Goal: Task Accomplishment & Management: Use online tool/utility

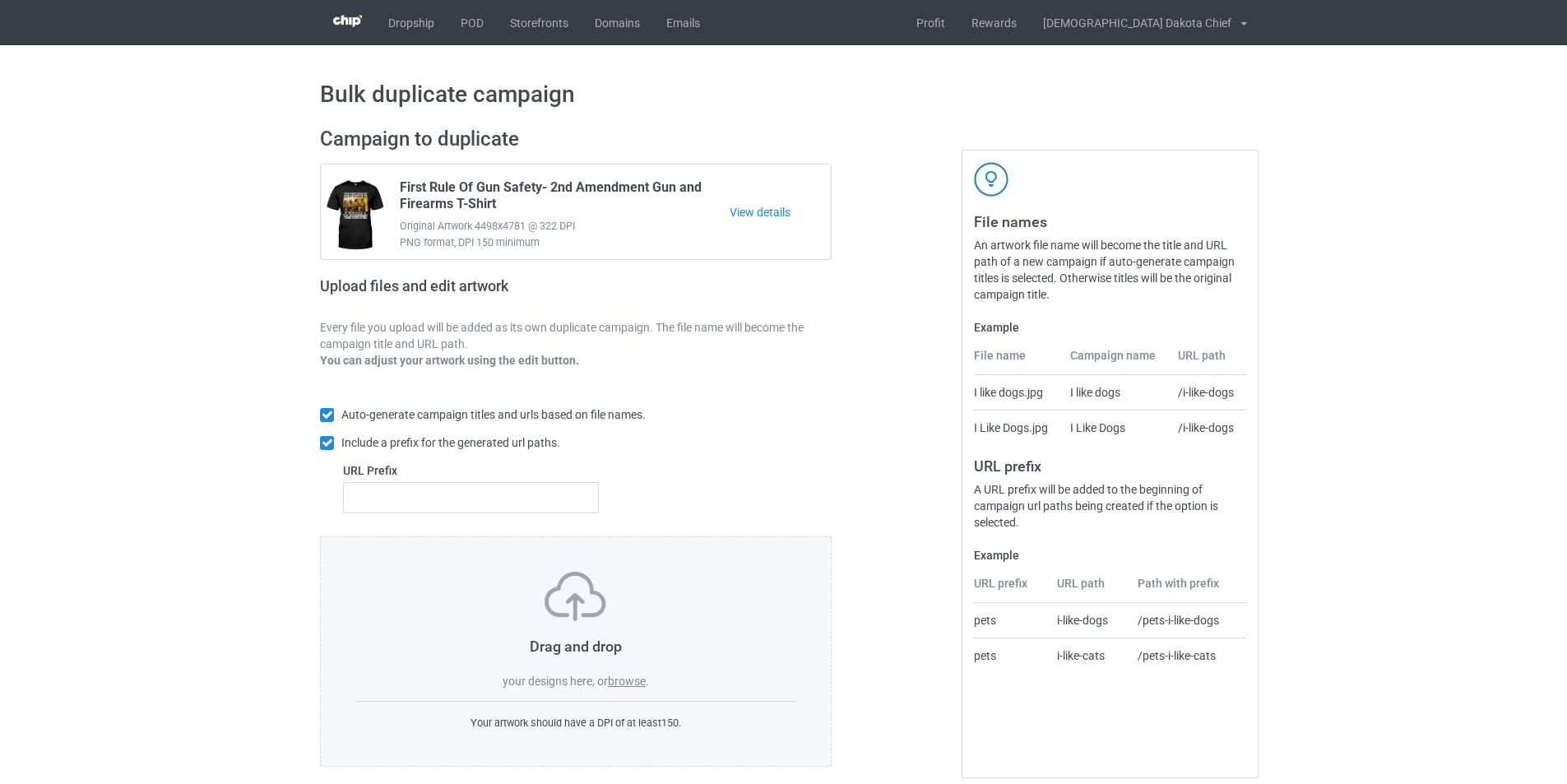
click at [623, 674] on div "Drag and drop your designs here, or browse ." at bounding box center [576, 630] width 441 height 118
click at [638, 682] on label "browse" at bounding box center [627, 680] width 38 height 13
click at [0, 0] on input "browse" at bounding box center [0, 0] width 0 height 0
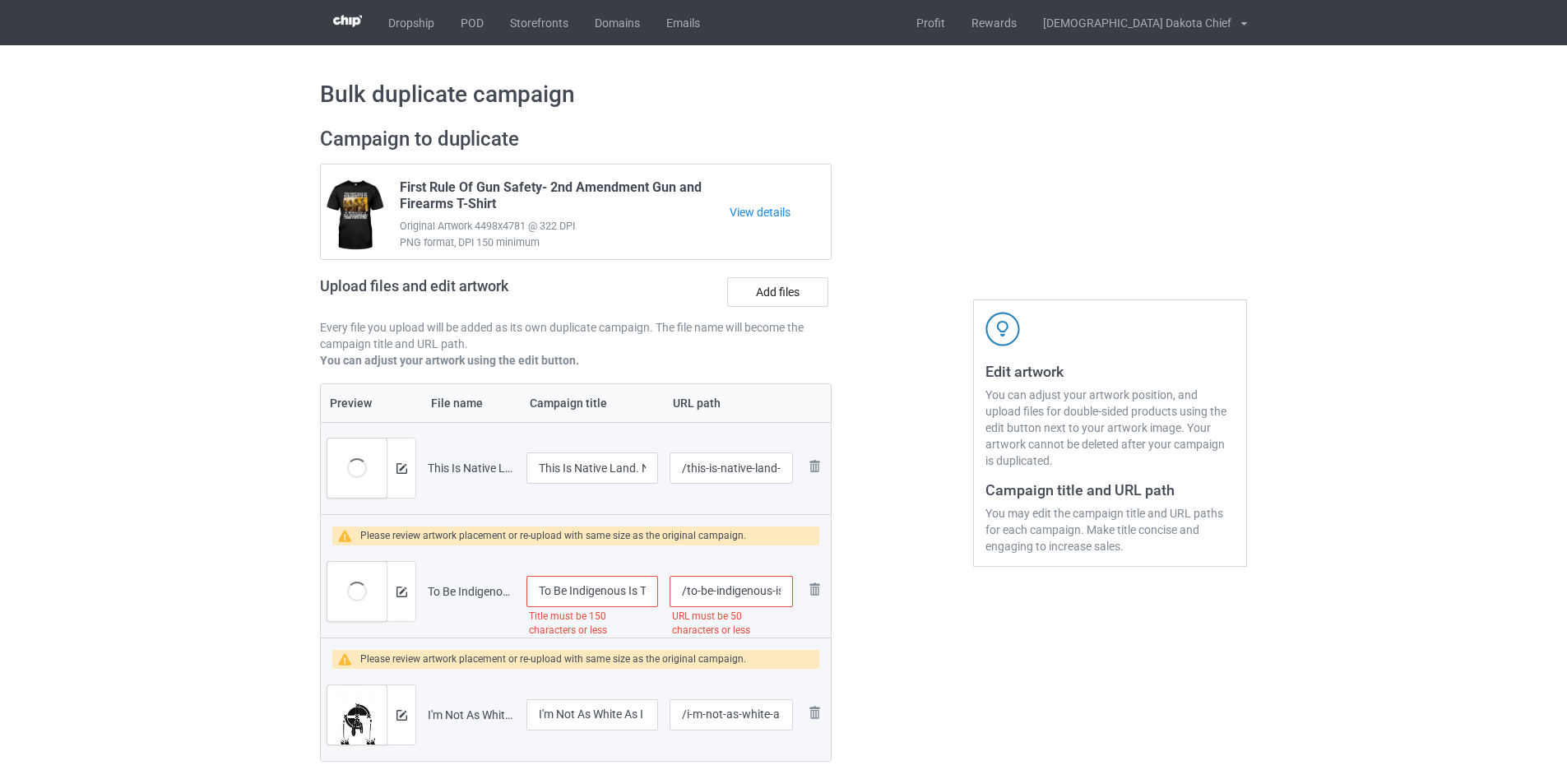
scroll to position [246, 0]
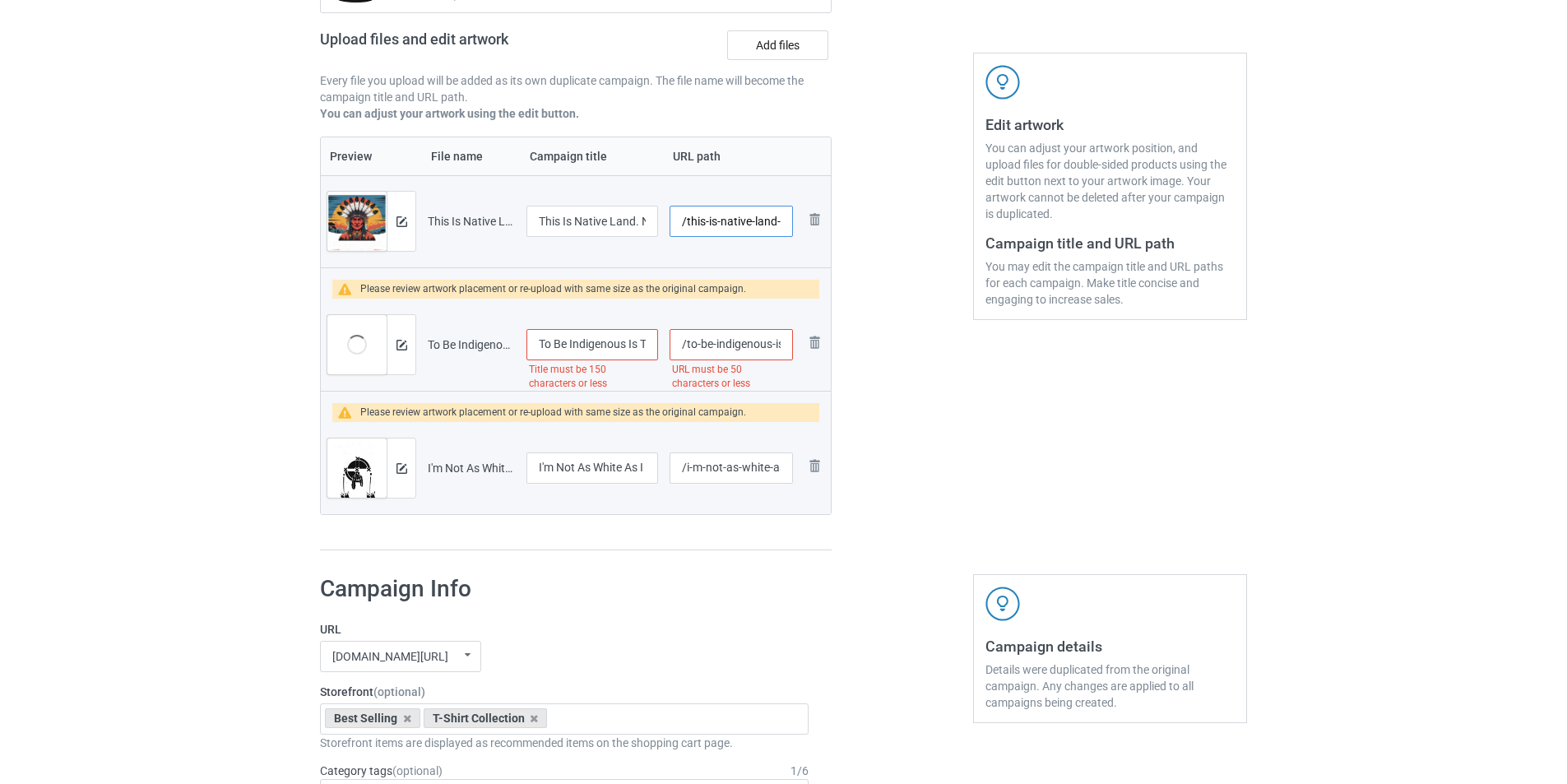
drag, startPoint x: 720, startPoint y: 218, endPoint x: 686, endPoint y: 221, distance: 34.1
click at [686, 221] on input "/this-is-native-land-no-one-is-illegal-here-t-shirt" at bounding box center [731, 220] width 123 height 31
drag, startPoint x: 741, startPoint y: 217, endPoint x: 824, endPoint y: 218, distance: 83.0
click at [824, 218] on tr "Preview and edit artwork This Is Native Land. No One Is Illegal Here T-shirt.pn…" at bounding box center [576, 221] width 510 height 92
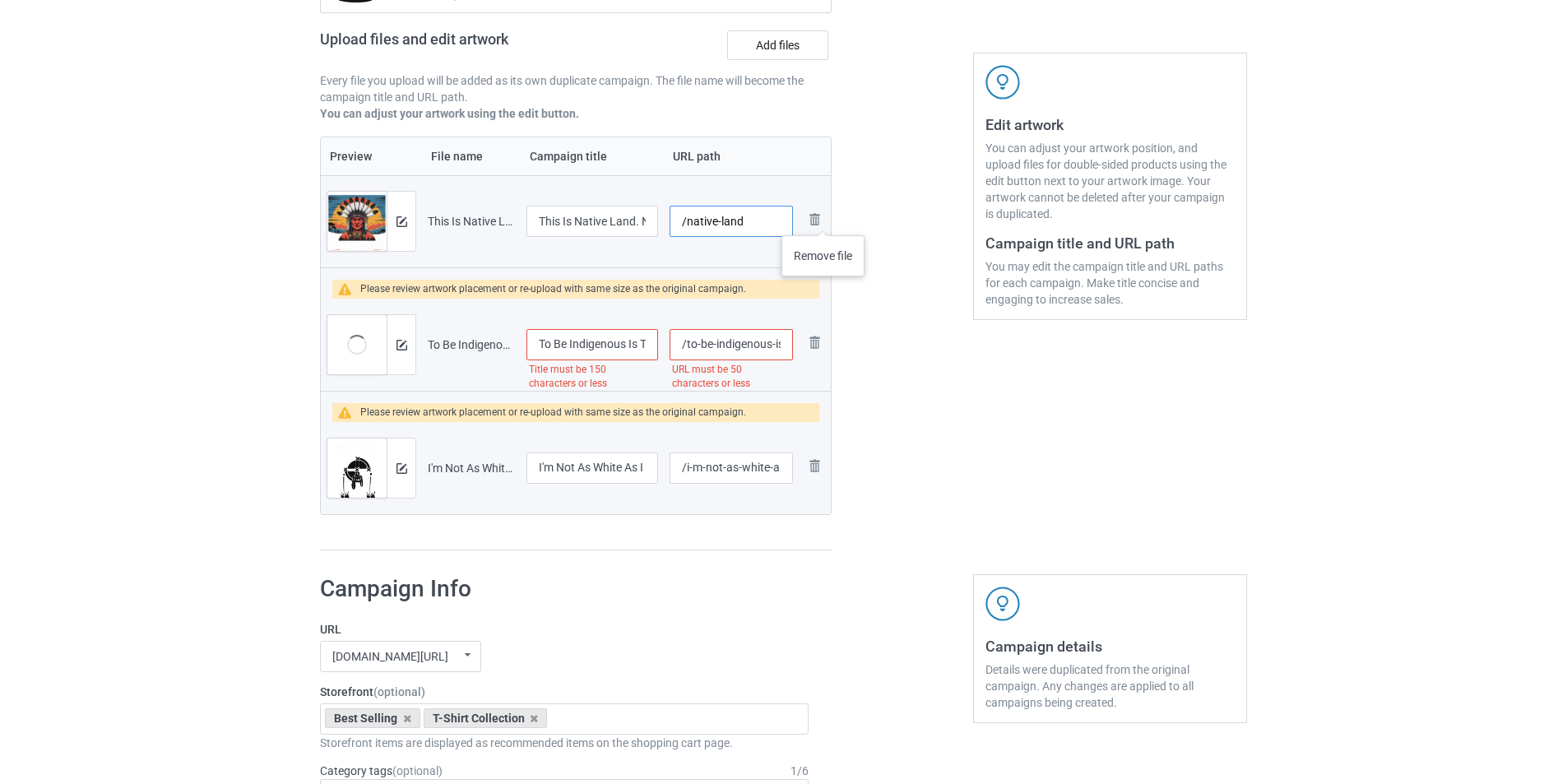
scroll to position [0, 0]
type input "/native-land"
click at [974, 323] on div "Edit artwork You can adjust your artwork position, and upload files for double-…" at bounding box center [1110, 216] width 297 height 694
drag, startPoint x: 770, startPoint y: 346, endPoint x: 780, endPoint y: 346, distance: 10.0
click at [780, 346] on input "/to-be-indigenous-is-to-live-in-rhythm-with-the-earth-to-understand-that-the-tr…" at bounding box center [731, 343] width 123 height 31
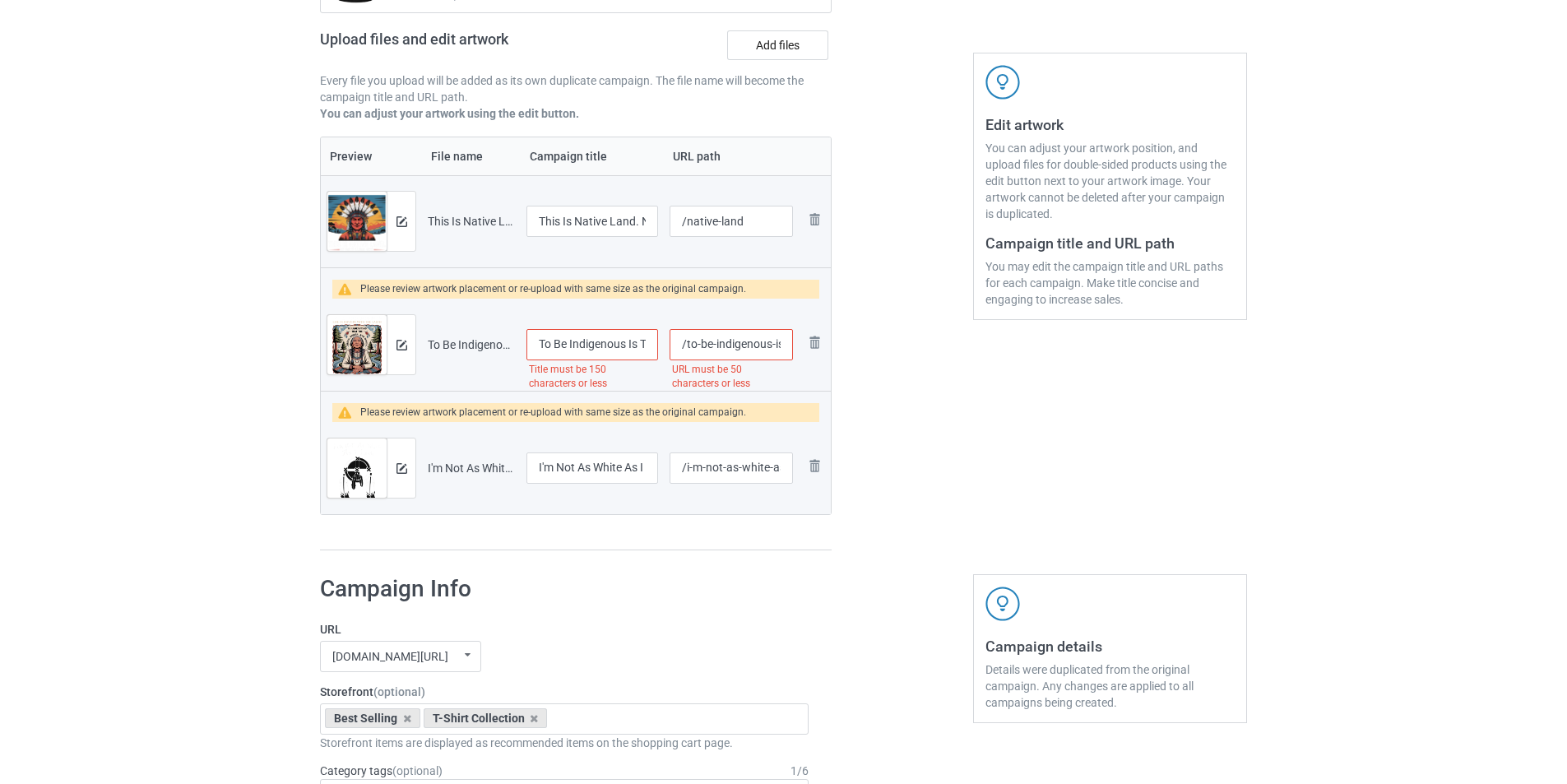
click at [772, 343] on input "/to-be-indigenous-is-to-live-in-rhythm-with-the-earth-to-understand-that-the-tr…" at bounding box center [731, 343] width 123 height 31
drag, startPoint x: 770, startPoint y: 343, endPoint x: 836, endPoint y: 342, distance: 66.0
click at [836, 342] on div "Campaign to duplicate First Rule Of Gun Safety- 2nd Amendment Gun and Firearms …" at bounding box center [575, 216] width 535 height 694
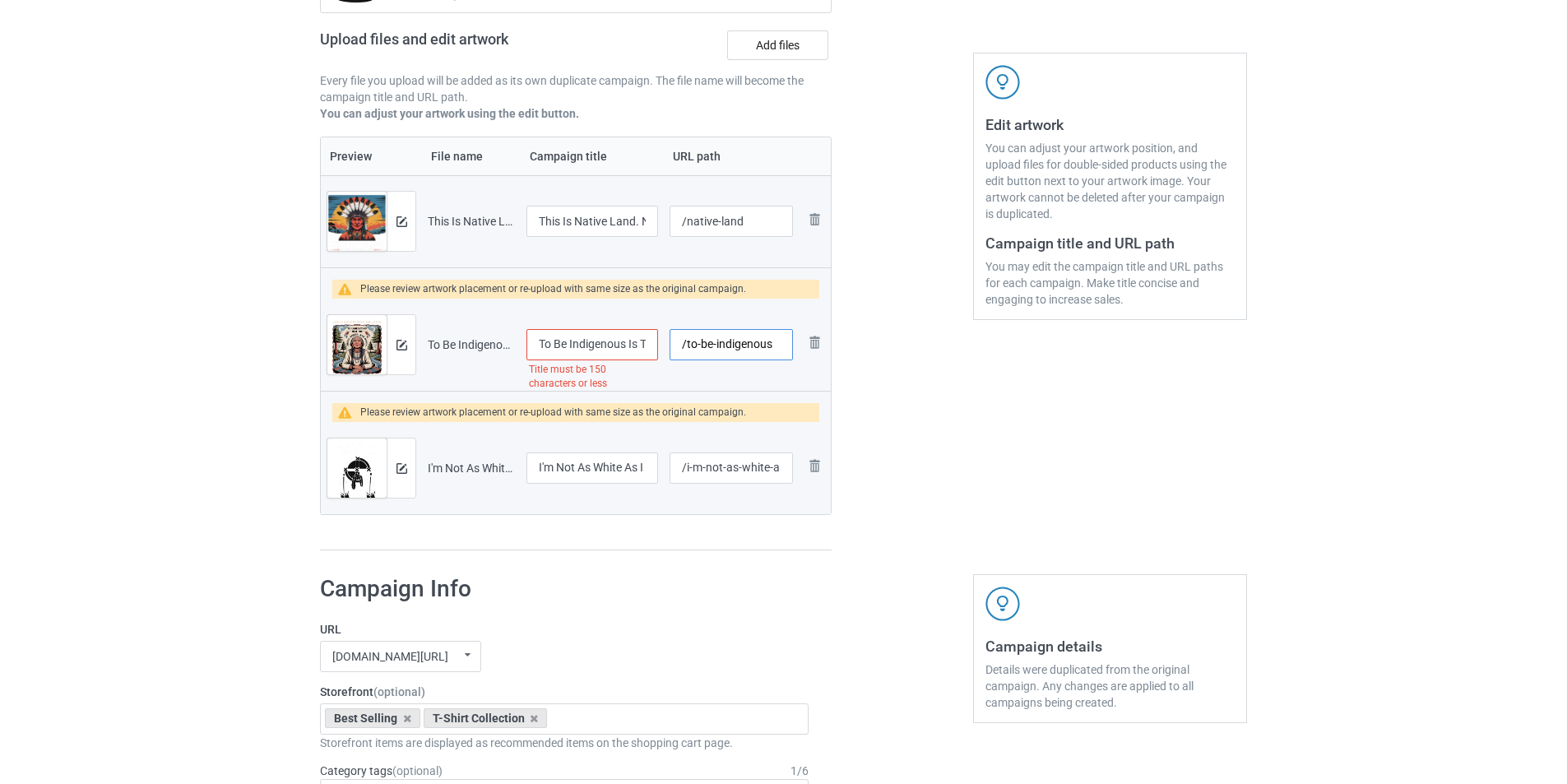
type input "/to-be-indigenous"
drag, startPoint x: 635, startPoint y: 342, endPoint x: 694, endPoint y: 342, distance: 59.0
click at [694, 342] on tr "Preview and edit artwork To Be Indigenous Is To Live In Rhythm With The Earth, …" at bounding box center [576, 344] width 510 height 92
click at [636, 343] on input "To Be Indigenous Is To Live In Rhythm With The Earth, To Understand That The Tr…" at bounding box center [592, 343] width 132 height 31
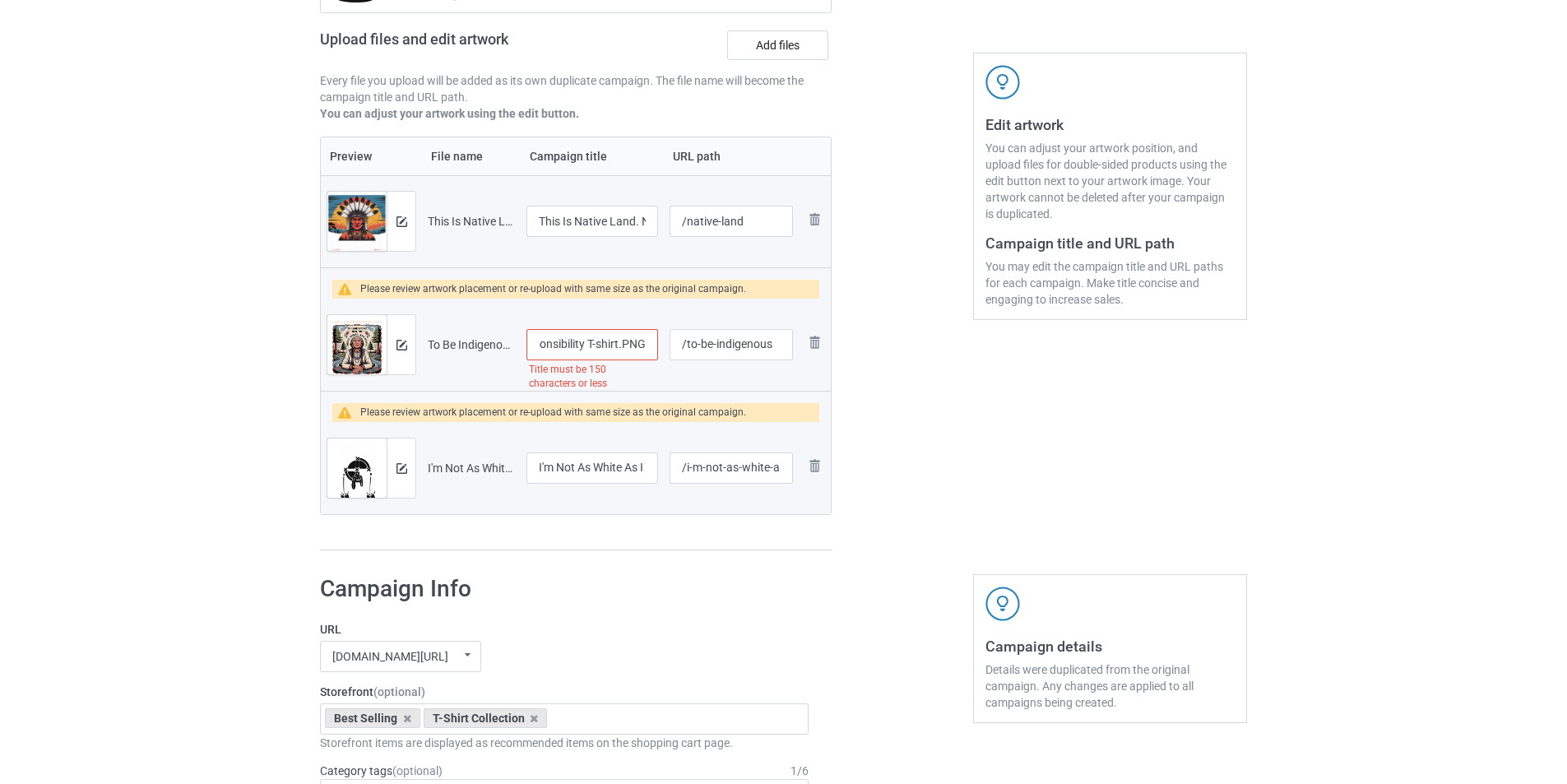
drag, startPoint x: 623, startPoint y: 343, endPoint x: 667, endPoint y: 343, distance: 44.0
click at [667, 343] on tr "Preview and edit artwork To Be Indigenous Is To Live In Rhythm With The Earth, …" at bounding box center [576, 344] width 510 height 92
type input "To Be Indigenous Is To Live In Rhythm With The Earth, To Understand That The Tr…"
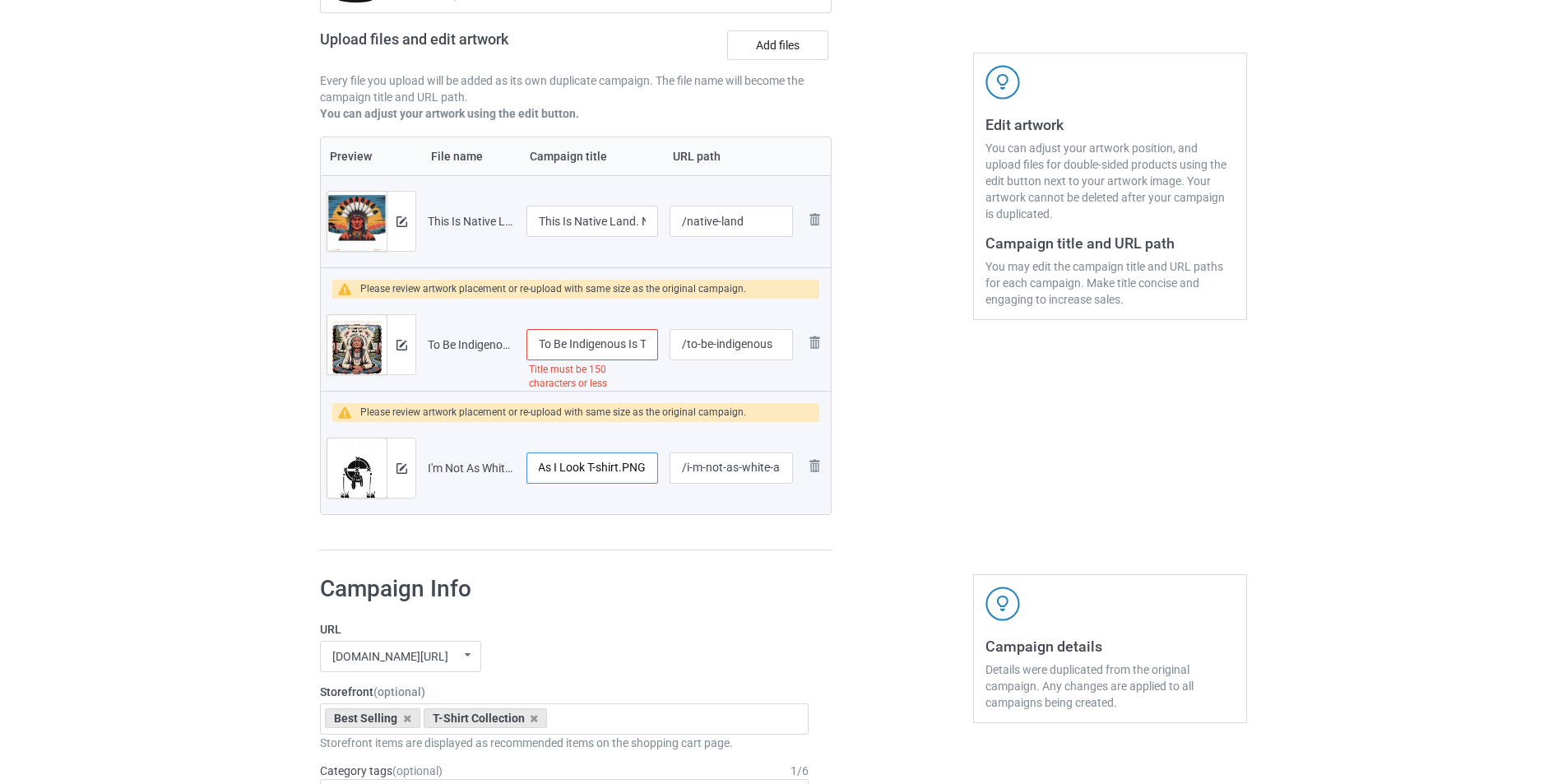
drag, startPoint x: 637, startPoint y: 466, endPoint x: 667, endPoint y: 464, distance: 30.1
click at [667, 464] on tr "Preview and edit artwork I'm Not As White As I Look T-shirt.PNG I'm Not As Whit…" at bounding box center [576, 468] width 510 height 92
click at [631, 470] on input "I'm Not As White As I Look T-shirt.PNG" at bounding box center [592, 468] width 132 height 31
drag, startPoint x: 620, startPoint y: 469, endPoint x: 654, endPoint y: 469, distance: 34.0
click at [654, 469] on input "I'm Not As White As I Look T-shirt.PNG" at bounding box center [592, 468] width 132 height 31
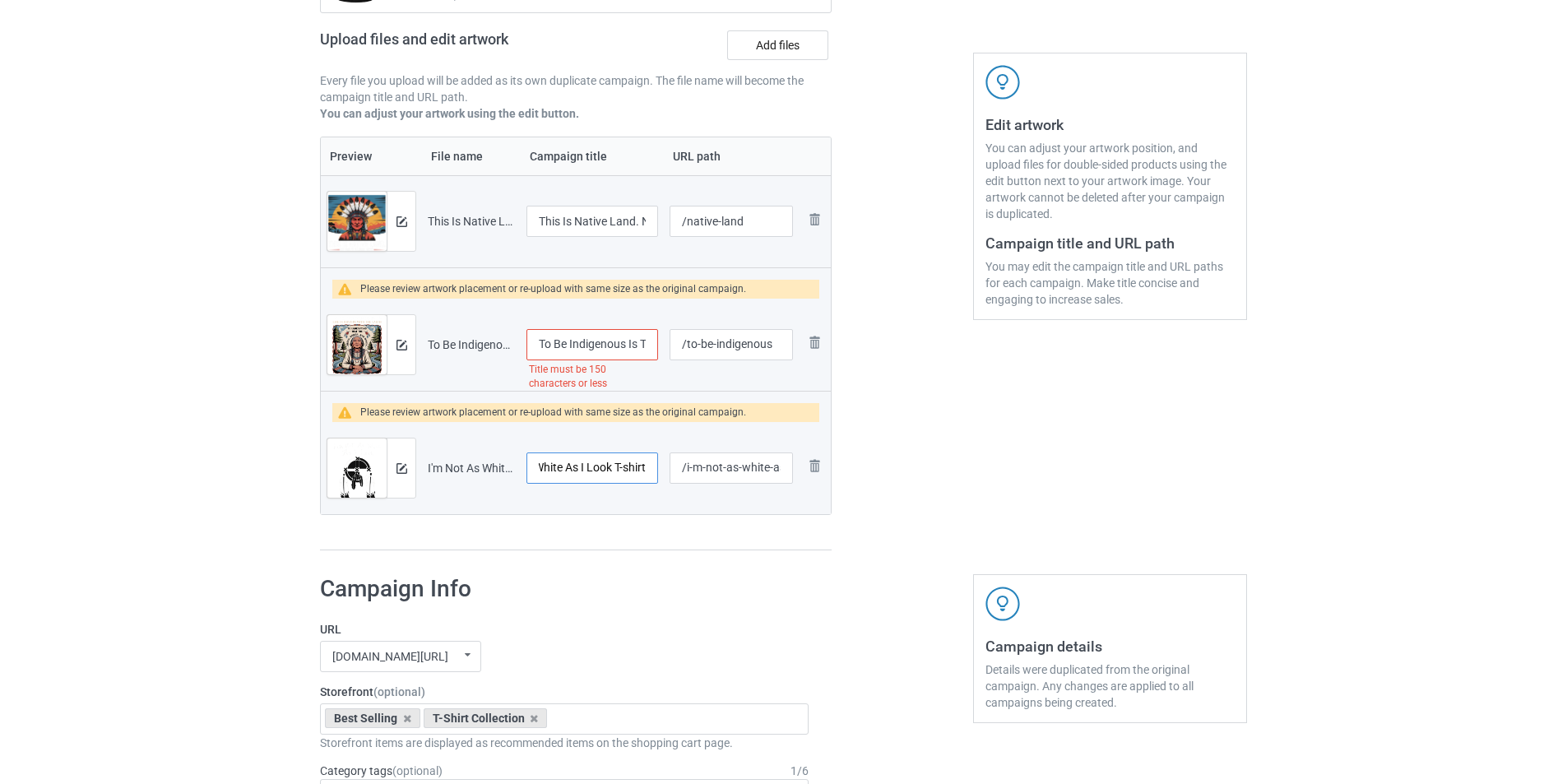
scroll to position [0, 64]
type input "I'm Not As White As I Look T-shirt"
drag, startPoint x: 736, startPoint y: 469, endPoint x: 832, endPoint y: 473, distance: 96.1
click at [832, 473] on div "Campaign to duplicate First Rule Of Gun Safety- 2nd Amendment Gun and Firearms …" at bounding box center [575, 216] width 535 height 694
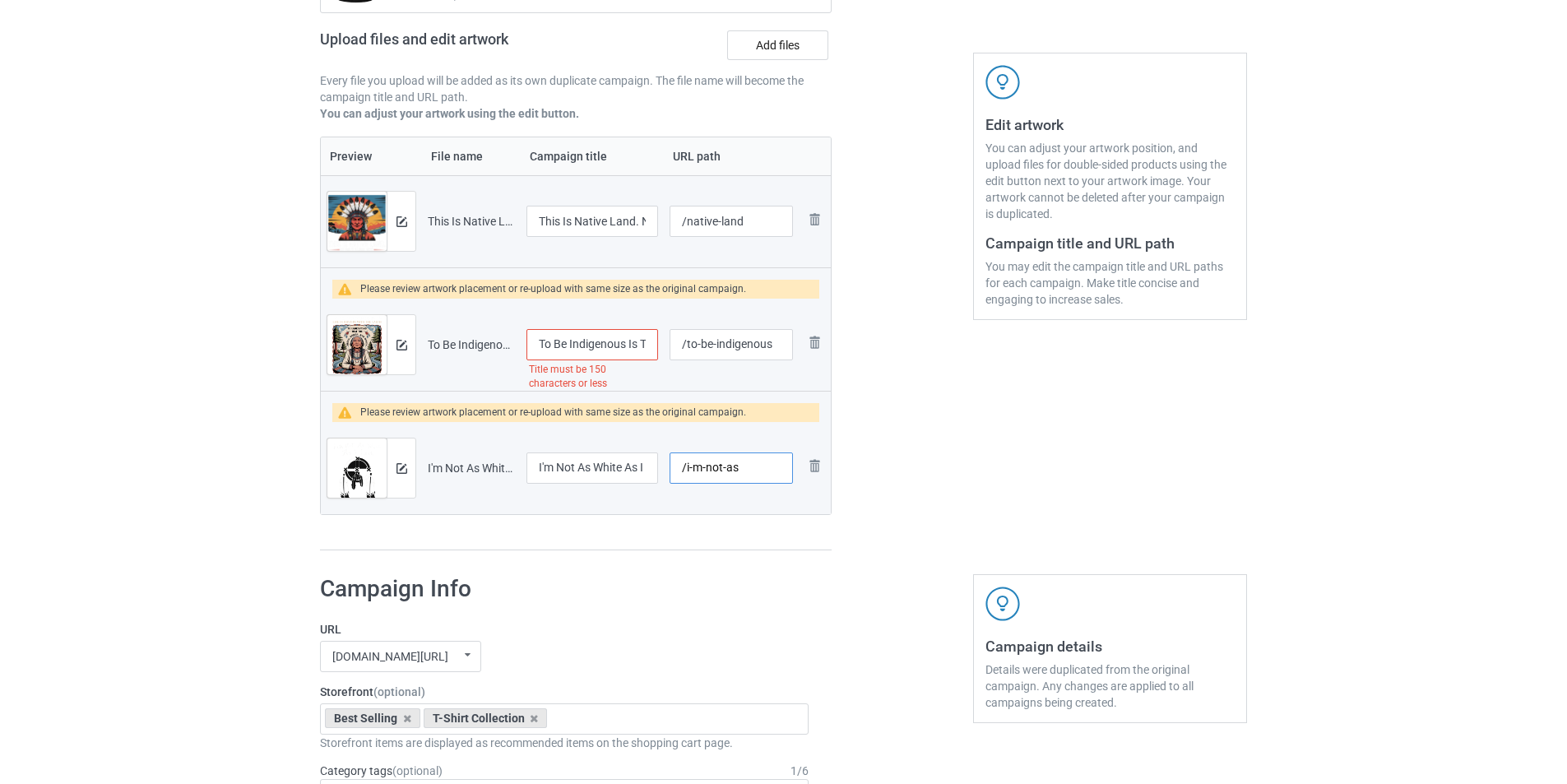
scroll to position [0, 0]
click at [691, 469] on input "/i-m-not-as" at bounding box center [731, 468] width 123 height 31
type input "/im-not-as"
click at [759, 553] on div "Campaign to duplicate First Rule Of Gun Safety- 2nd Amendment Gun and Firearms …" at bounding box center [575, 216] width 535 height 694
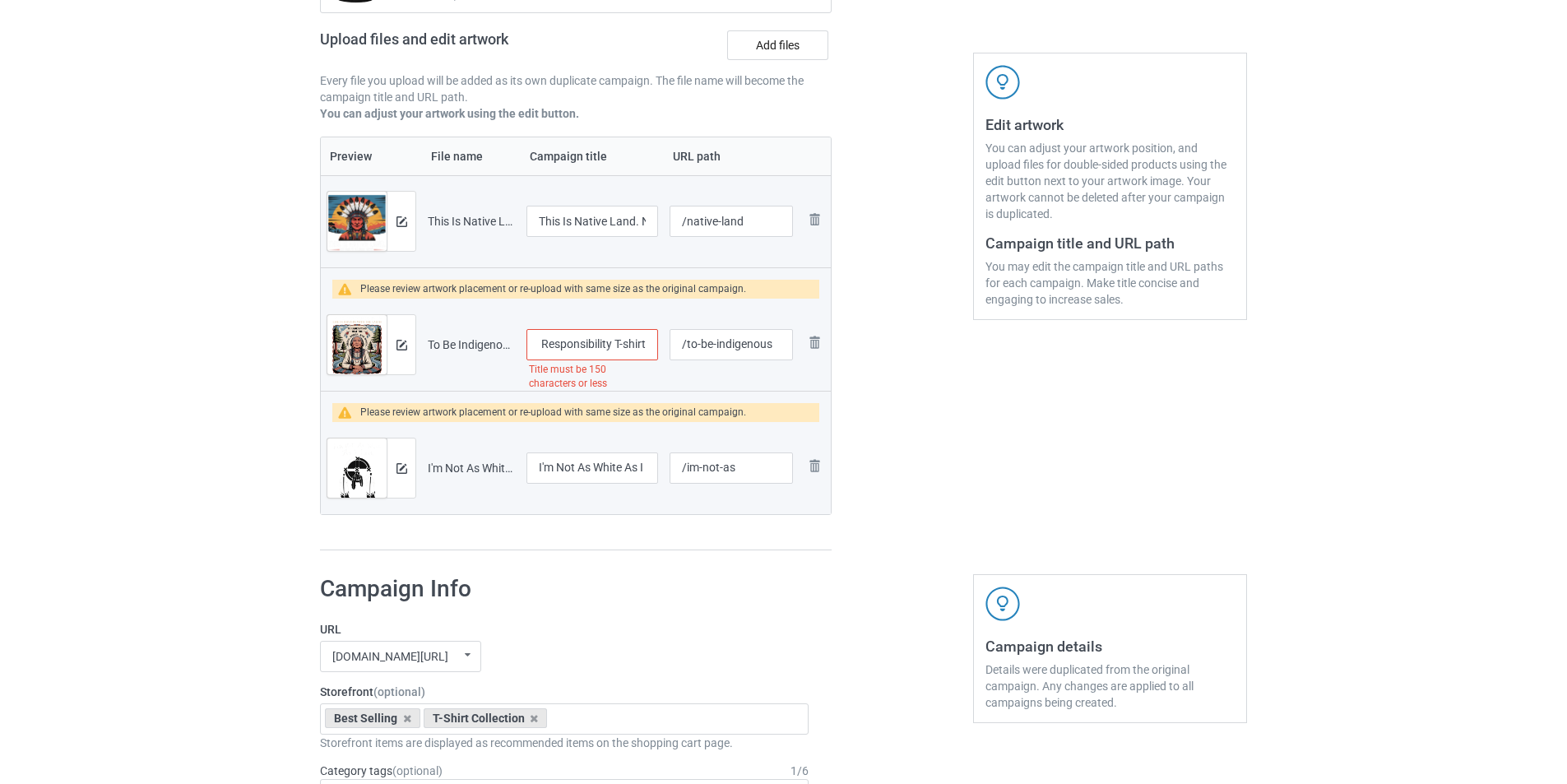
drag, startPoint x: 631, startPoint y: 343, endPoint x: 668, endPoint y: 345, distance: 37.1
click at [668, 345] on tr "Preview and edit artwork To Be Indigenous Is To Live In Rhythm With The Earth, …" at bounding box center [576, 344] width 510 height 92
click at [636, 346] on input "To Be Indigenous Is To Live In Rhythm With The Earth, To Understand That The Tr…" at bounding box center [592, 343] width 132 height 31
drag, startPoint x: 613, startPoint y: 343, endPoint x: 598, endPoint y: 345, distance: 15.1
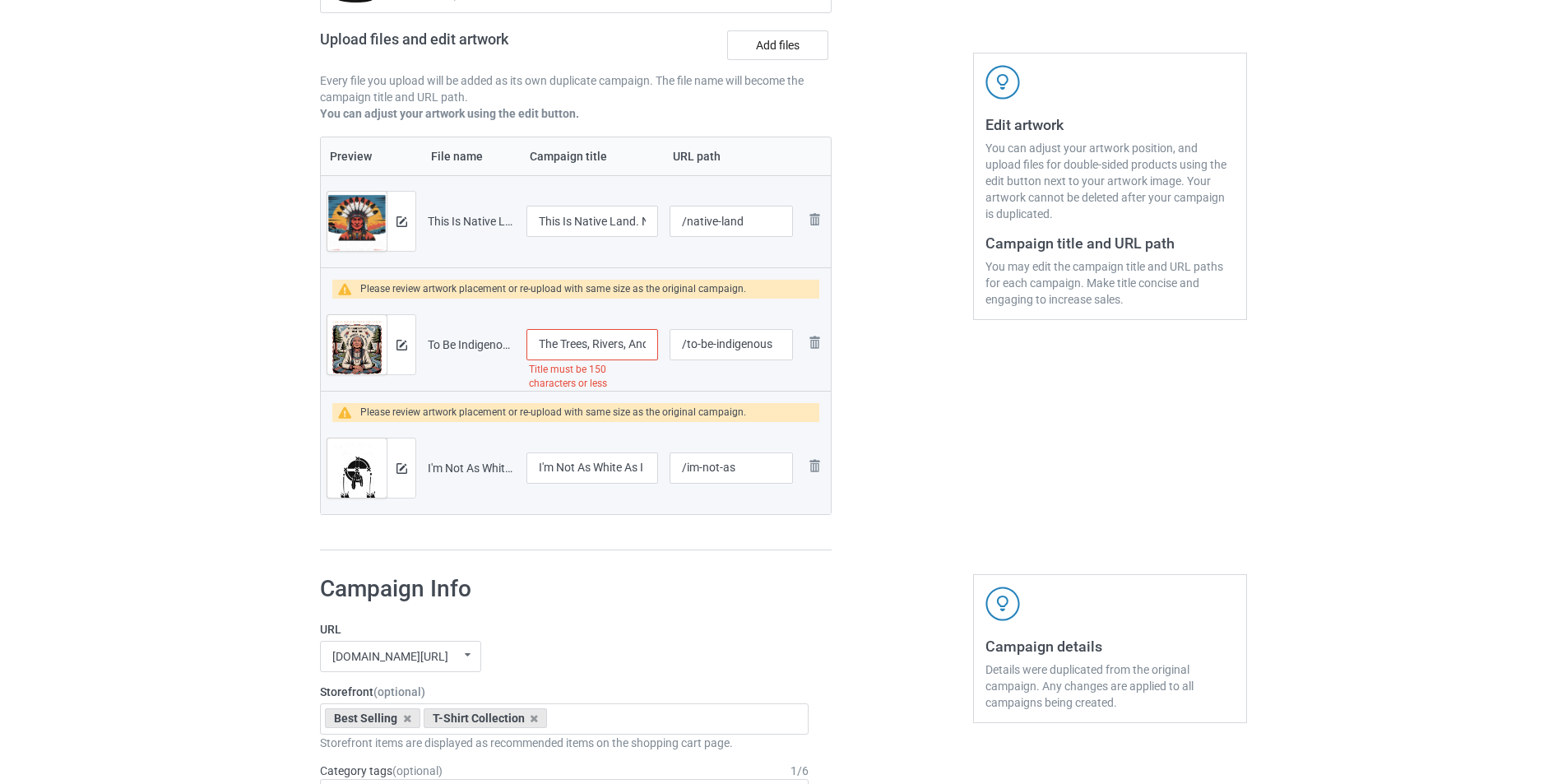
click at [598, 345] on input "To Be Indigenous Is To Live In Rhythm With The Earth, To Understand That The Tr…" at bounding box center [592, 343] width 132 height 31
click at [593, 353] on input "To Be Indigenous Is To Live In Rhythm With The Earth, To Understand That The Tr…" at bounding box center [592, 343] width 132 height 31
click at [646, 348] on input "To Be Indigenous Is To Live In Rhythm With The Earth, To Understand That The Tr…" at bounding box center [592, 343] width 132 height 31
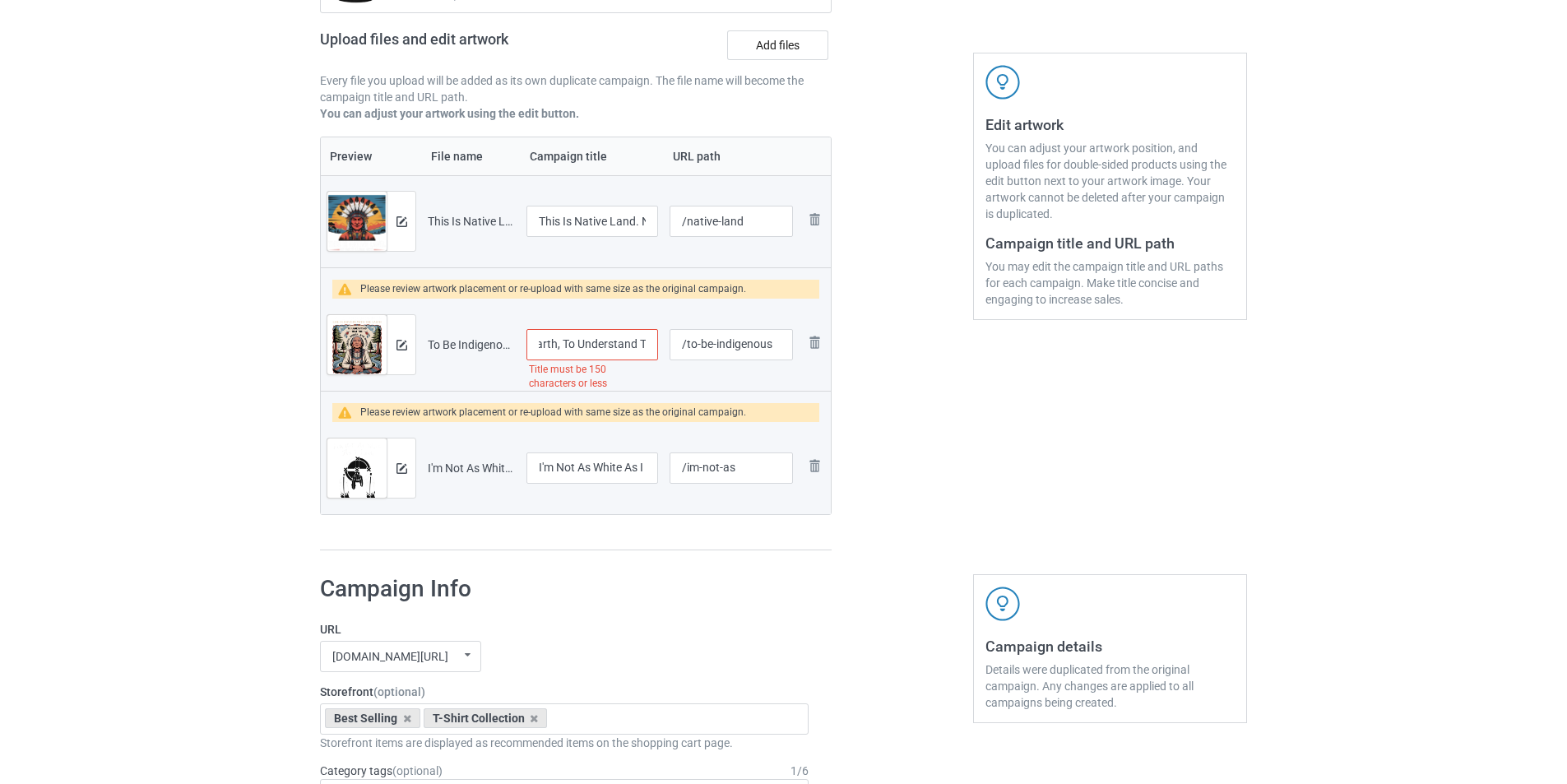
click at [581, 342] on input "To Be Indigenous Is To Live In Rhythm With The Earth, To Understand That The Tr…" at bounding box center [592, 343] width 132 height 31
drag, startPoint x: 564, startPoint y: 343, endPoint x: 609, endPoint y: 342, distance: 45.0
click at [609, 342] on input "To Be Indigenous Is To Live In Rhythm With The Earth, To Understand That The Tr…" at bounding box center [592, 343] width 132 height 31
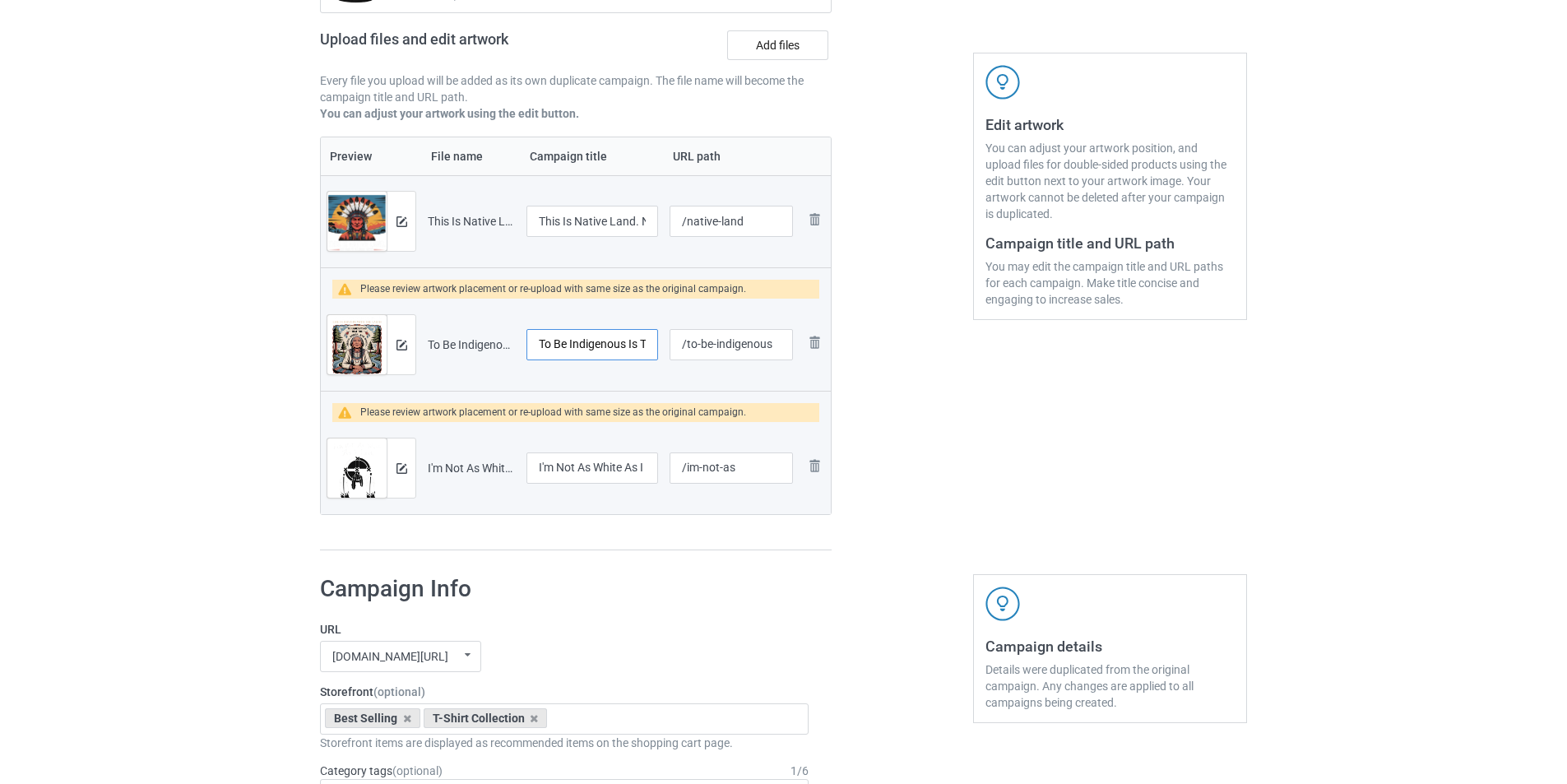
drag, startPoint x: 607, startPoint y: 346, endPoint x: 565, endPoint y: 363, distance: 45.3
click at [536, 344] on input "To Be Indigenous Is To Live In Rhythm With The Earth... T-shirt" at bounding box center [592, 343] width 132 height 31
click at [588, 354] on input "To Be Indigenous Is To Live In Rhythm With The Earth... T-shirt" at bounding box center [592, 343] width 132 height 31
type input "To Be Indigenous Is To Live In Rhythm With The Earth... T-shirt"
click at [398, 226] on img at bounding box center [402, 221] width 10 height 10
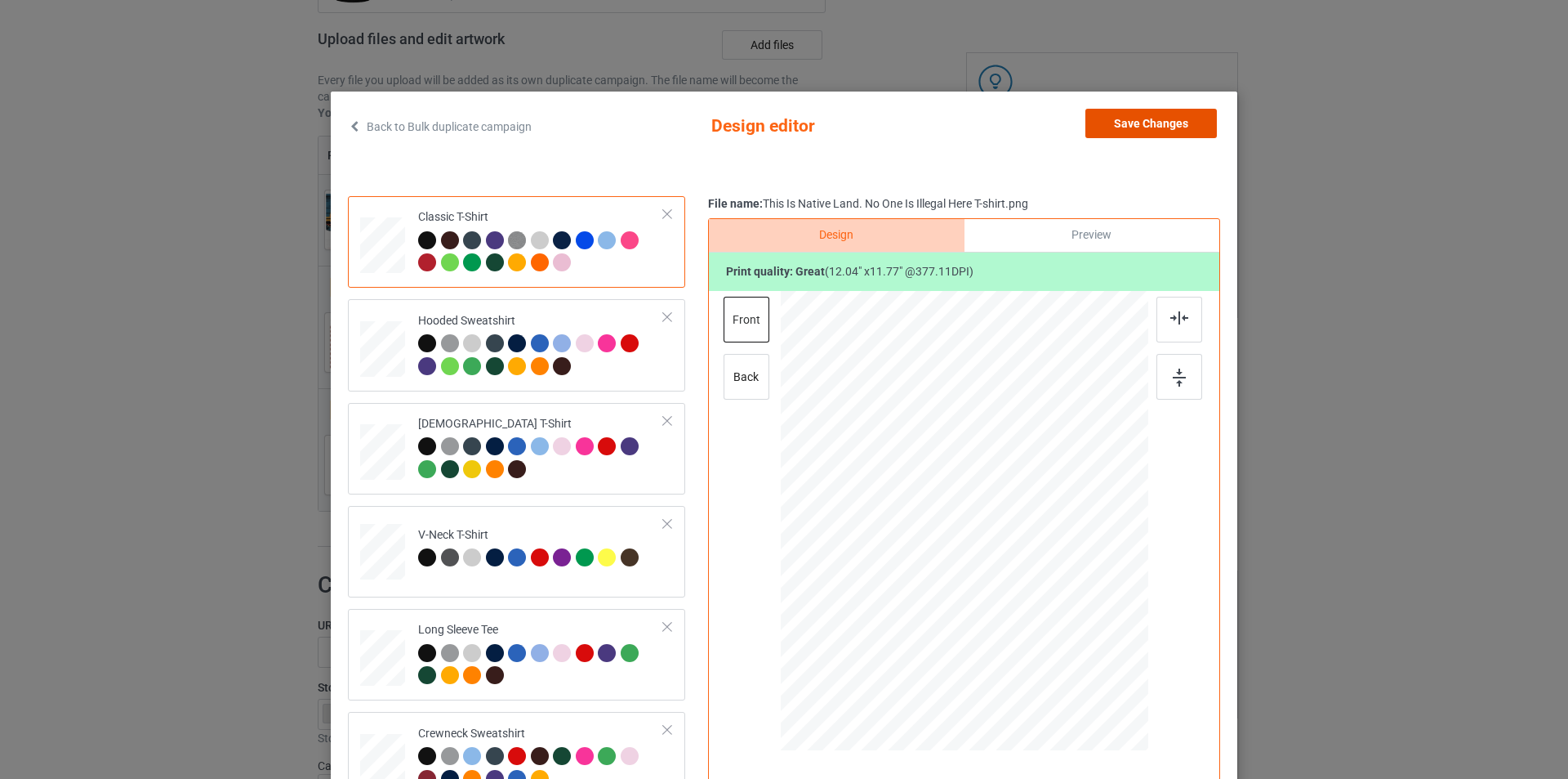
click at [1145, 114] on button "Save Changes" at bounding box center [1152, 123] width 132 height 30
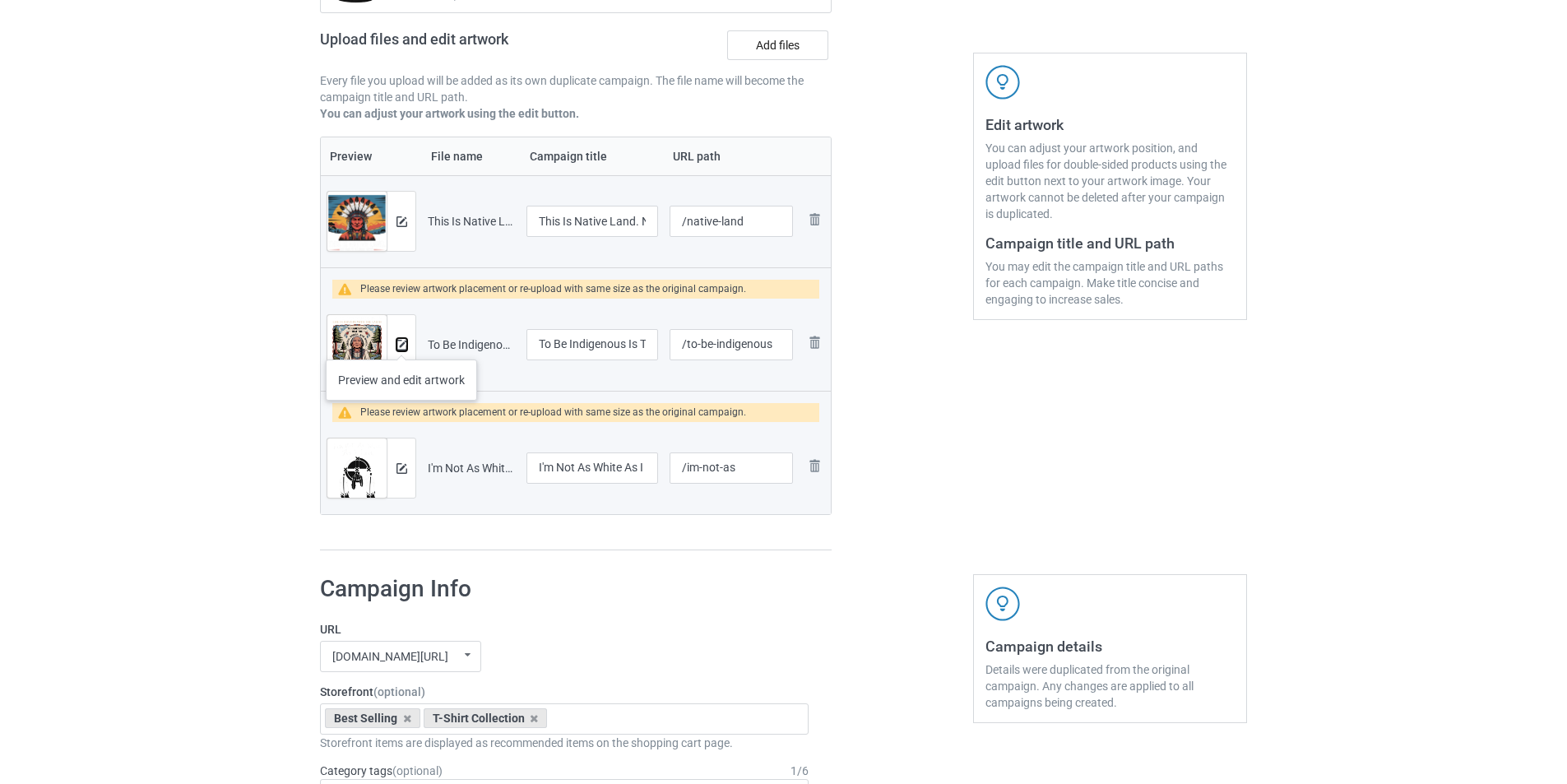
click at [402, 343] on img at bounding box center [402, 344] width 10 height 10
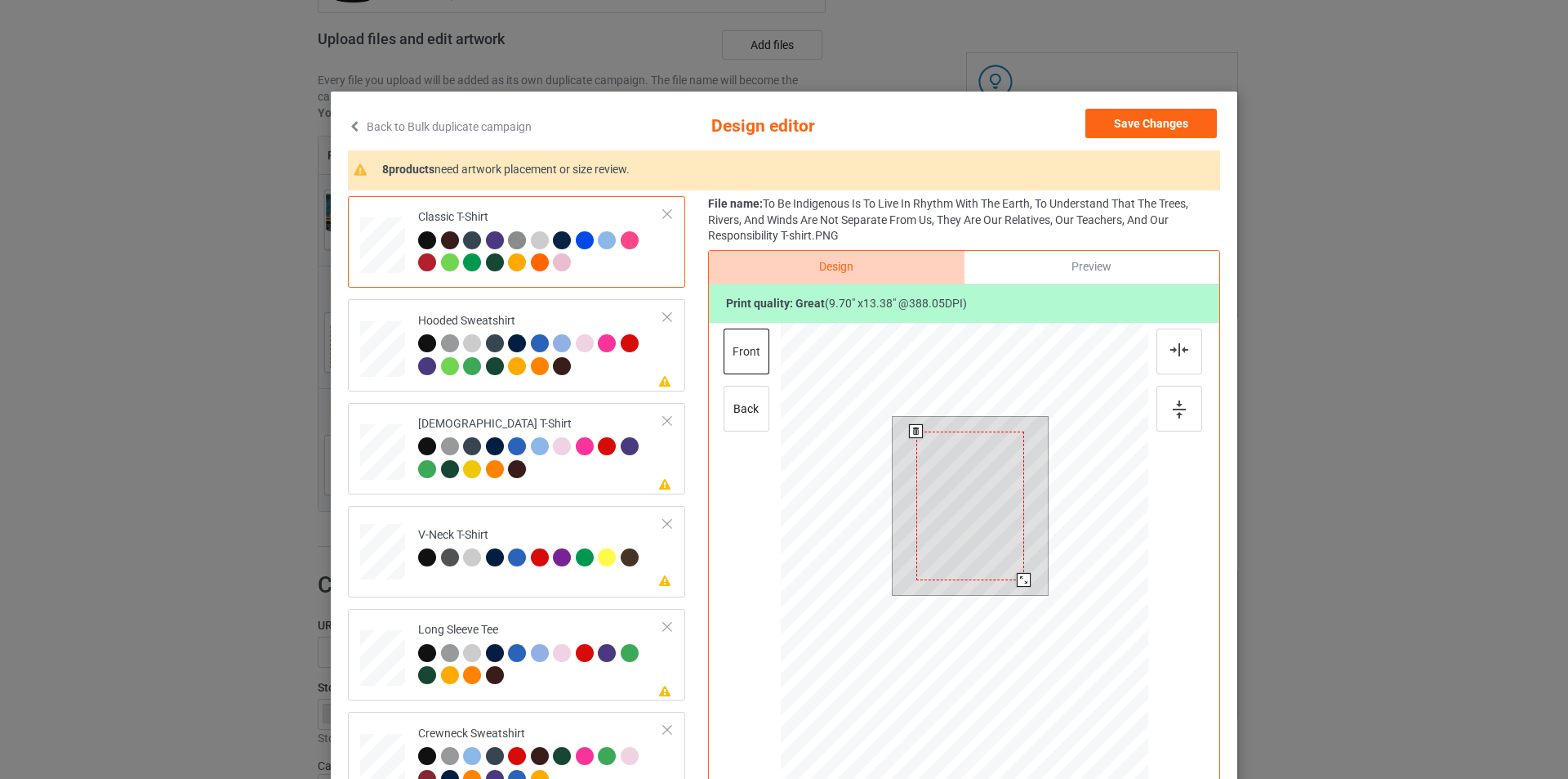
drag, startPoint x: 1026, startPoint y: 594, endPoint x: 1024, endPoint y: 573, distance: 21.1
click at [1024, 573] on div at bounding box center [1024, 580] width 14 height 14
click at [970, 517] on div at bounding box center [972, 504] width 108 height 148
click at [996, 527] on div at bounding box center [973, 504] width 108 height 148
click at [1022, 579] on div at bounding box center [1026, 580] width 14 height 14
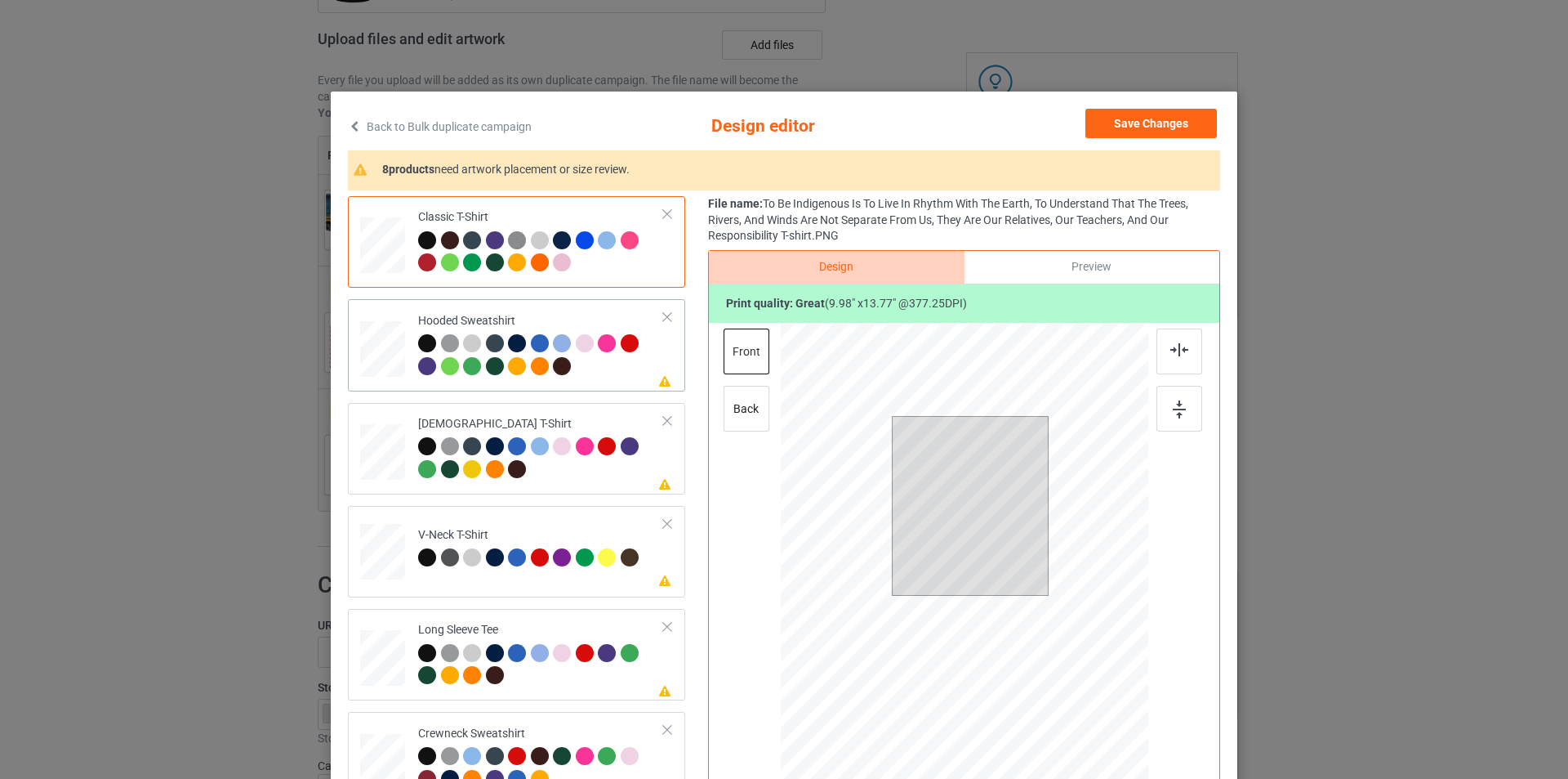
click at [541, 319] on div "Hooded Sweatshirt" at bounding box center [541, 343] width 246 height 61
click at [981, 478] on div at bounding box center [969, 509] width 94 height 130
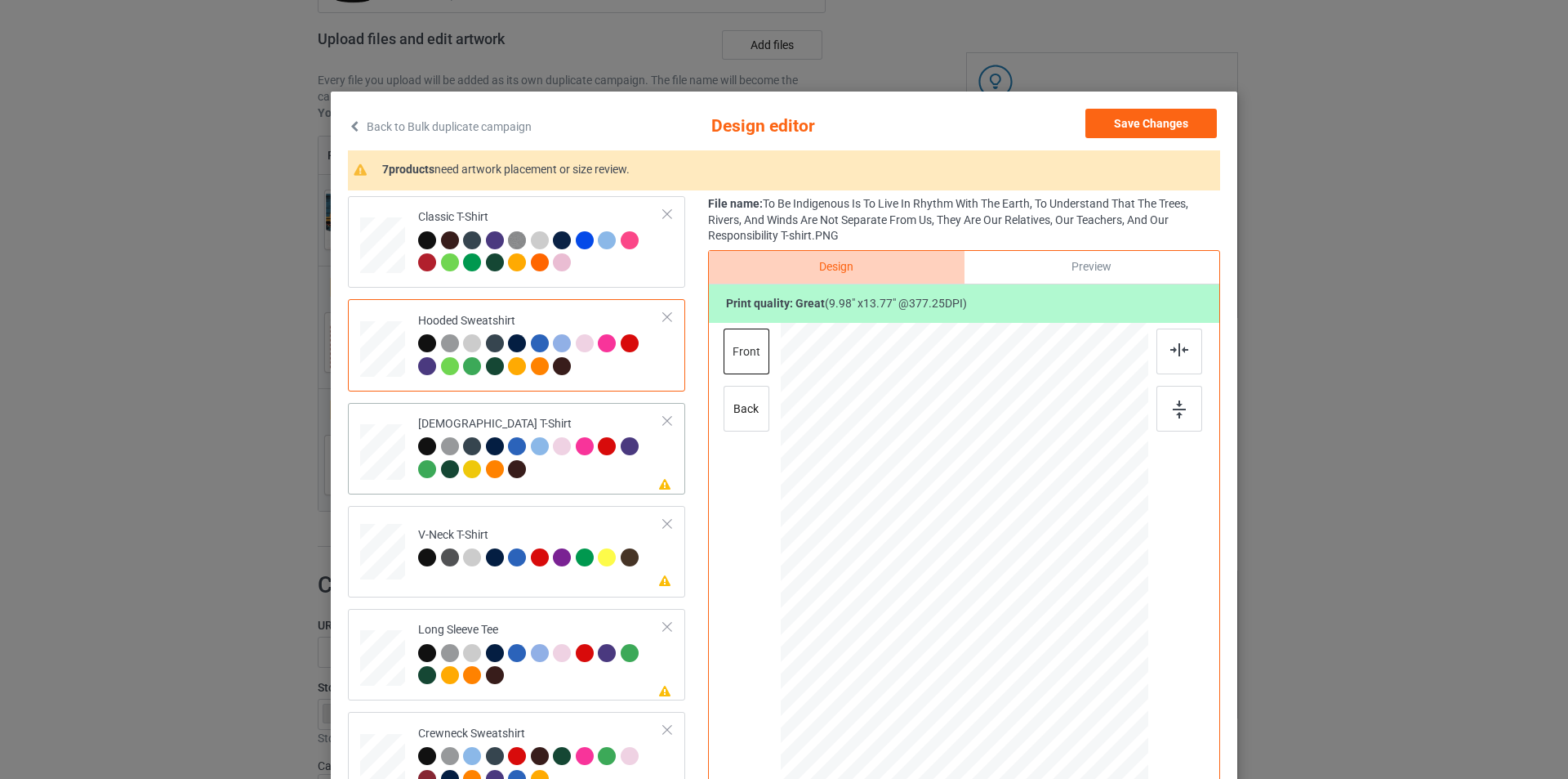
click at [607, 428] on div "[DEMOGRAPHIC_DATA] T-Shirt" at bounding box center [541, 446] width 246 height 61
click at [966, 511] on div at bounding box center [966, 503] width 101 height 139
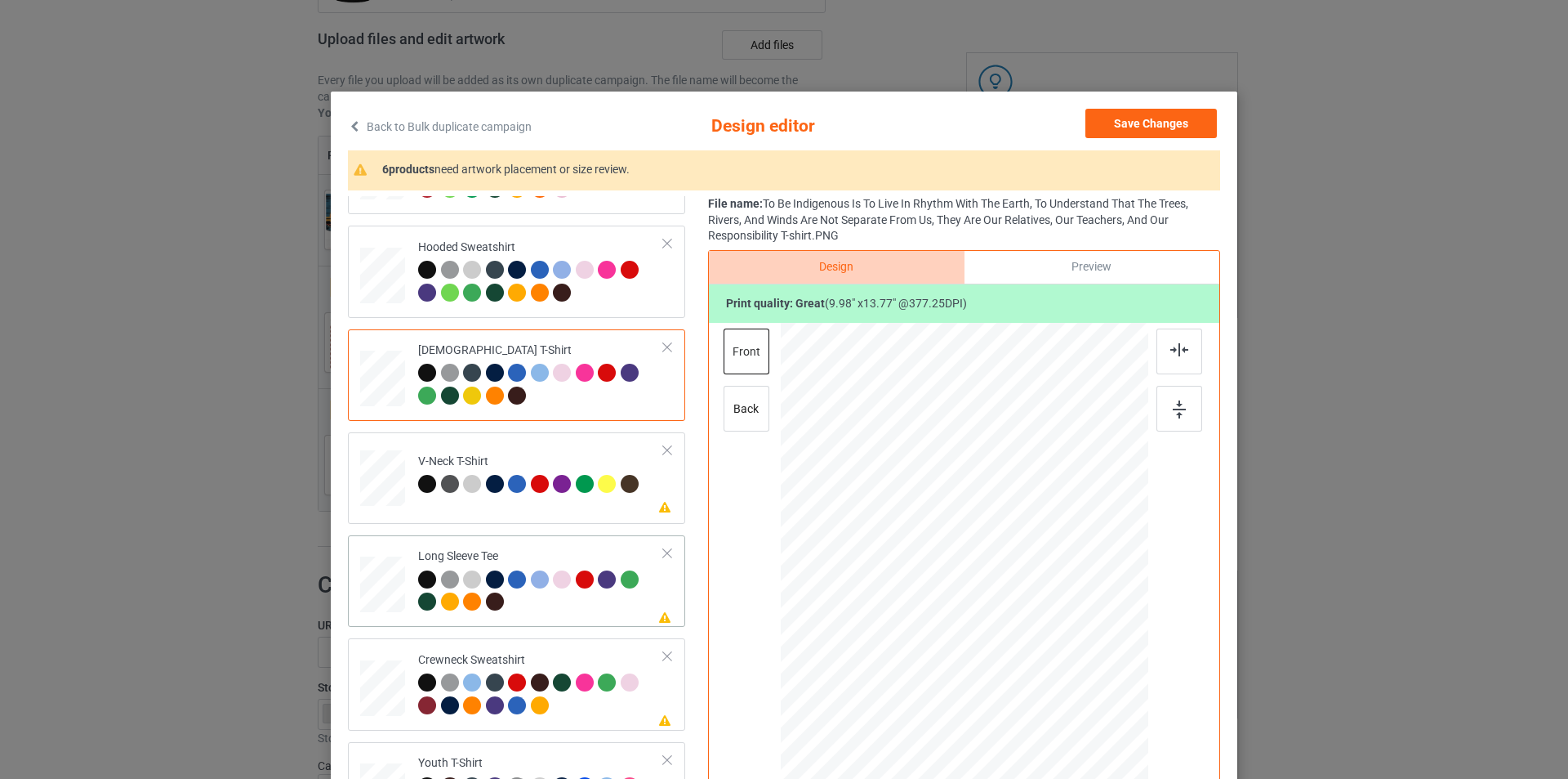
scroll to position [163, 0]
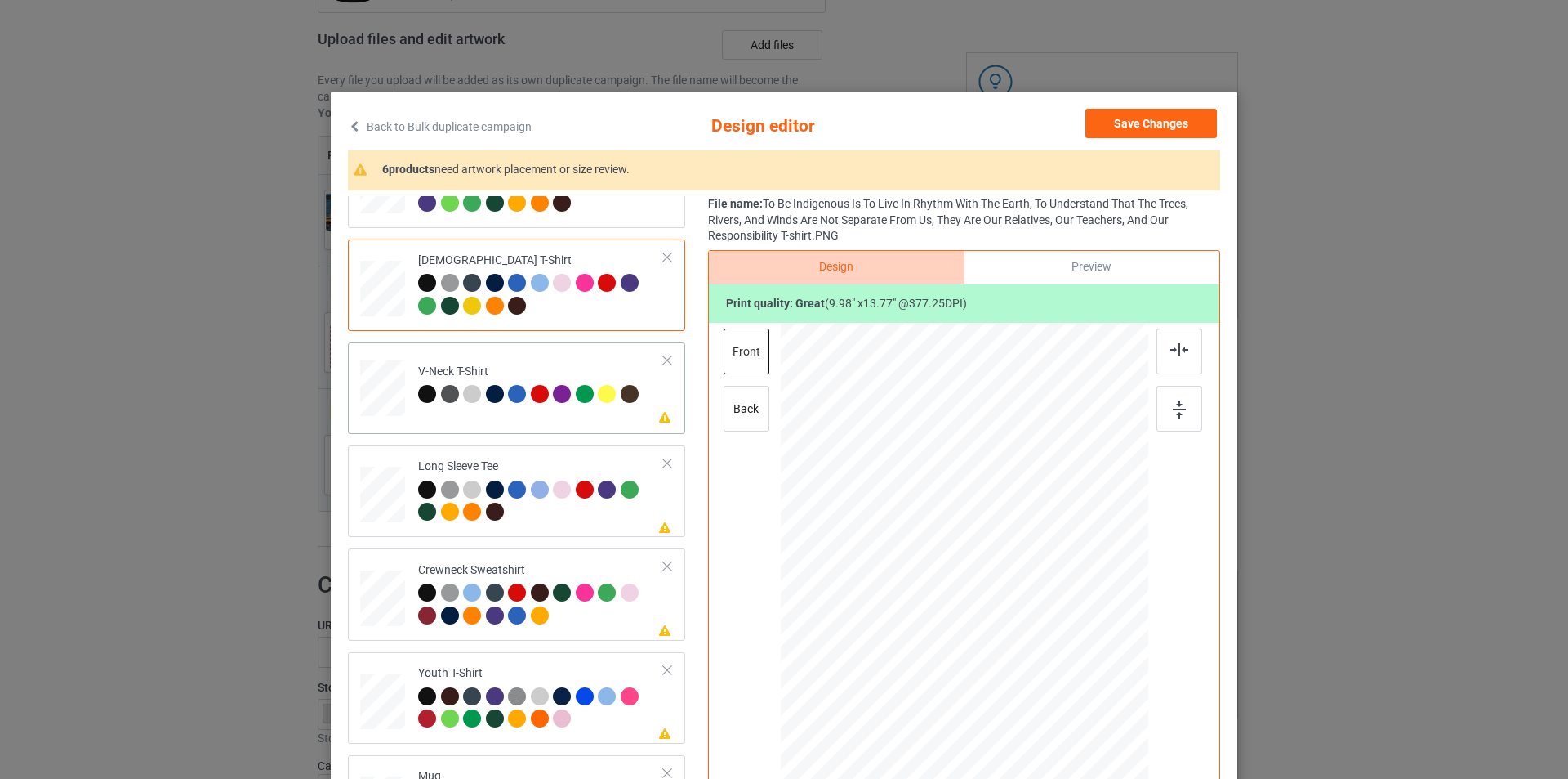
click at [553, 366] on div "V-Neck T-Shirt" at bounding box center [530, 382] width 224 height 38
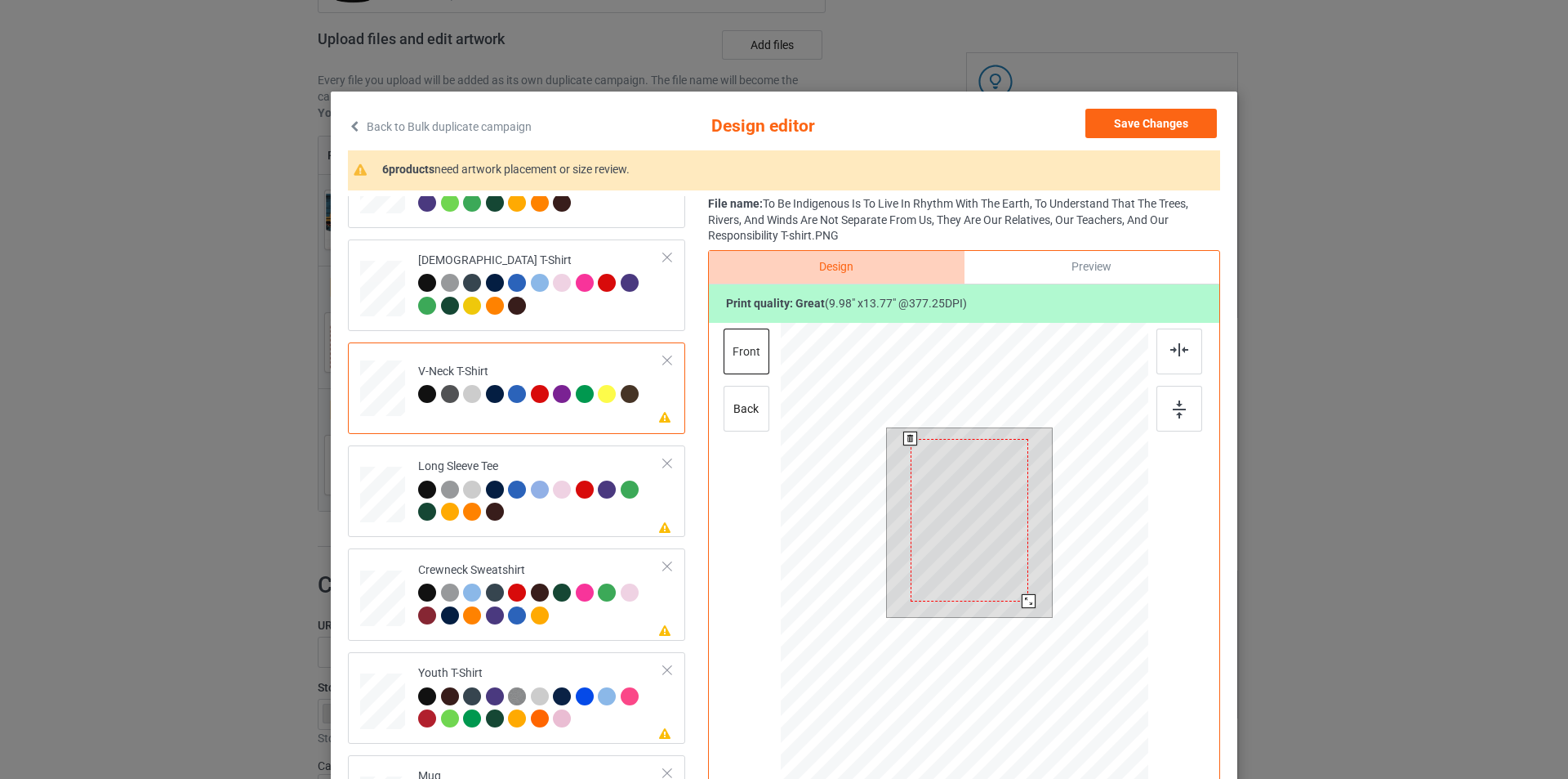
click at [962, 490] on div at bounding box center [969, 519] width 118 height 162
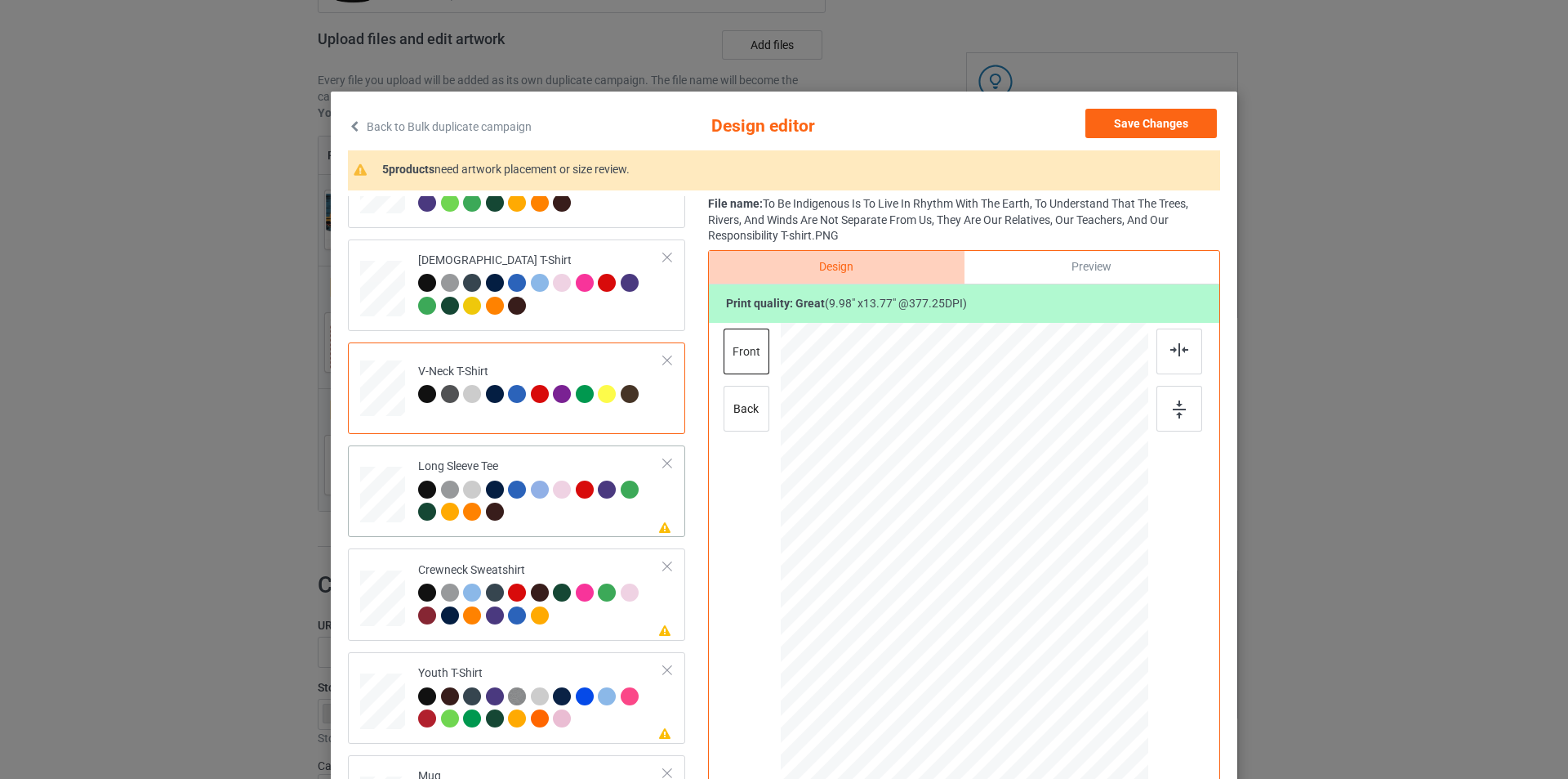
click at [570, 457] on td "Please review artwork placement Long Sleeve Tee" at bounding box center [541, 491] width 264 height 79
click at [957, 511] on div at bounding box center [964, 535] width 425 height 425
click at [957, 511] on div at bounding box center [974, 511] width 98 height 134
click at [582, 563] on div "Crewneck Sweatshirt" at bounding box center [541, 593] width 246 height 61
click at [972, 496] on div at bounding box center [970, 515] width 116 height 160
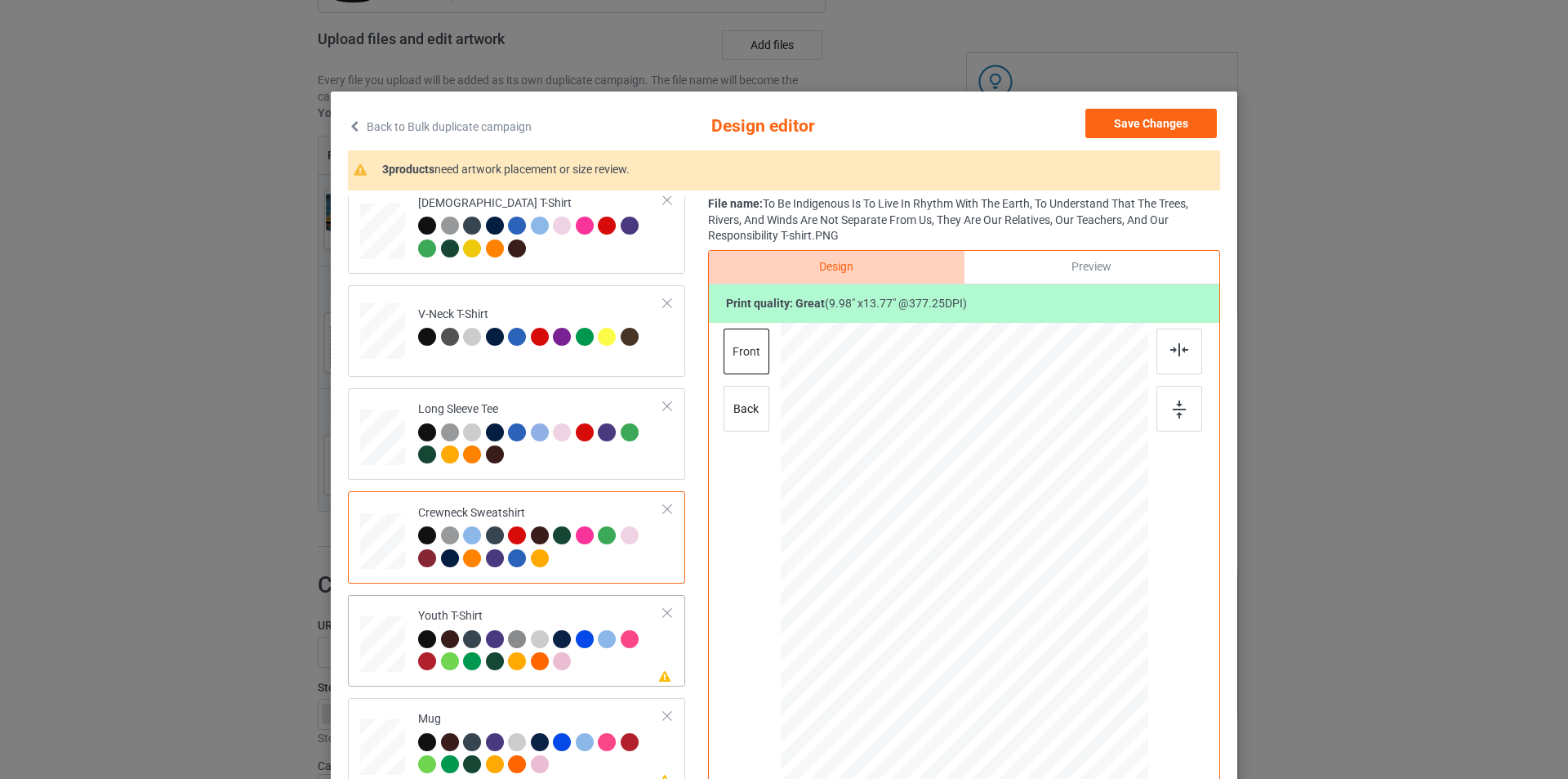
scroll to position [280, 0]
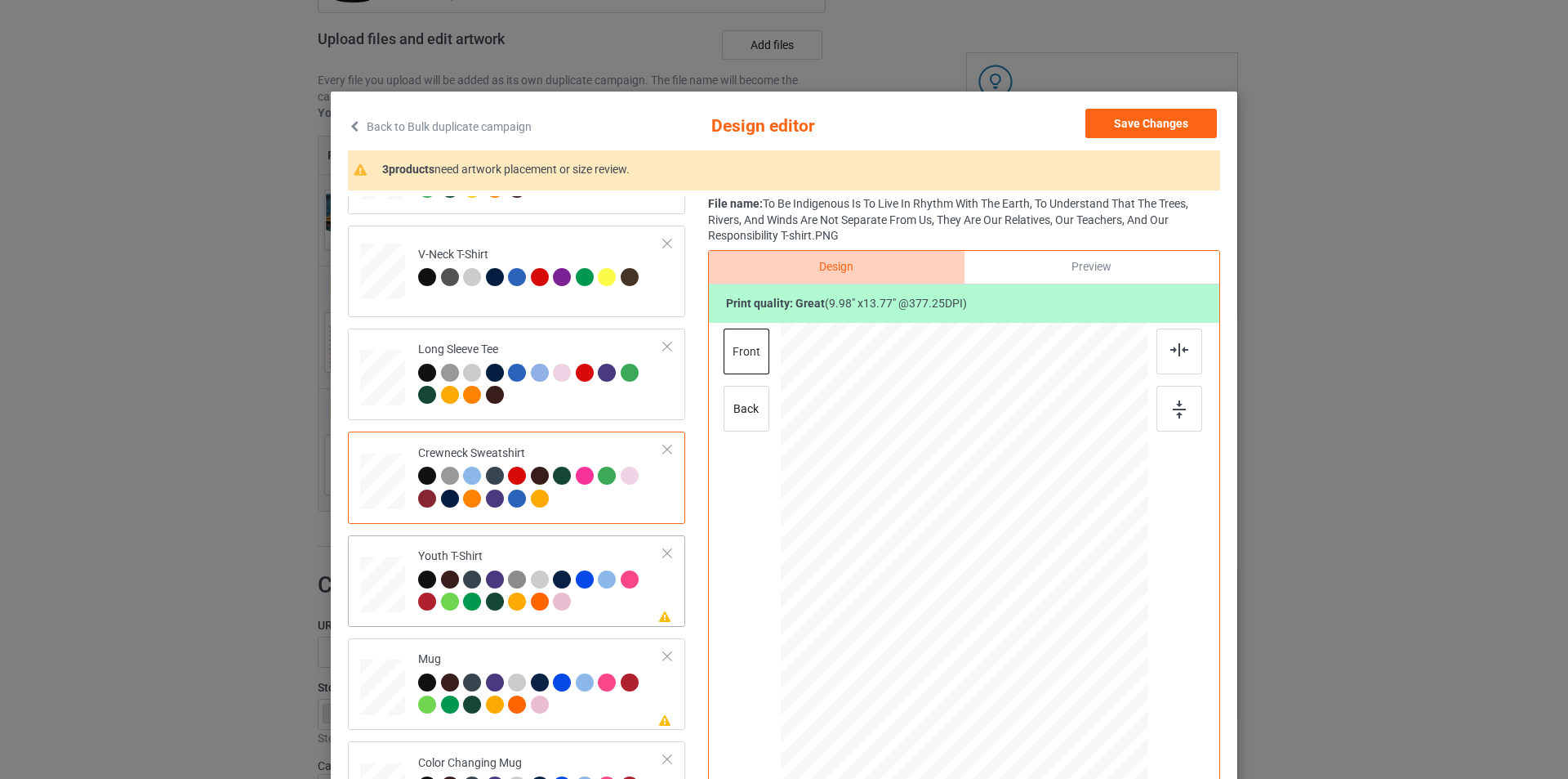
click at [595, 542] on td "Please review artwork placement Youth T-Shirt" at bounding box center [541, 581] width 264 height 79
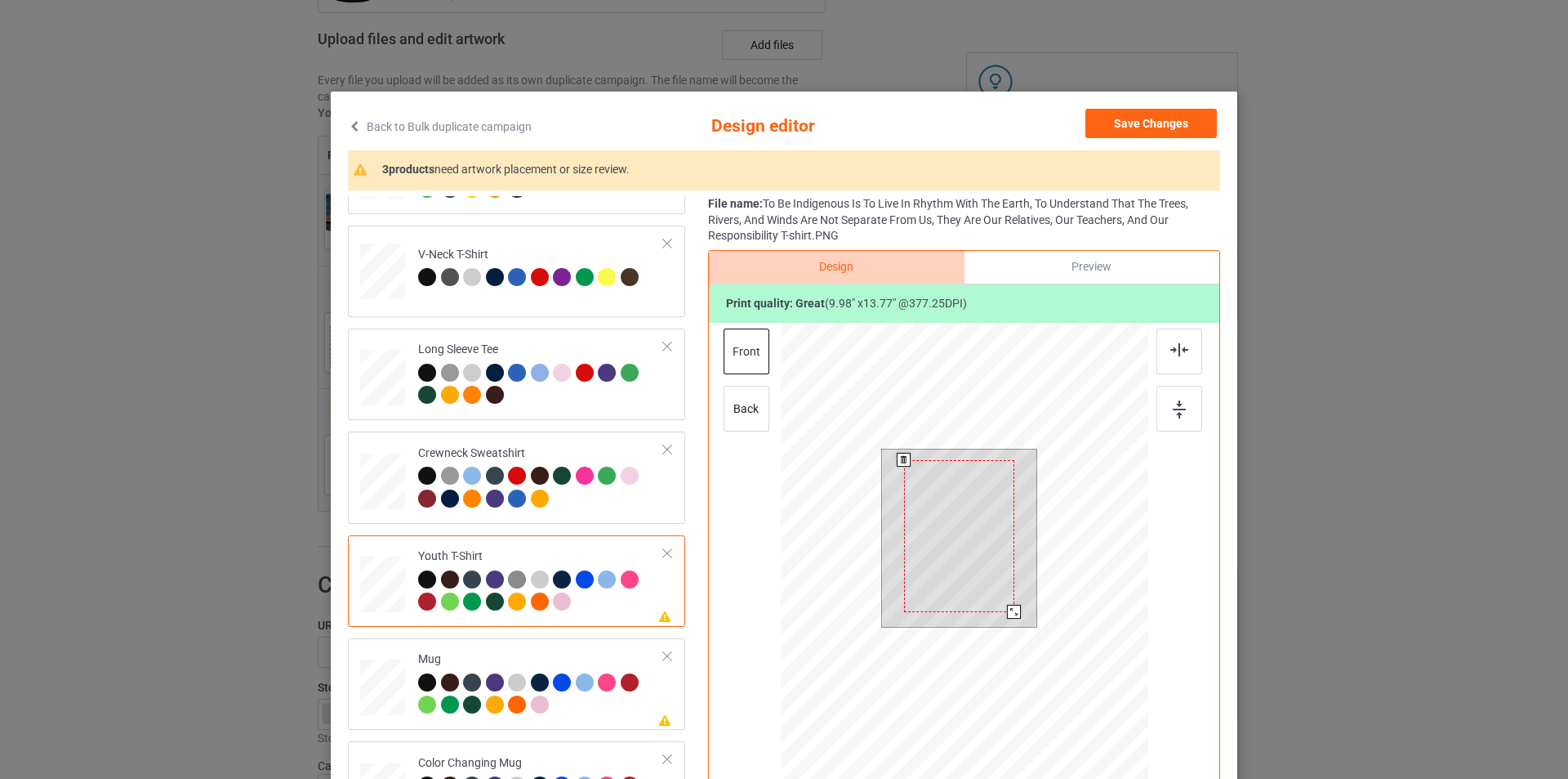
click at [960, 486] on div at bounding box center [959, 536] width 110 height 152
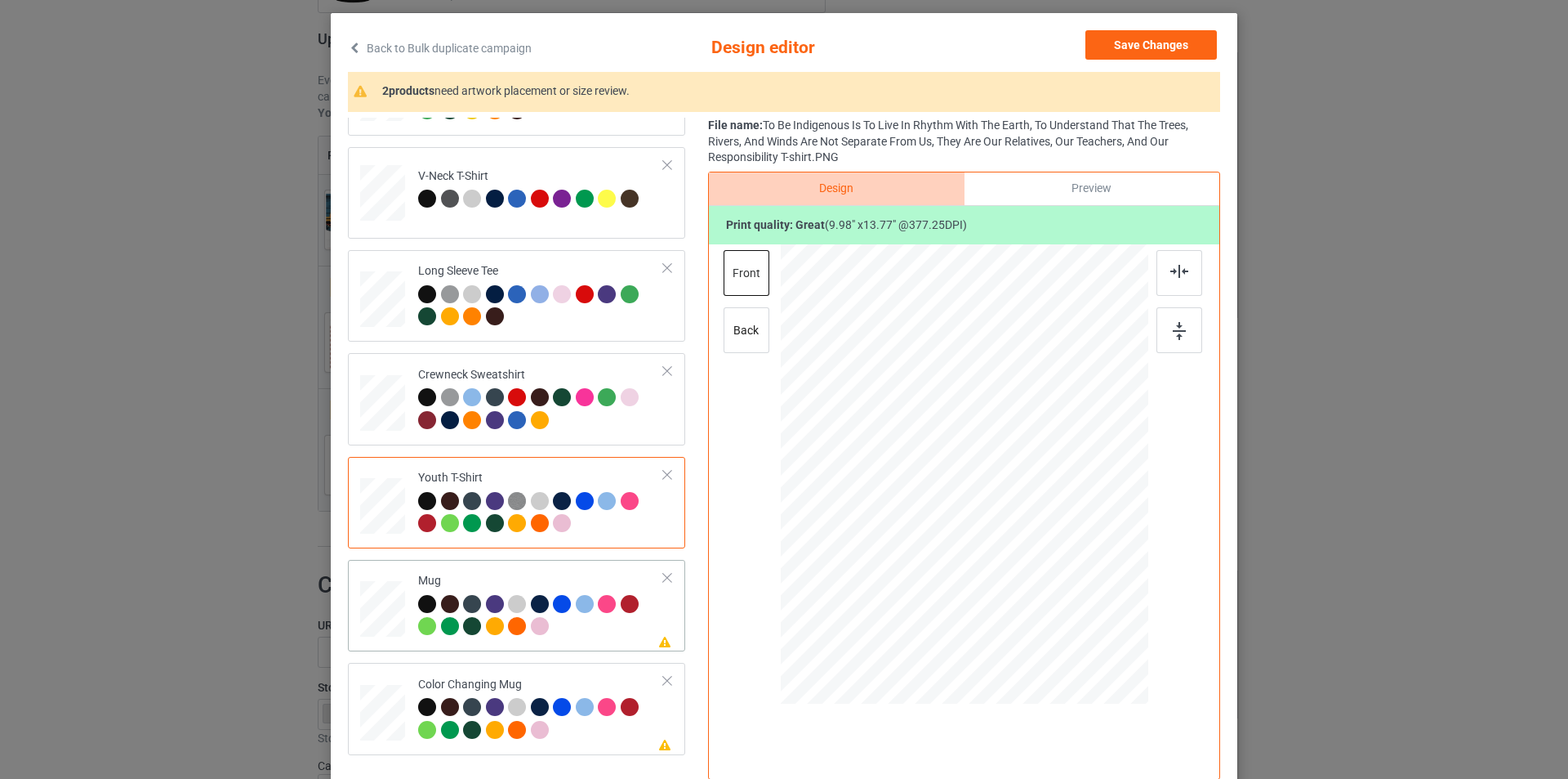
scroll to position [189, 0]
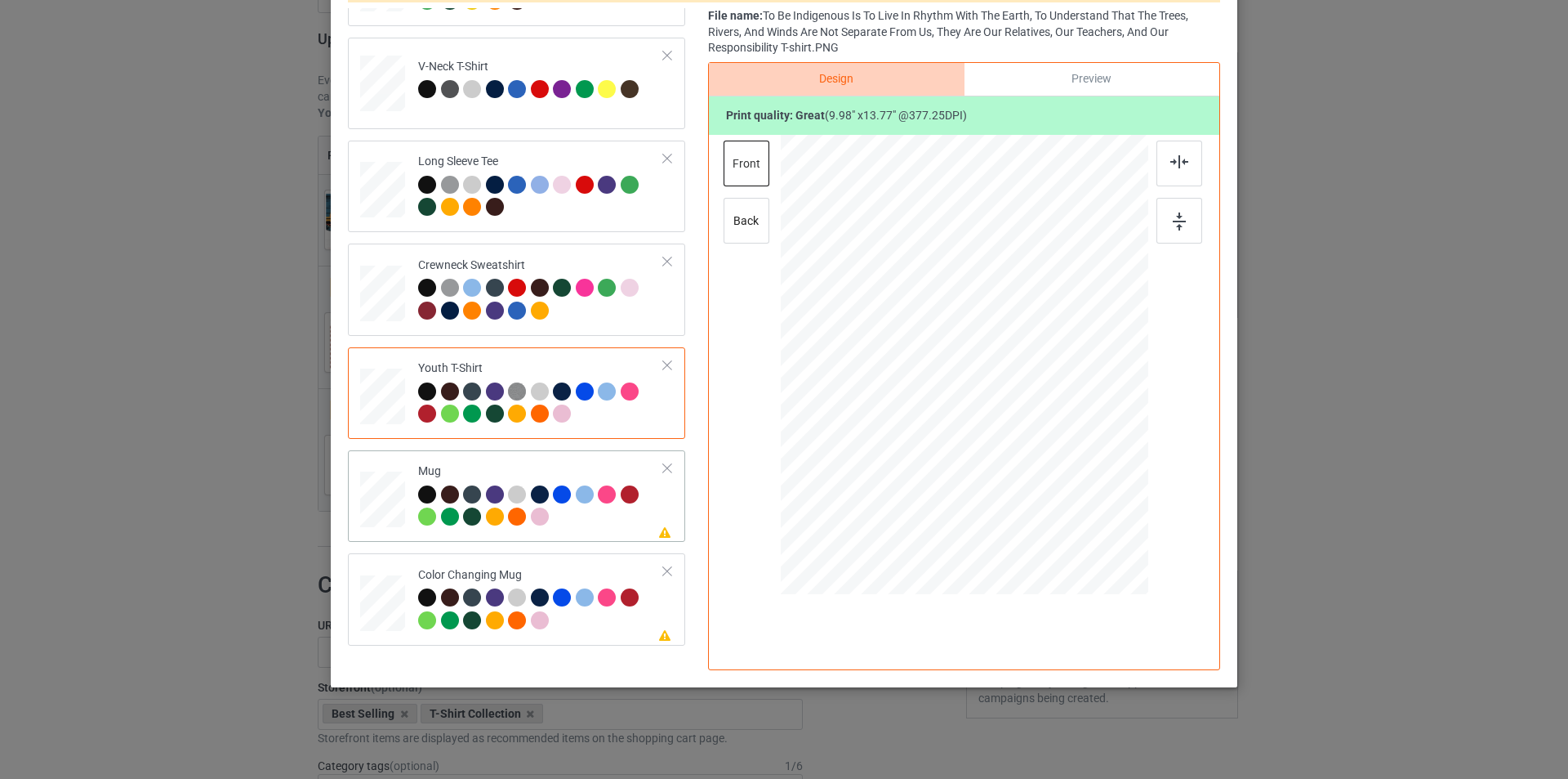
click at [574, 525] on div at bounding box center [541, 507] width 246 height 45
drag, startPoint x: 1067, startPoint y: 515, endPoint x: 1022, endPoint y: 415, distance: 109.7
click at [1022, 415] on div at bounding box center [964, 364] width 367 height 153
drag, startPoint x: 935, startPoint y: 361, endPoint x: 1036, endPoint y: 361, distance: 101.0
click at [1036, 361] on div at bounding box center [1065, 364] width 96 height 134
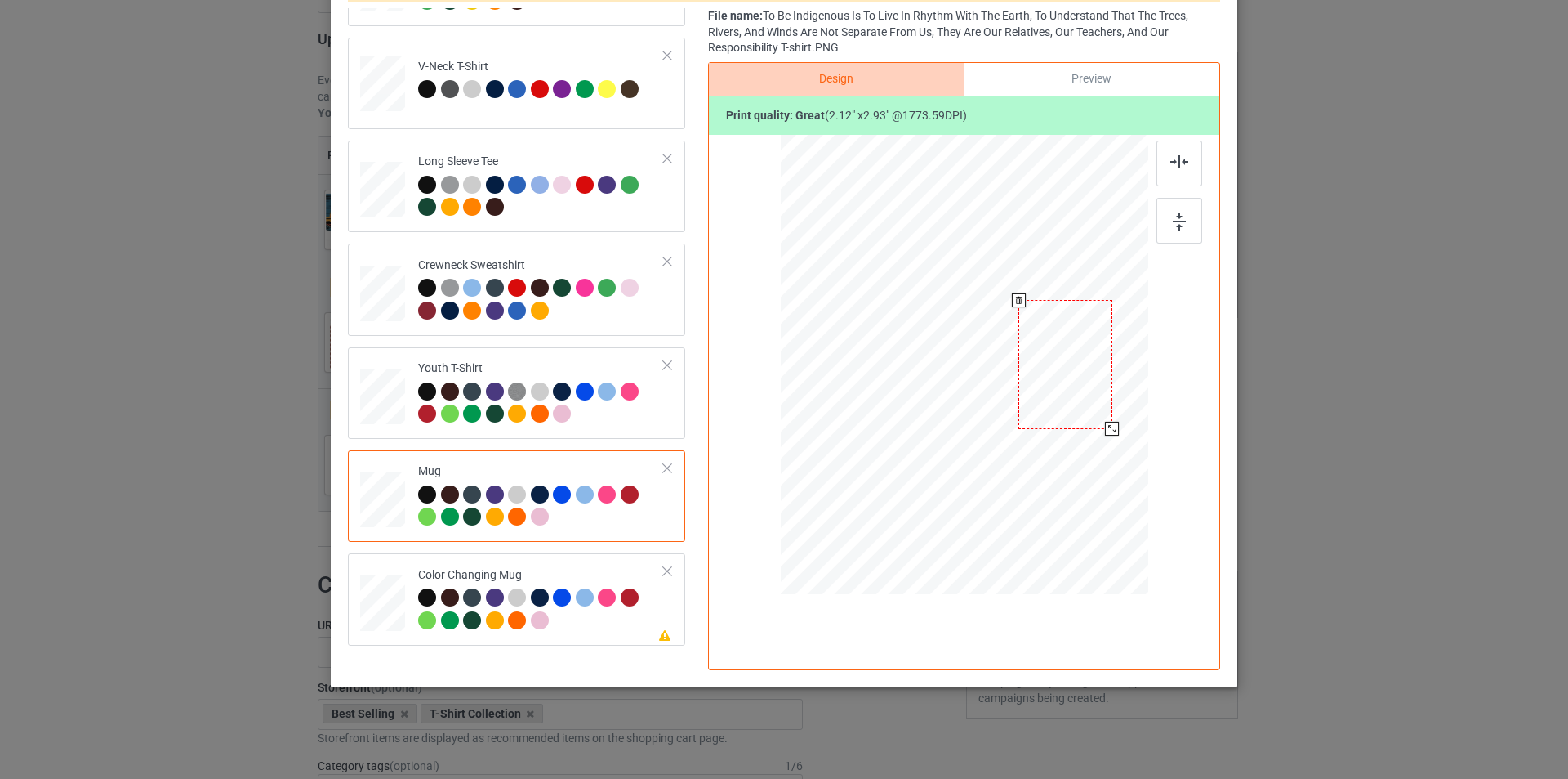
click at [1105, 424] on div at bounding box center [1112, 428] width 14 height 14
click at [1080, 362] on div at bounding box center [1065, 364] width 93 height 129
click at [571, 570] on div "Color Changing Mug" at bounding box center [541, 597] width 246 height 61
click at [1076, 375] on div at bounding box center [964, 366] width 425 height 464
click at [1095, 371] on div at bounding box center [1065, 366] width 93 height 129
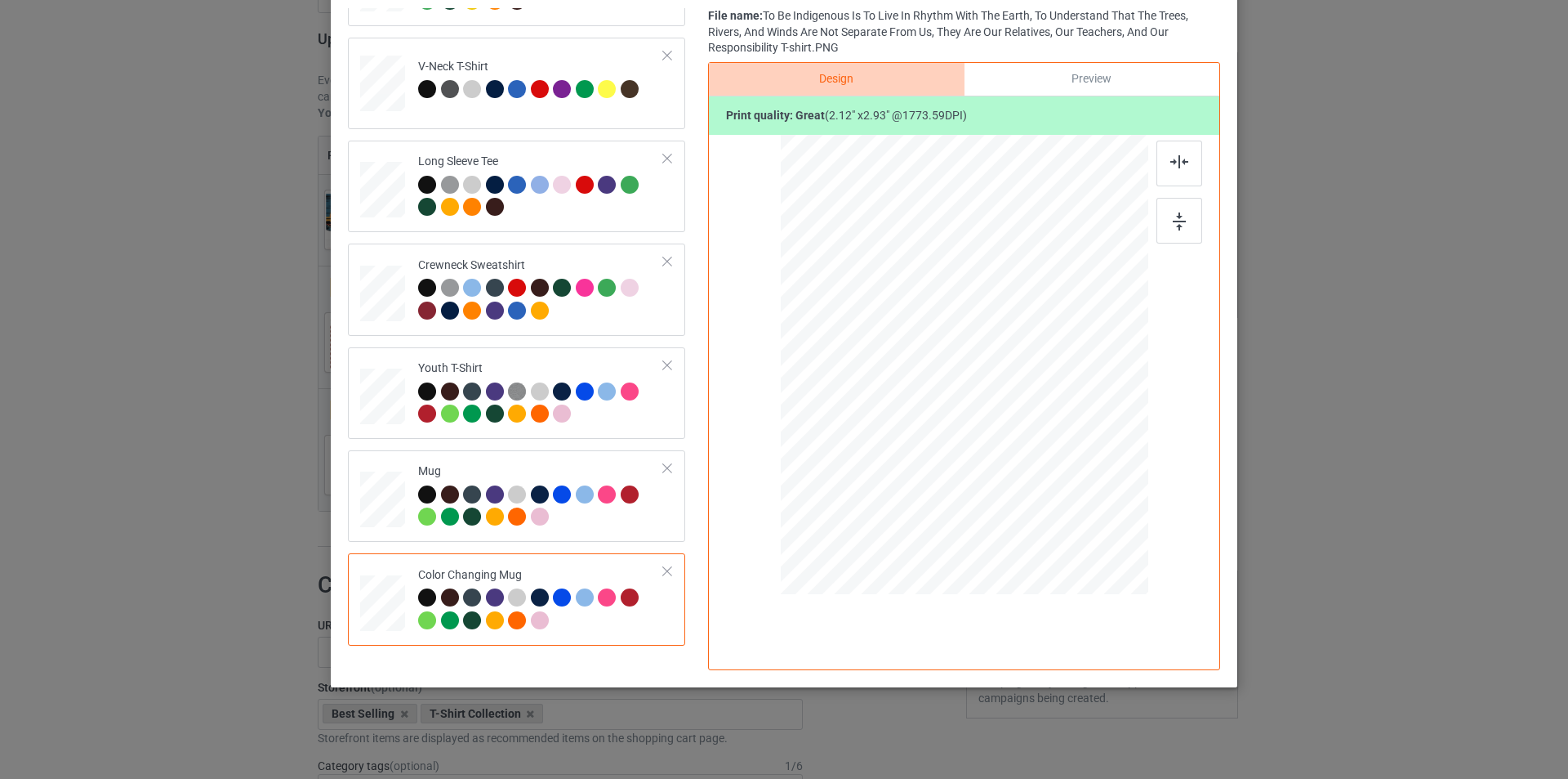
scroll to position [0, 0]
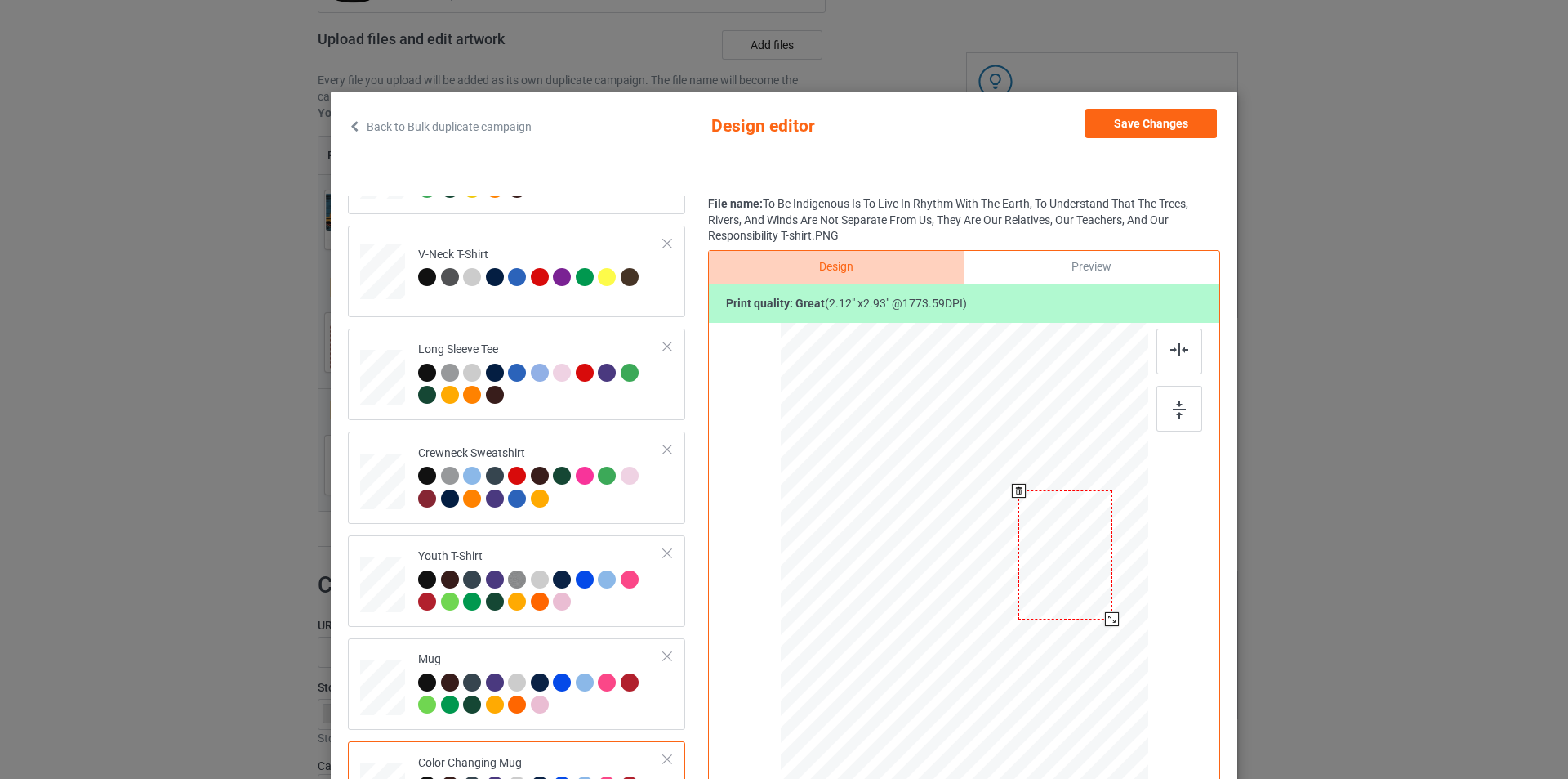
click at [1051, 571] on div at bounding box center [1065, 555] width 93 height 129
click at [1102, 270] on div "Preview" at bounding box center [1091, 266] width 255 height 32
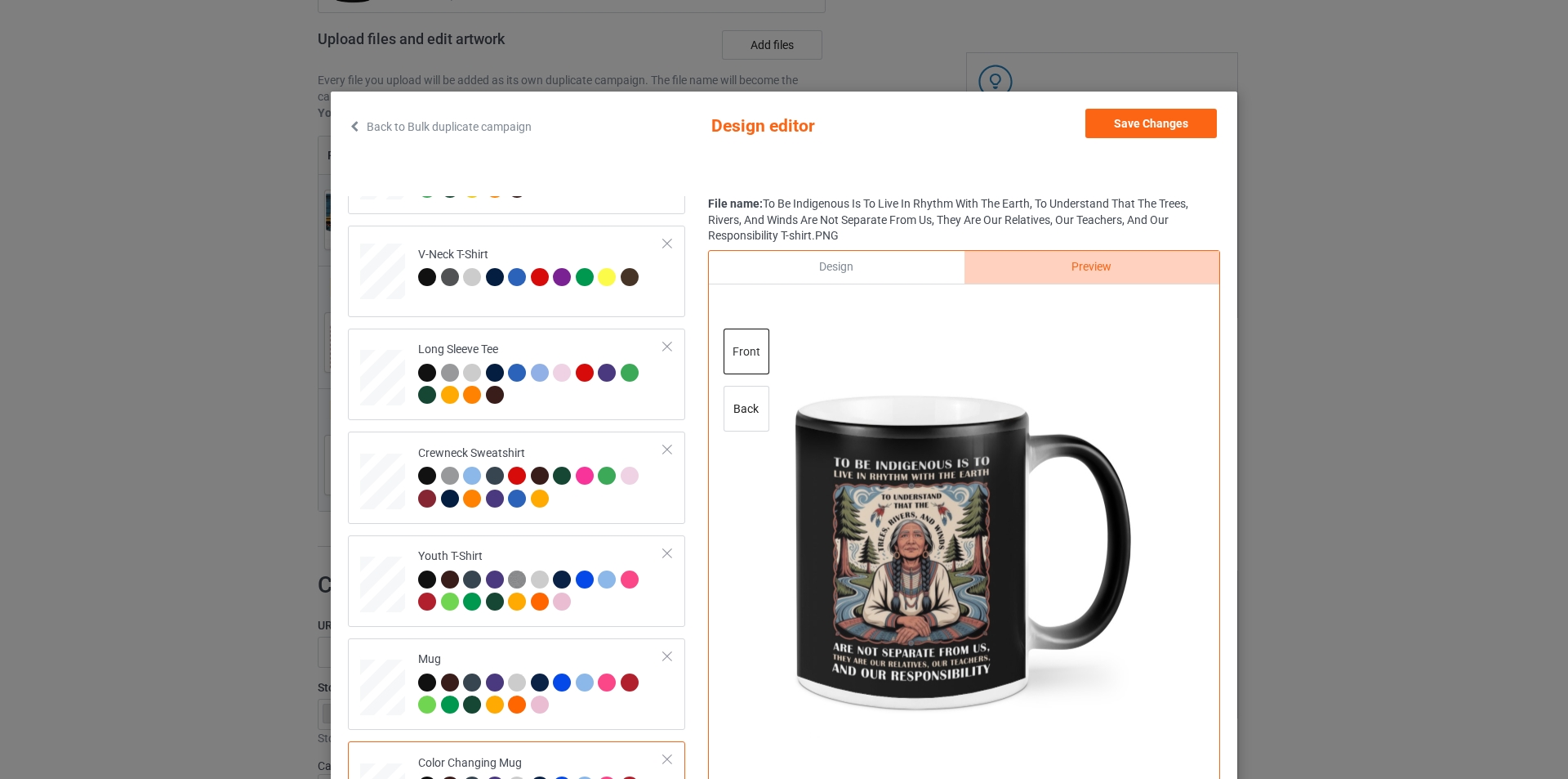
click at [892, 262] on div "Design" at bounding box center [836, 266] width 255 height 32
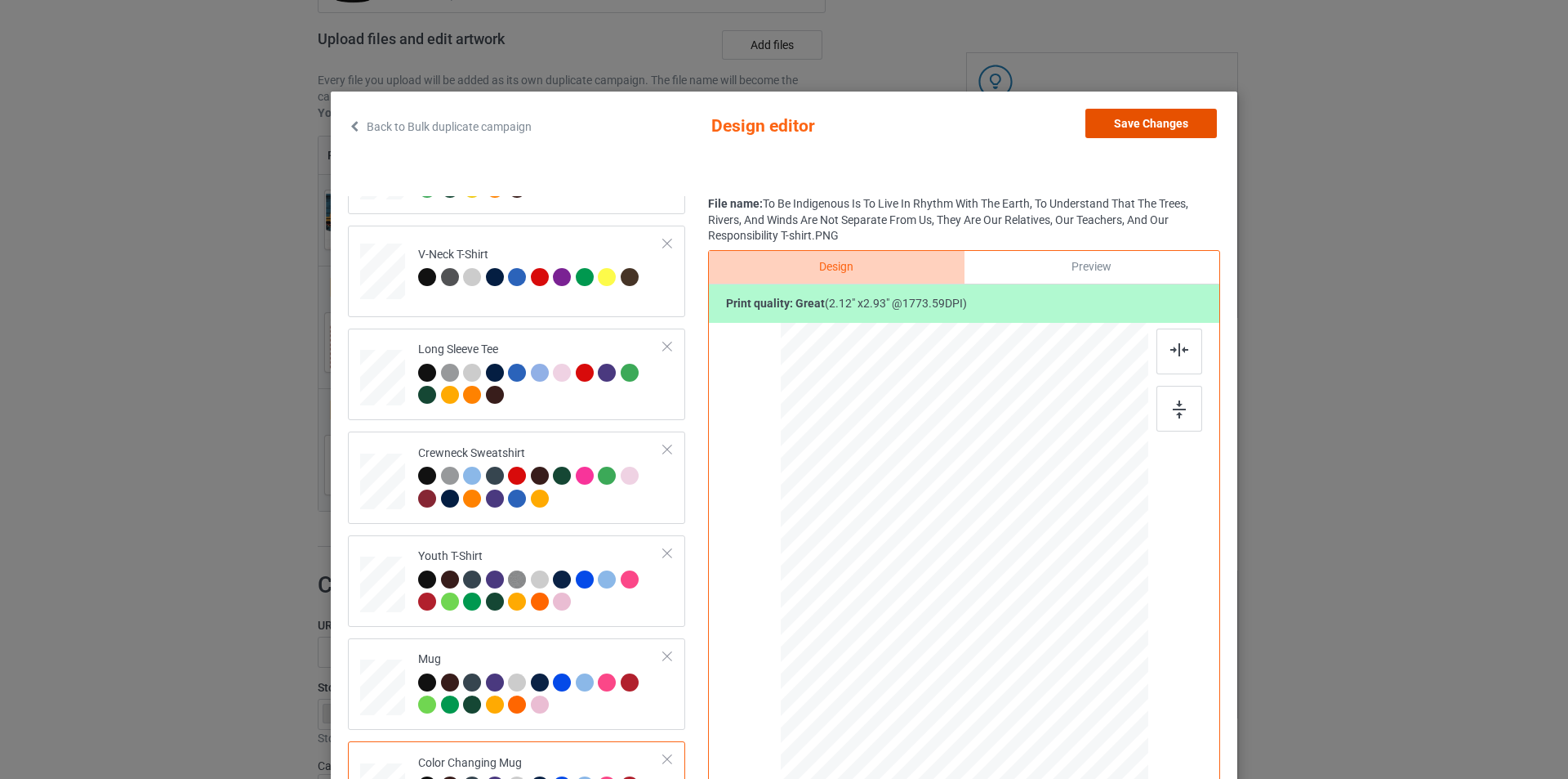
click at [1166, 125] on button "Save Changes" at bounding box center [1152, 123] width 132 height 30
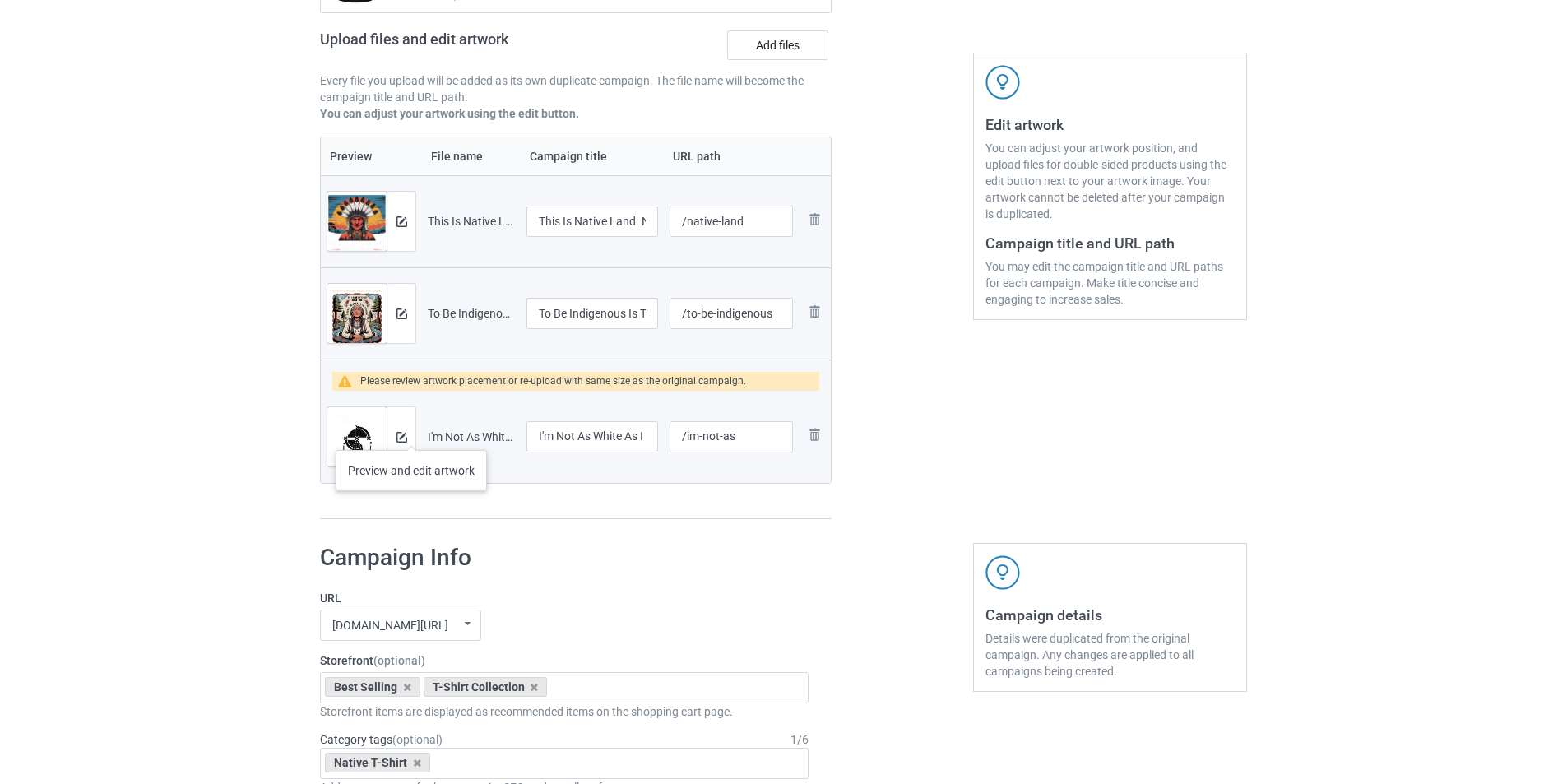
click at [411, 433] on div at bounding box center [401, 436] width 29 height 59
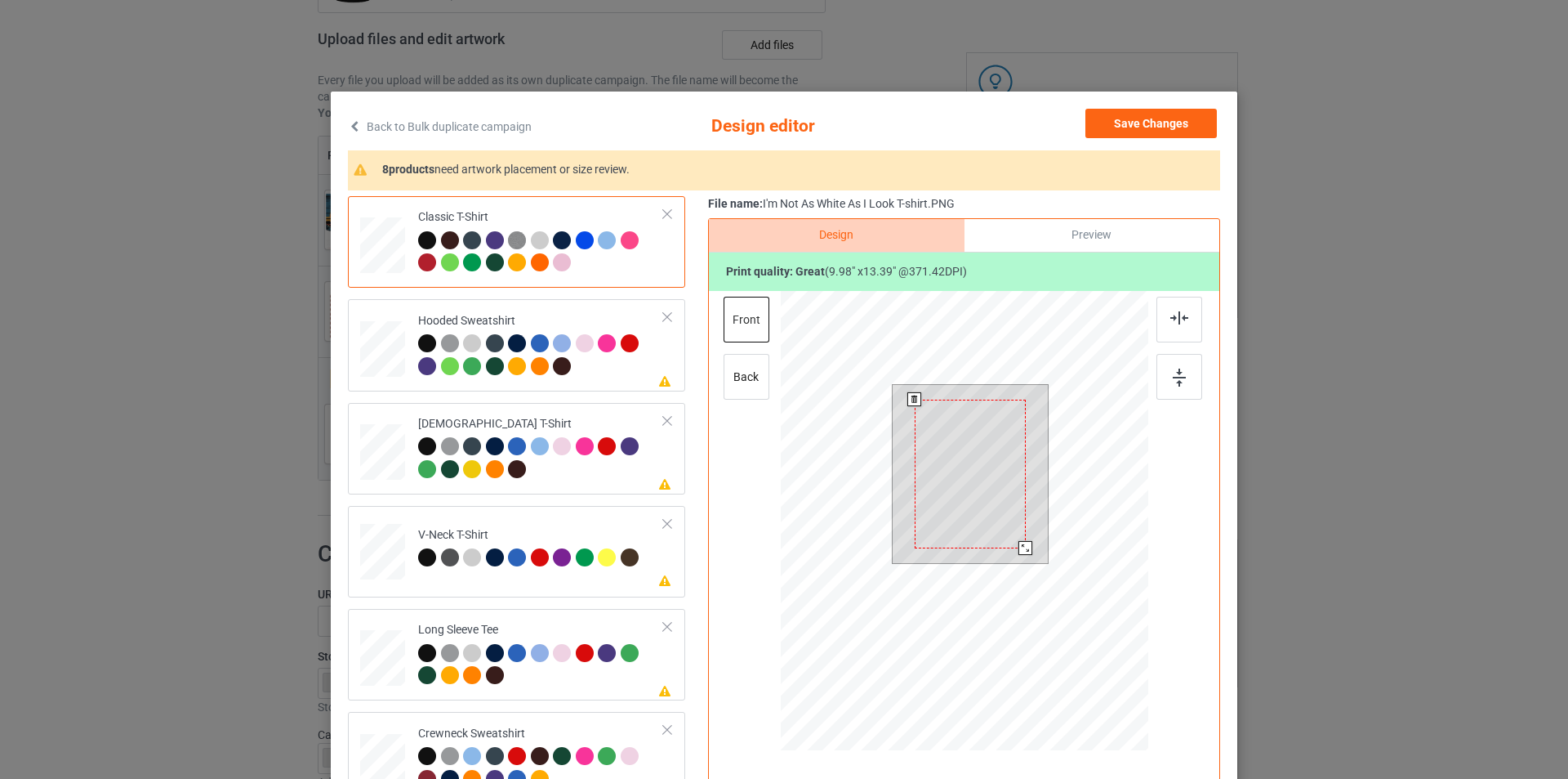
drag, startPoint x: 1033, startPoint y: 560, endPoint x: 1025, endPoint y: 544, distance: 17.9
click at [1025, 544] on div at bounding box center [1026, 547] width 14 height 14
click at [1174, 125] on button "Save Changes" at bounding box center [1152, 123] width 132 height 30
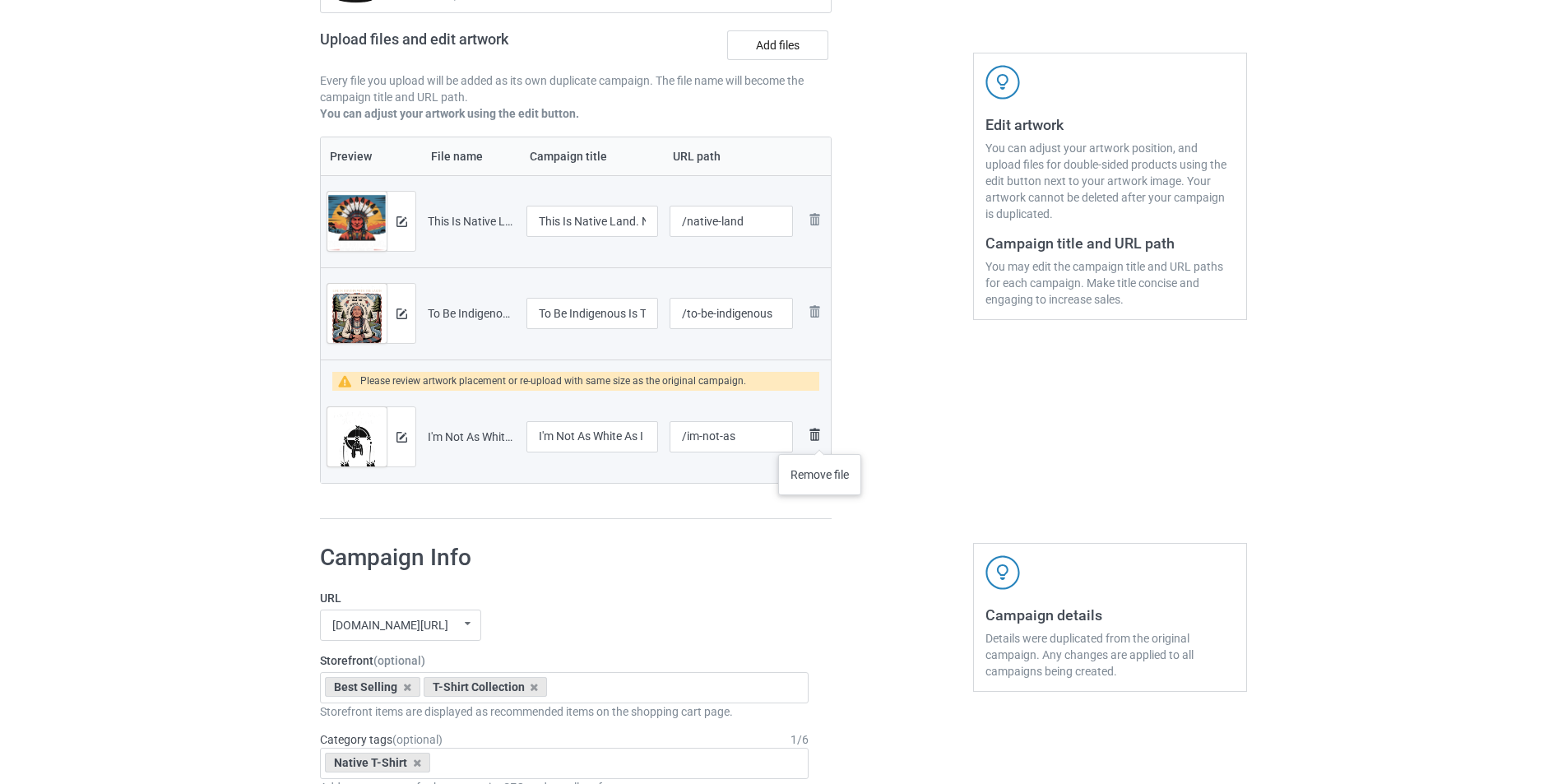
click at [820, 438] on img at bounding box center [814, 434] width 20 height 20
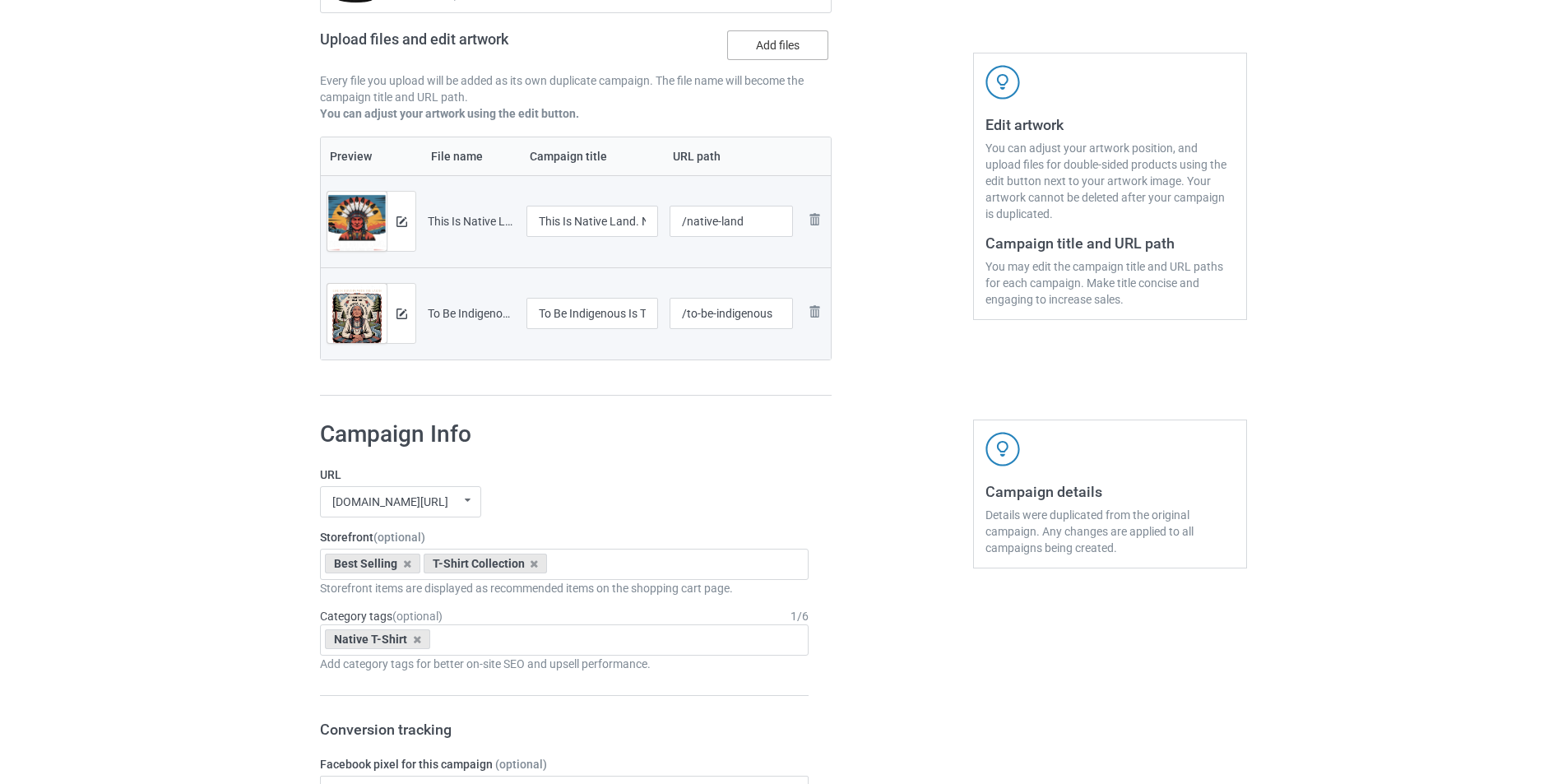
click at [782, 34] on label "Add files" at bounding box center [778, 46] width 101 height 30
click at [0, 0] on input "Add files" at bounding box center [0, 0] width 0 height 0
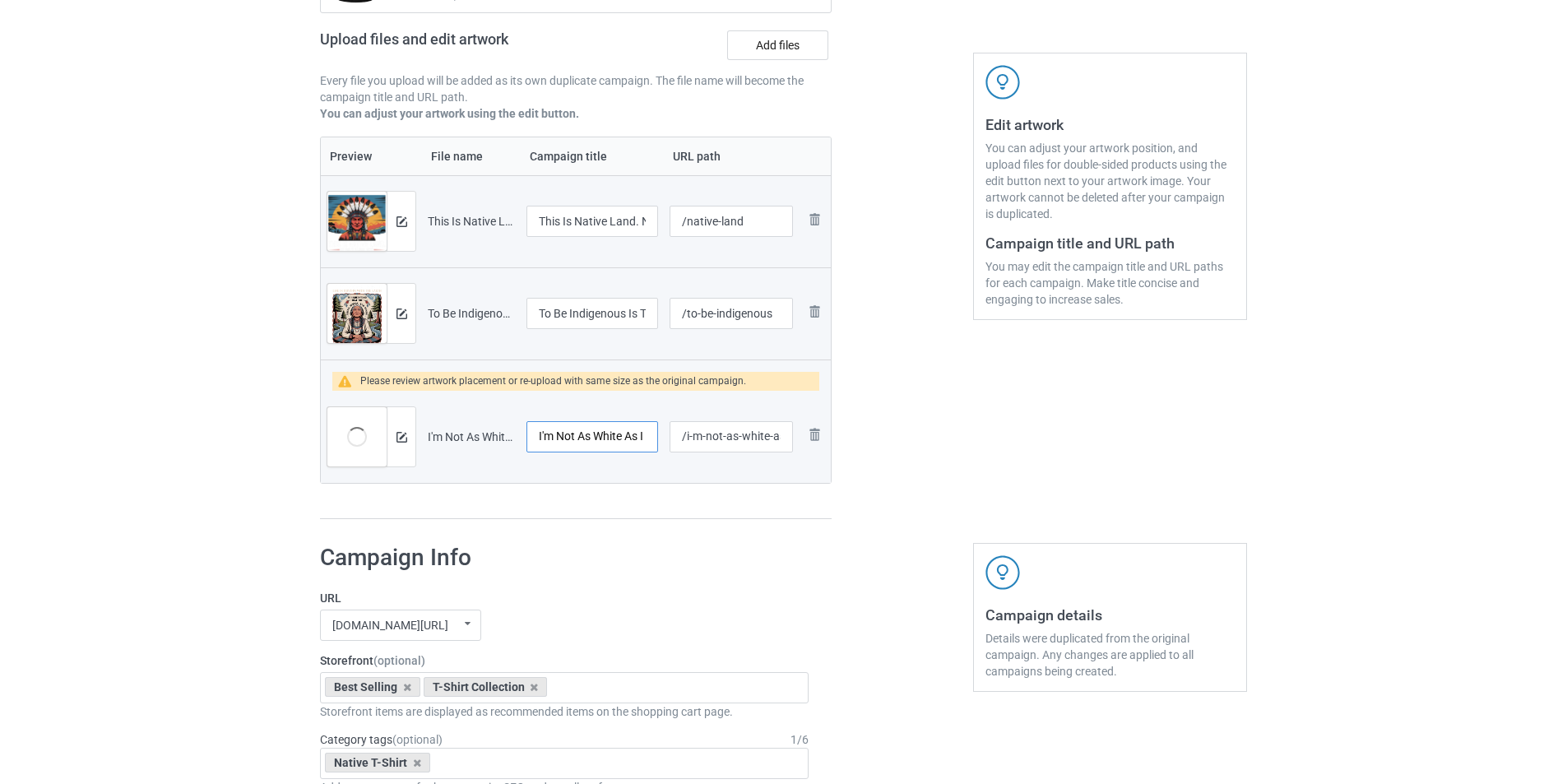
scroll to position [0, 64]
drag, startPoint x: 623, startPoint y: 425, endPoint x: 654, endPoint y: 433, distance: 32.0
click at [654, 433] on input "I'm Not As White As I Look T-shirt" at bounding box center [592, 436] width 132 height 31
click at [771, 437] on input "/i-m-not-as-white-as-i-look-t-shirt" at bounding box center [731, 436] width 123 height 31
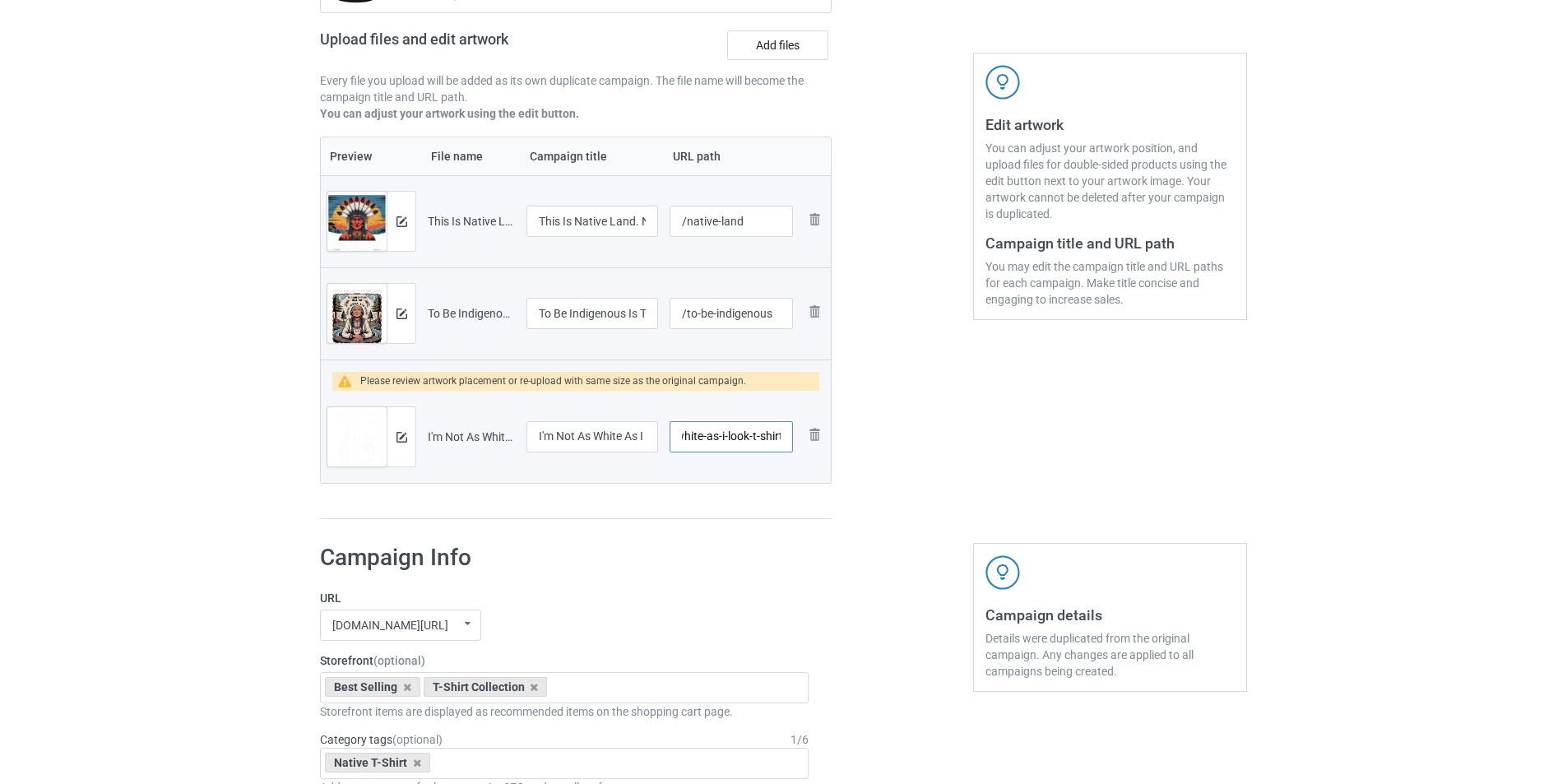
drag, startPoint x: 768, startPoint y: 435, endPoint x: 828, endPoint y: 440, distance: 60.2
click at [828, 440] on tr "Preview and edit artwork I'm Not As White As I Look T-shirt.png I'm Not As Whit…" at bounding box center [576, 436] width 510 height 92
click at [692, 436] on input "/i-m-not-as-white" at bounding box center [731, 436] width 123 height 31
click at [768, 431] on input "/im-not-as-white" at bounding box center [731, 436] width 123 height 31
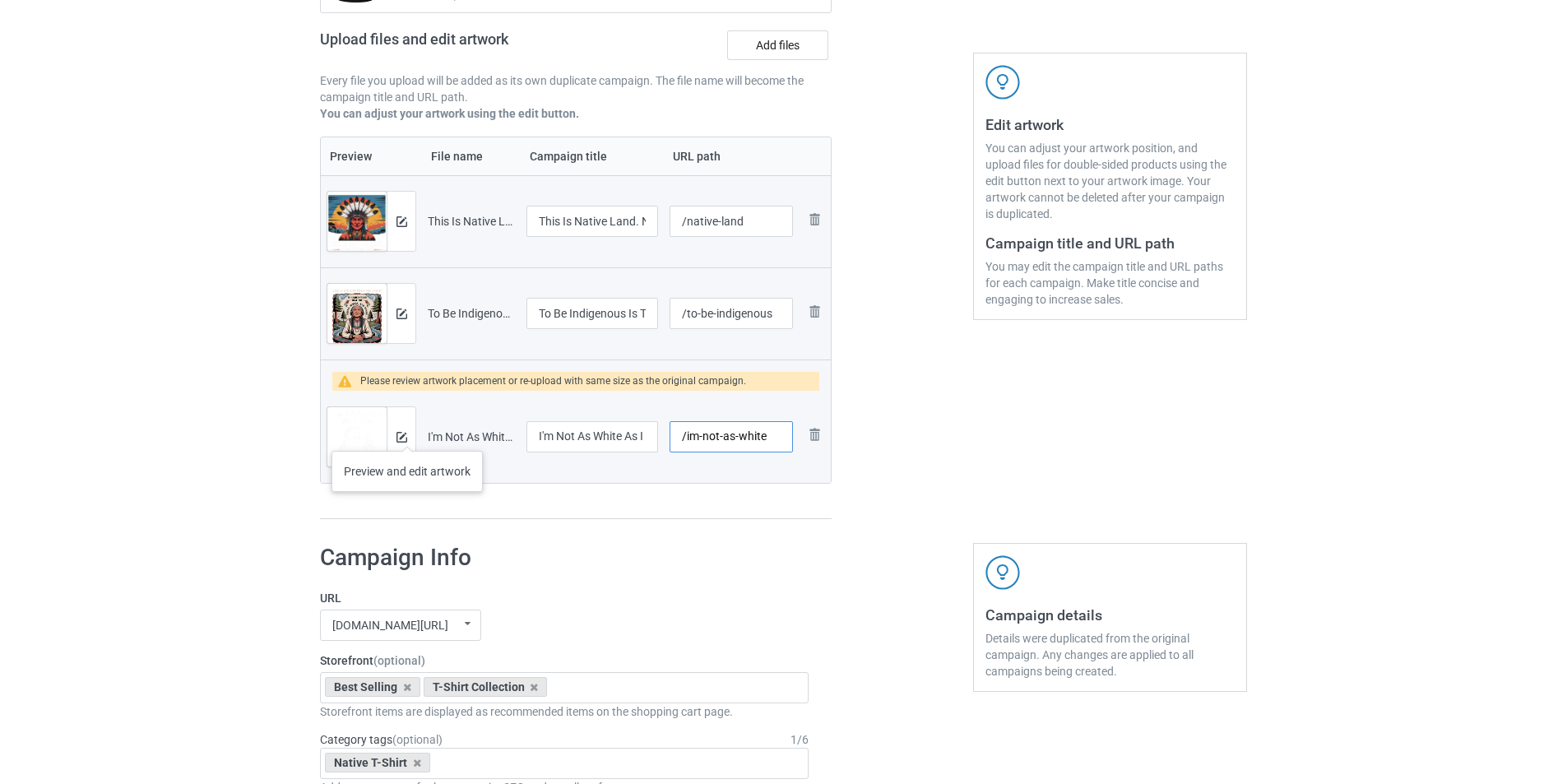
type input "/im-not-as-white"
click at [407, 434] on div at bounding box center [401, 436] width 29 height 59
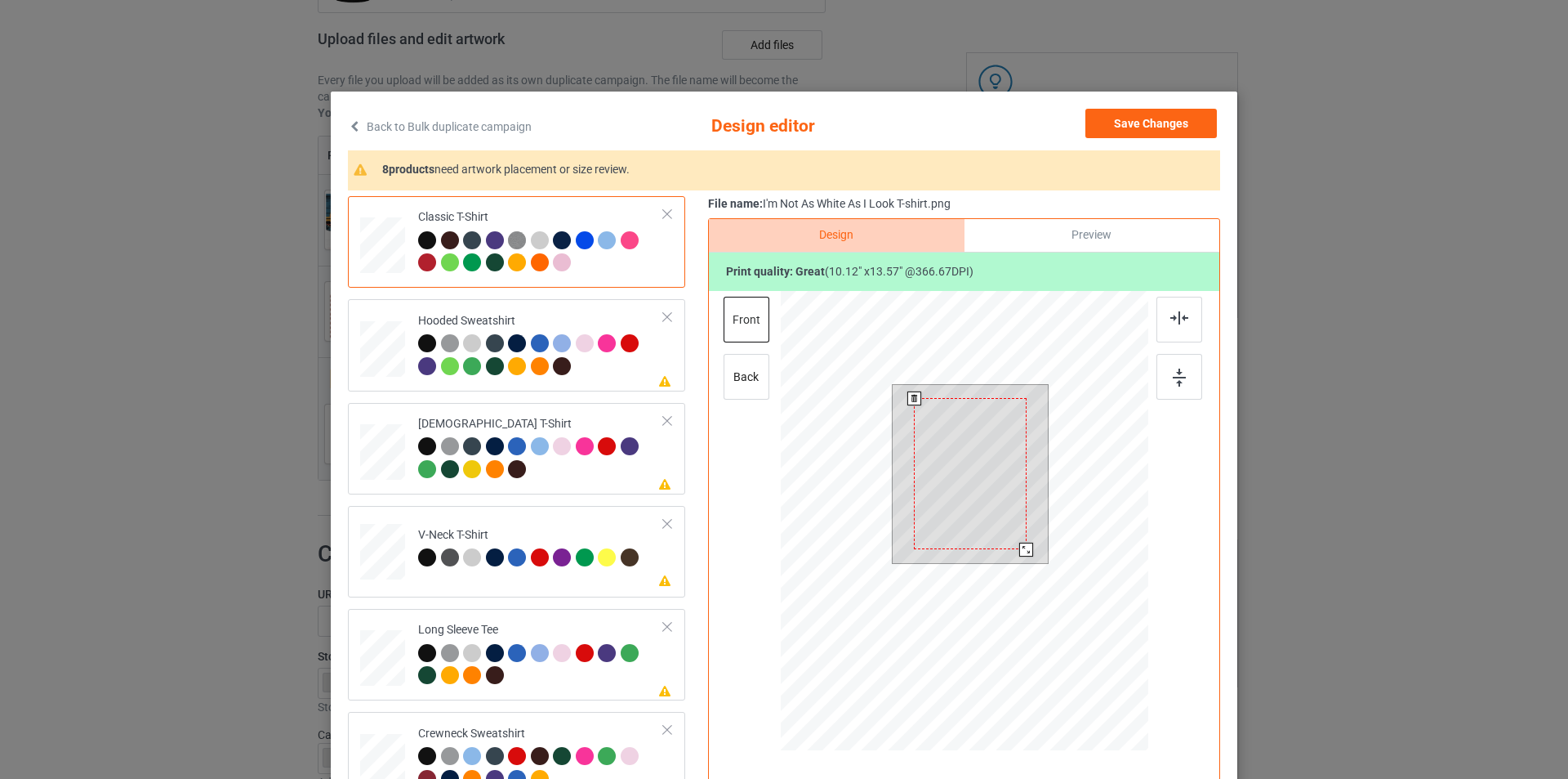
drag, startPoint x: 1030, startPoint y: 563, endPoint x: 1022, endPoint y: 544, distance: 20.6
click at [1022, 544] on div at bounding box center [1026, 549] width 14 height 14
click at [579, 313] on div "Hooded Sweatshirt" at bounding box center [541, 343] width 246 height 61
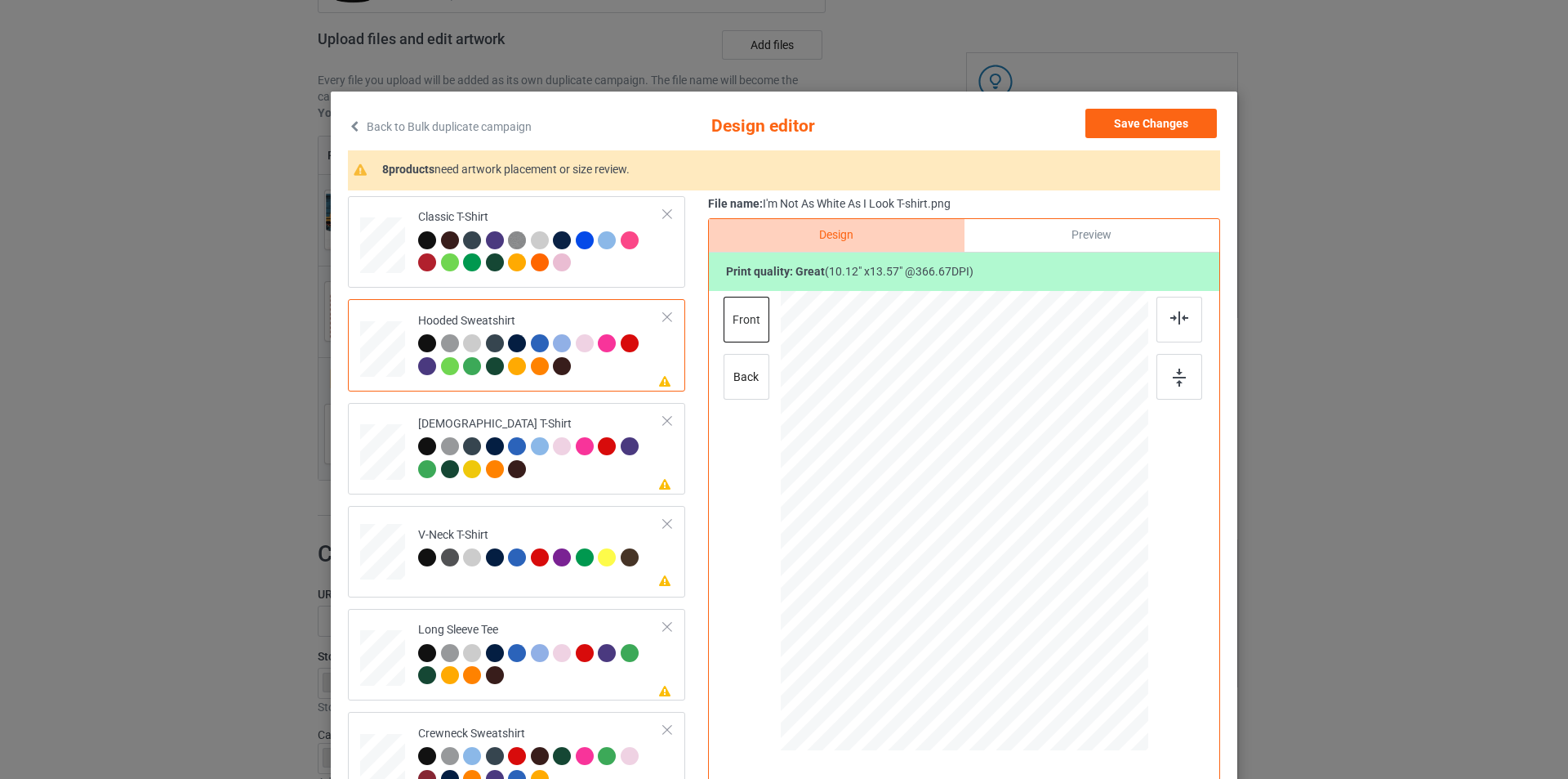
click at [962, 479] on div at bounding box center [969, 479] width 96 height 128
click at [556, 416] on div "[DEMOGRAPHIC_DATA] T-Shirt" at bounding box center [541, 446] width 246 height 61
click at [969, 471] on div at bounding box center [966, 473] width 102 height 137
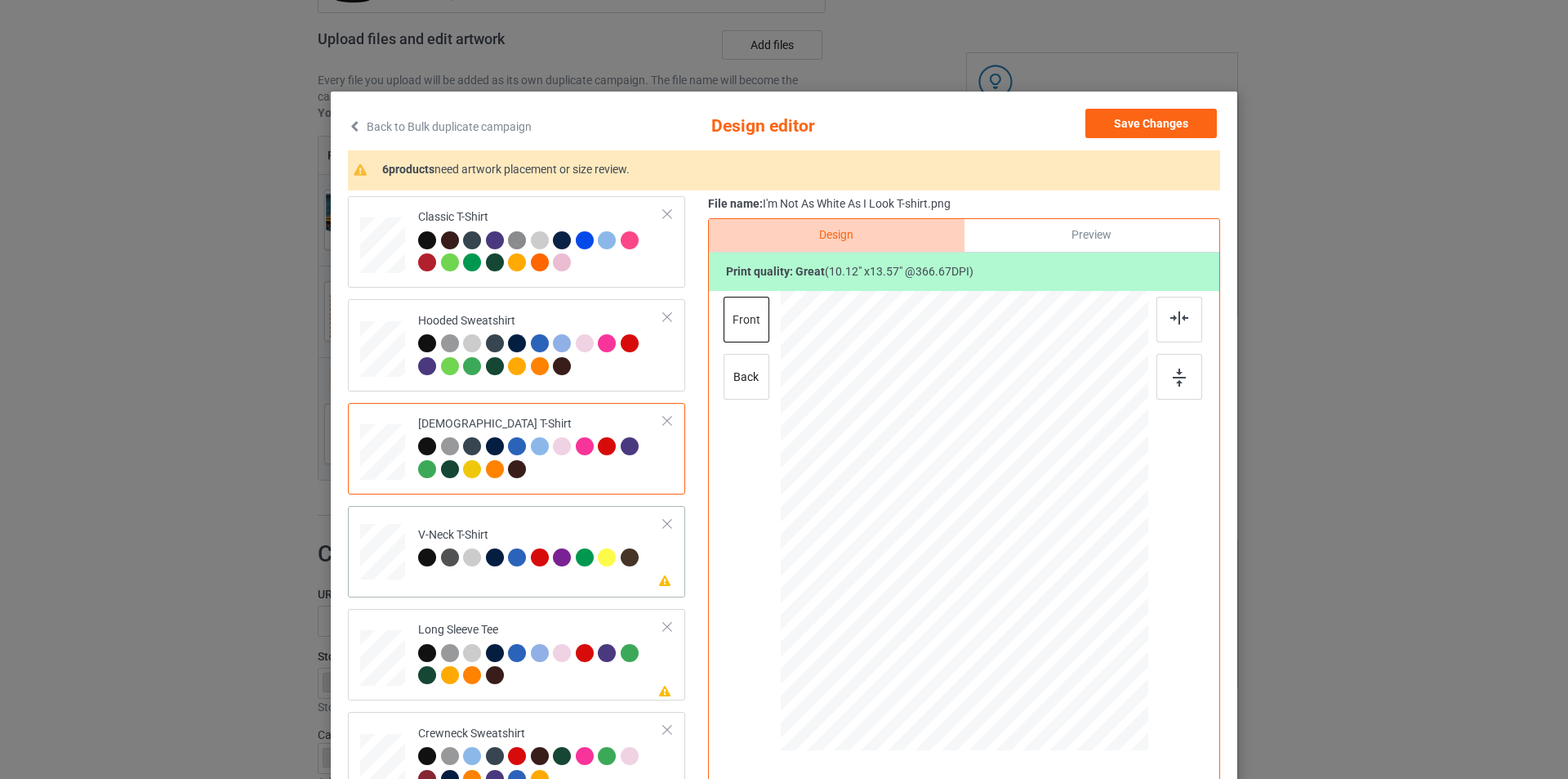
click at [582, 519] on td "Please review artwork placement V-Neck T-Shirt" at bounding box center [541, 548] width 264 height 72
click at [980, 478] on div at bounding box center [969, 490] width 120 height 160
click at [593, 625] on div "Long Sleeve Tee" at bounding box center [541, 652] width 246 height 61
click at [958, 498] on div at bounding box center [964, 504] width 425 height 425
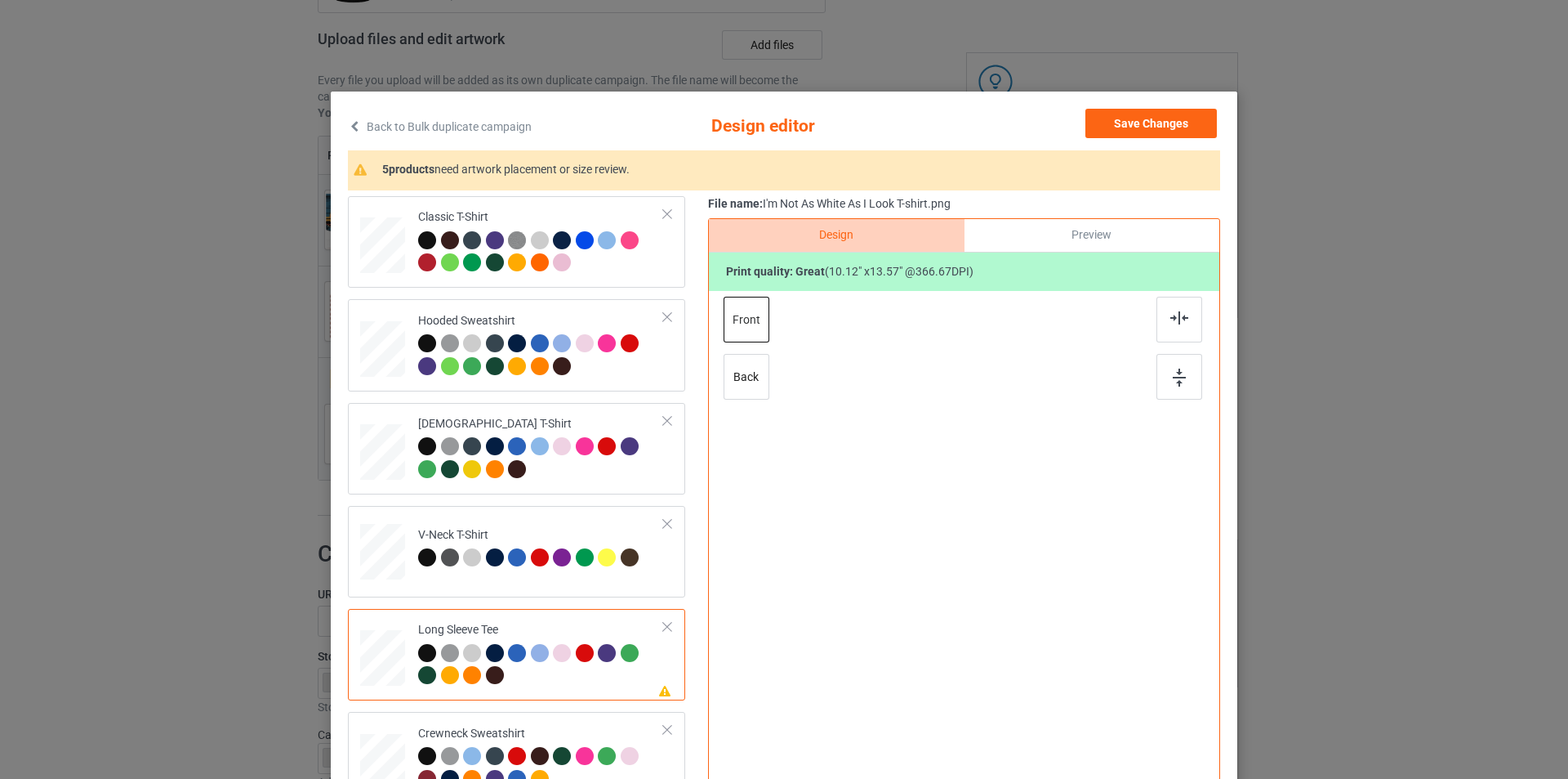
click at [958, 498] on div at bounding box center [964, 504] width 425 height 425
click at [958, 498] on div at bounding box center [973, 482] width 99 height 134
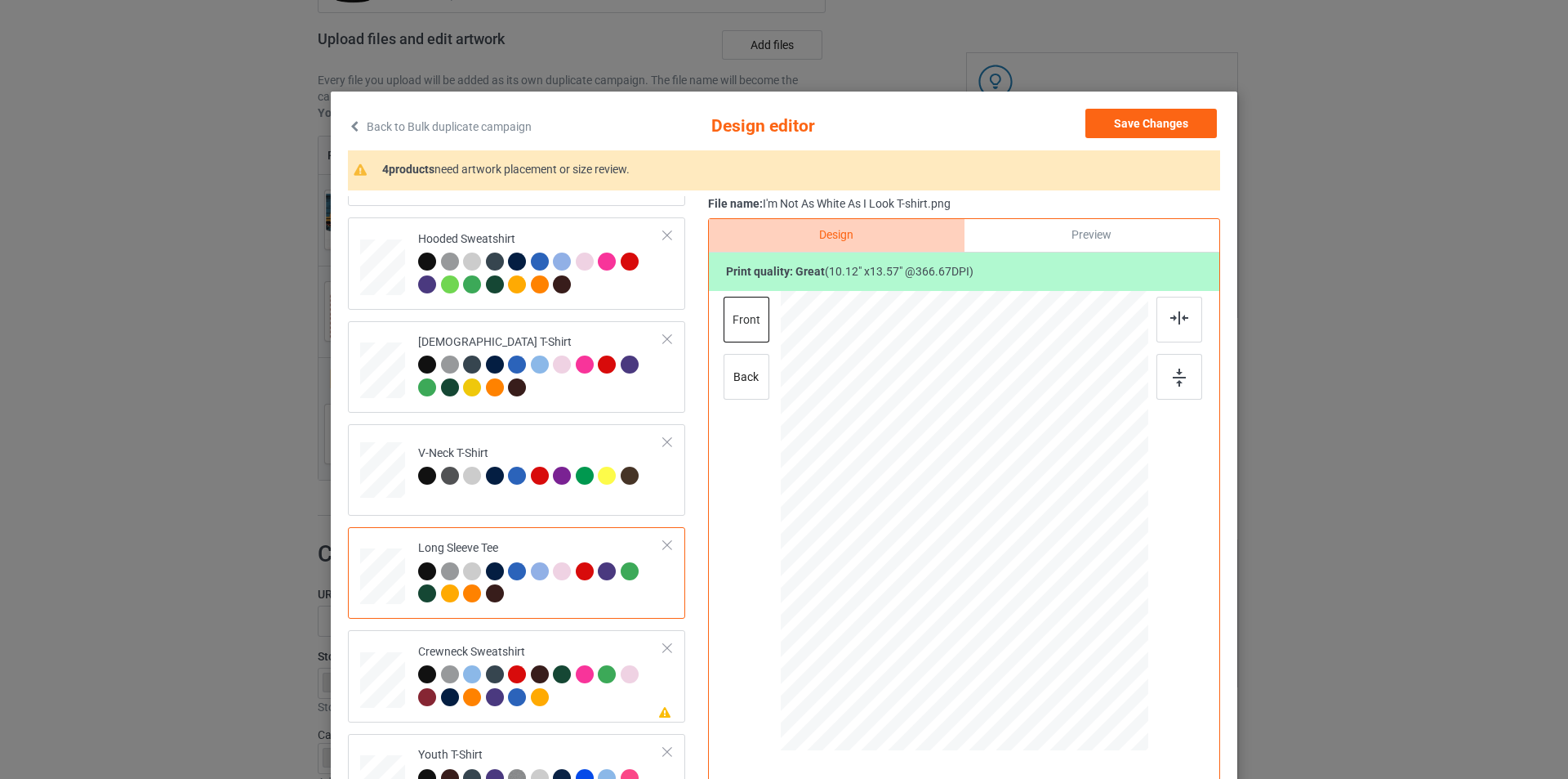
scroll to position [163, 0]
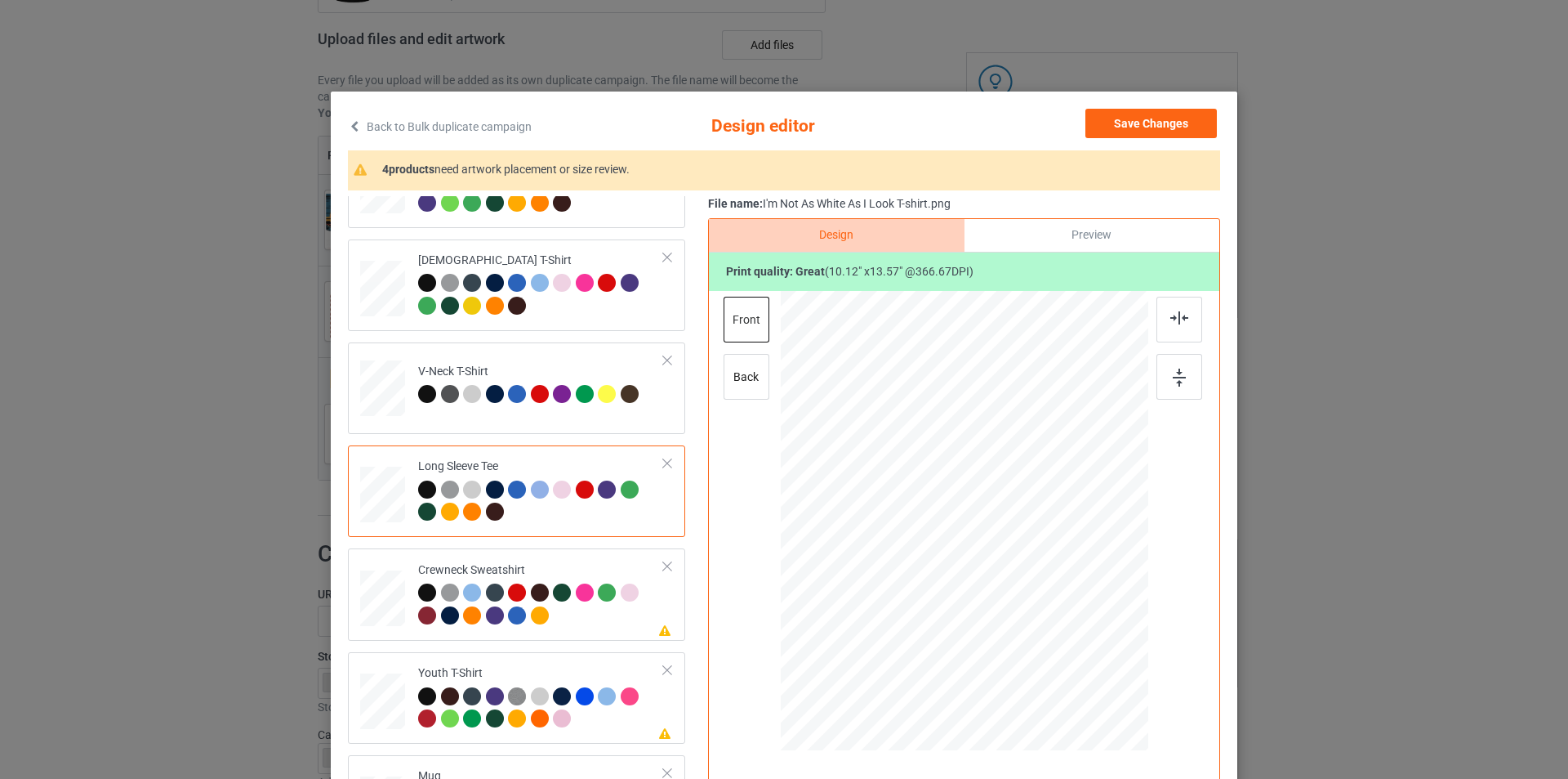
click at [593, 516] on div at bounding box center [541, 503] width 246 height 45
click at [611, 611] on div at bounding box center [541, 606] width 246 height 45
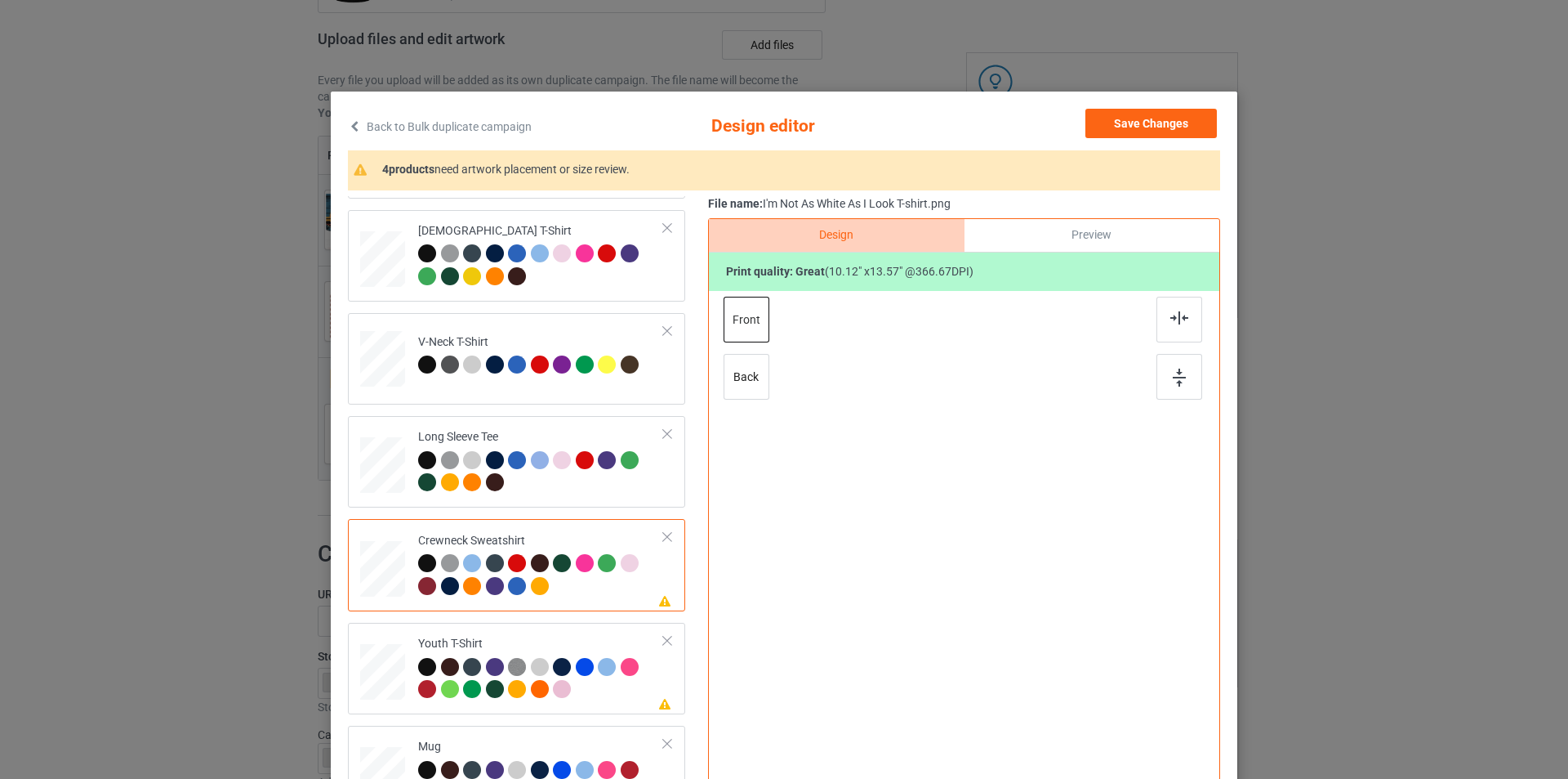
scroll to position [245, 0]
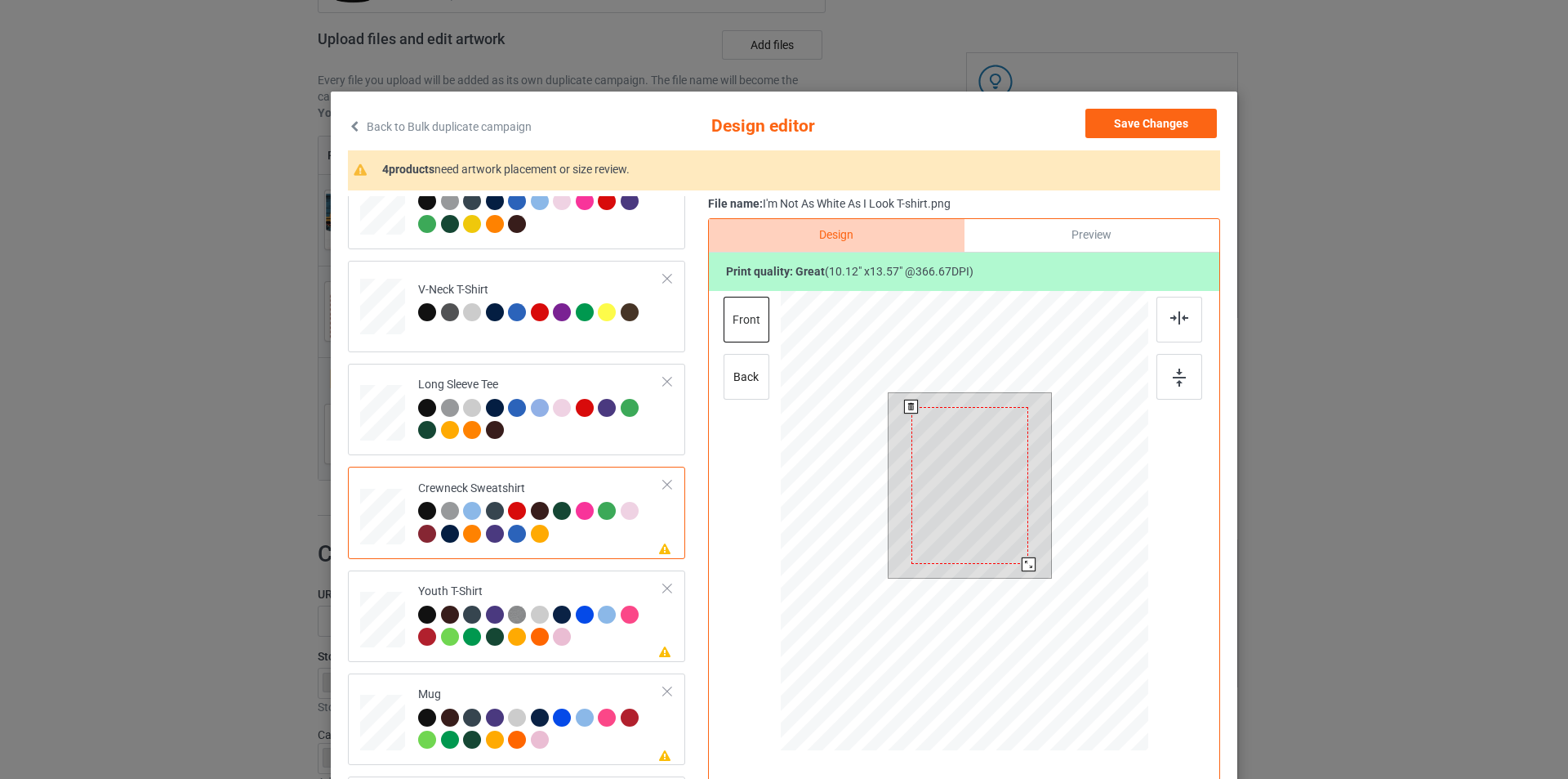
click at [967, 470] on div at bounding box center [970, 485] width 117 height 157
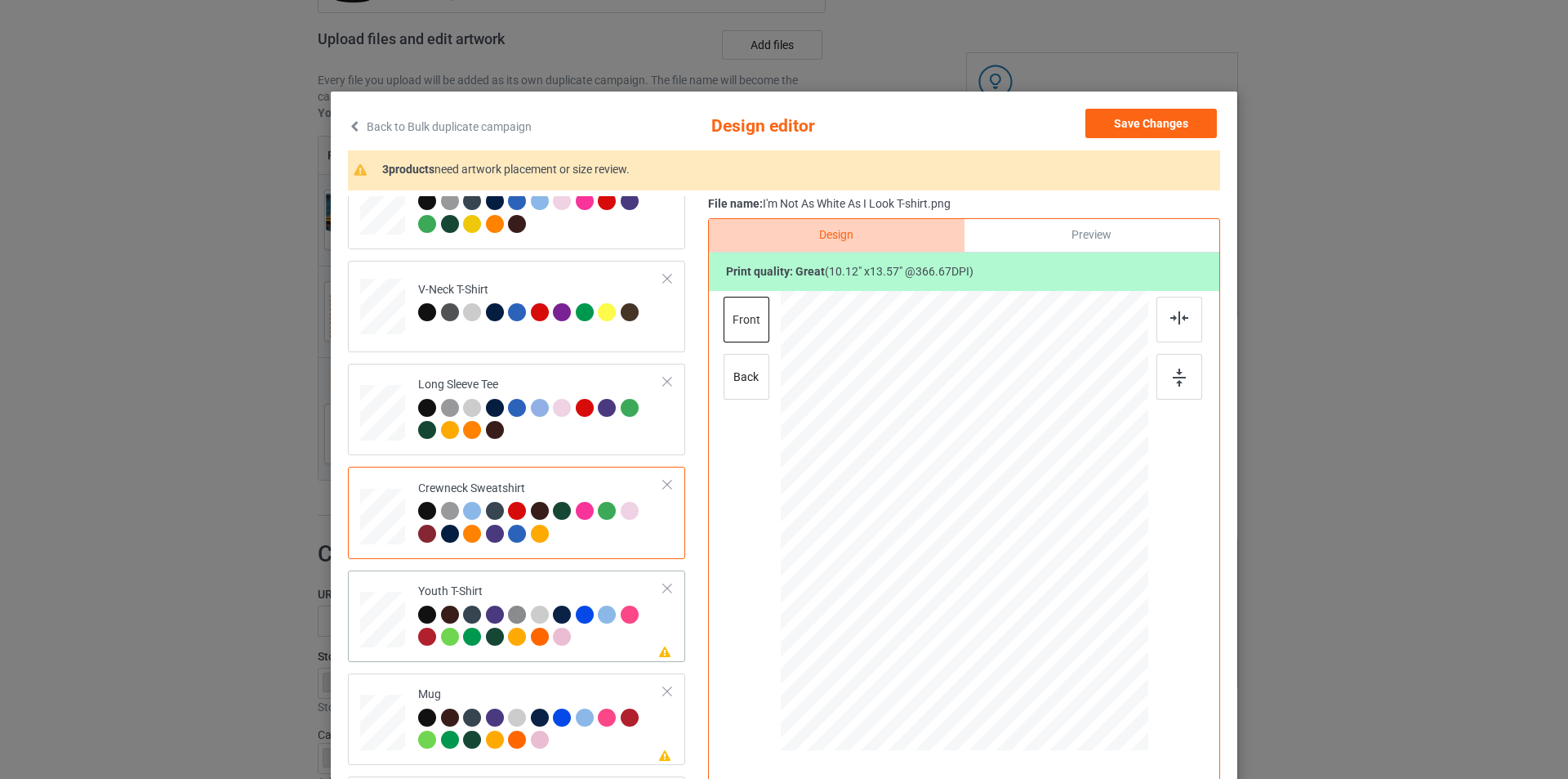
click at [600, 645] on div at bounding box center [541, 628] width 246 height 45
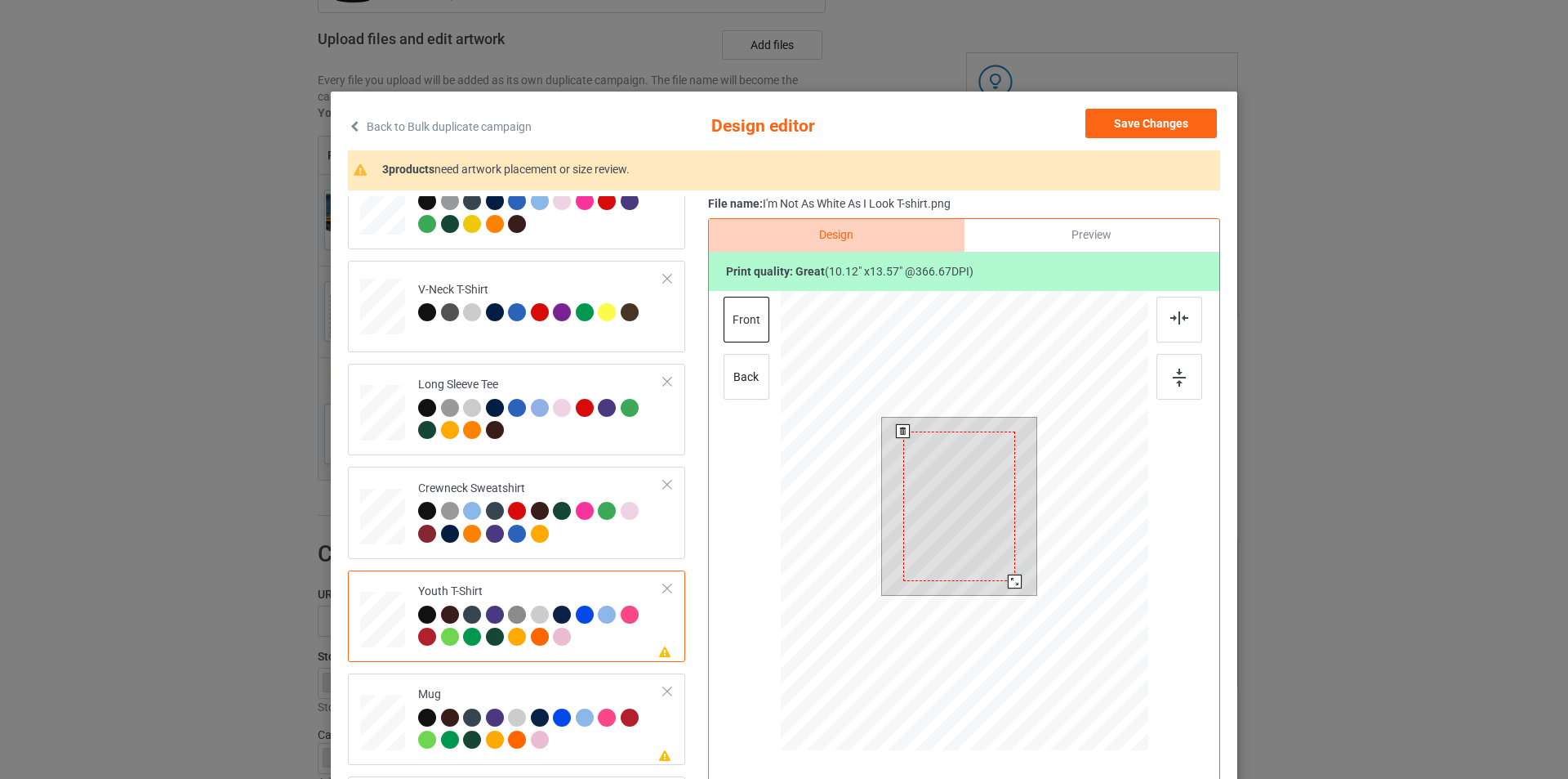
click at [985, 449] on div at bounding box center [959, 506] width 112 height 150
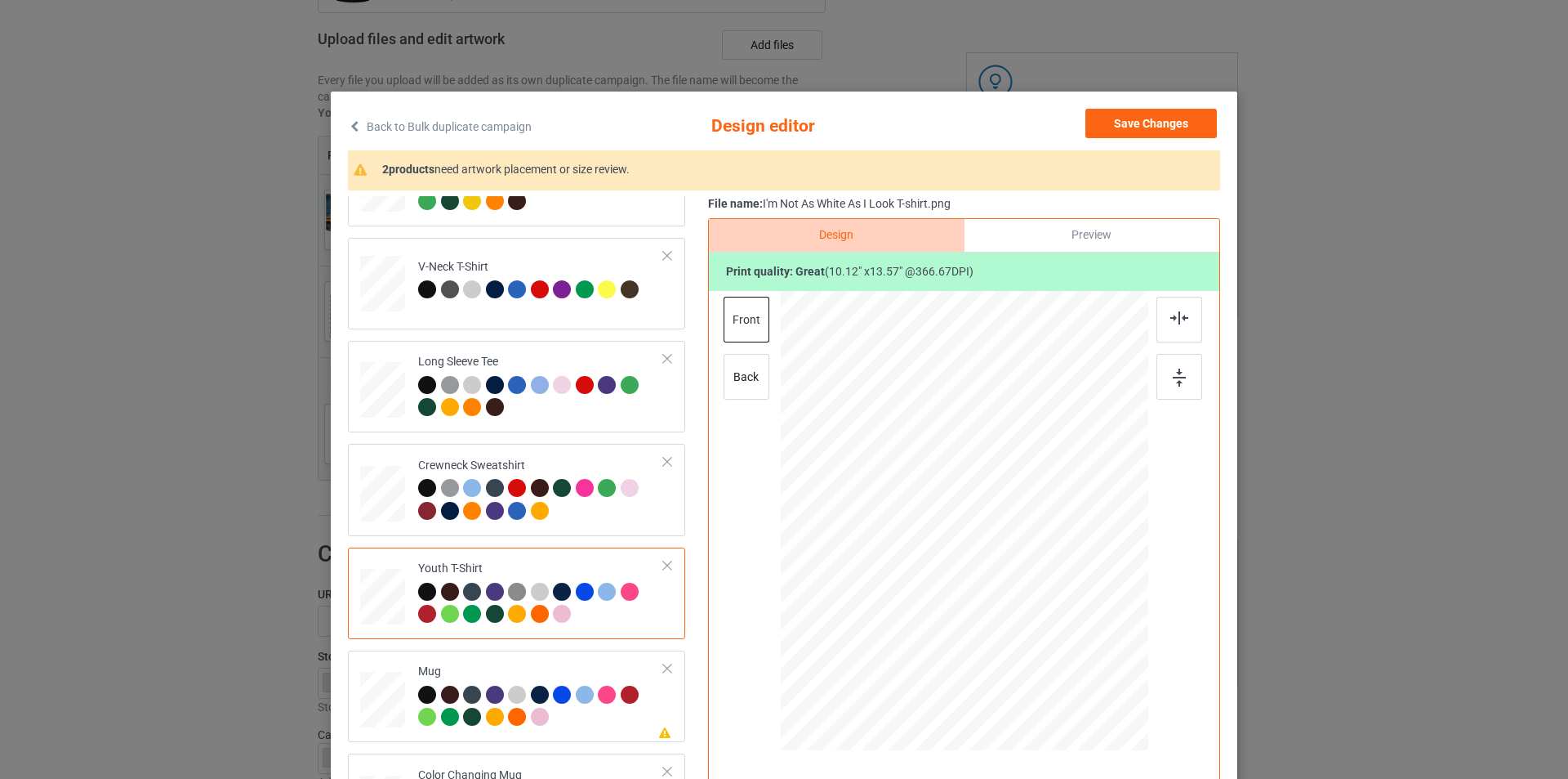
scroll to position [280, 0]
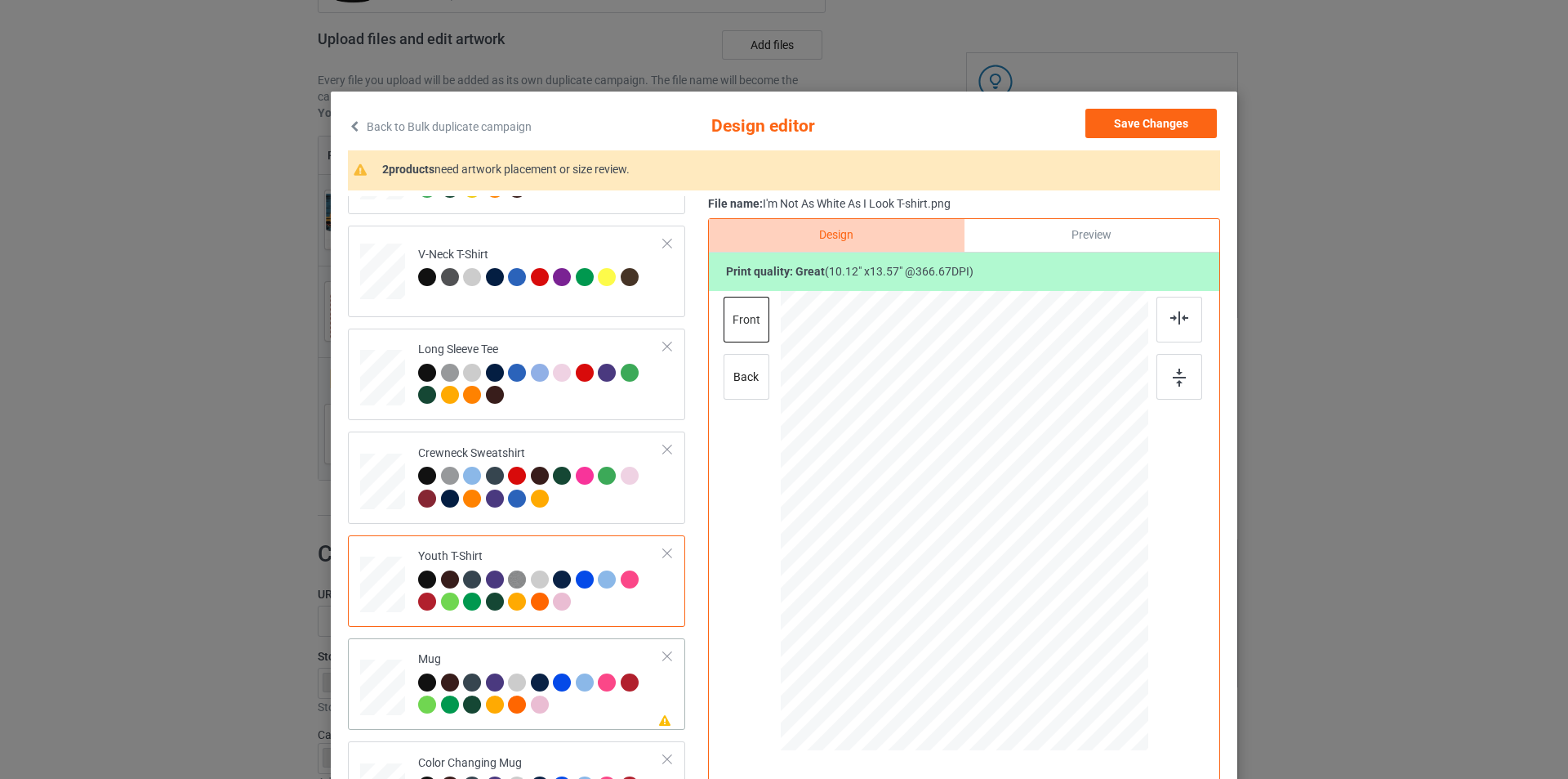
click at [603, 701] on div at bounding box center [541, 696] width 246 height 45
drag, startPoint x: 1070, startPoint y: 668, endPoint x: 1023, endPoint y: 566, distance: 112.3
click at [1023, 566] on div at bounding box center [964, 519] width 367 height 153
drag, startPoint x: 970, startPoint y: 521, endPoint x: 1071, endPoint y: 525, distance: 101.1
click at [1071, 525] on div at bounding box center [1065, 524] width 93 height 125
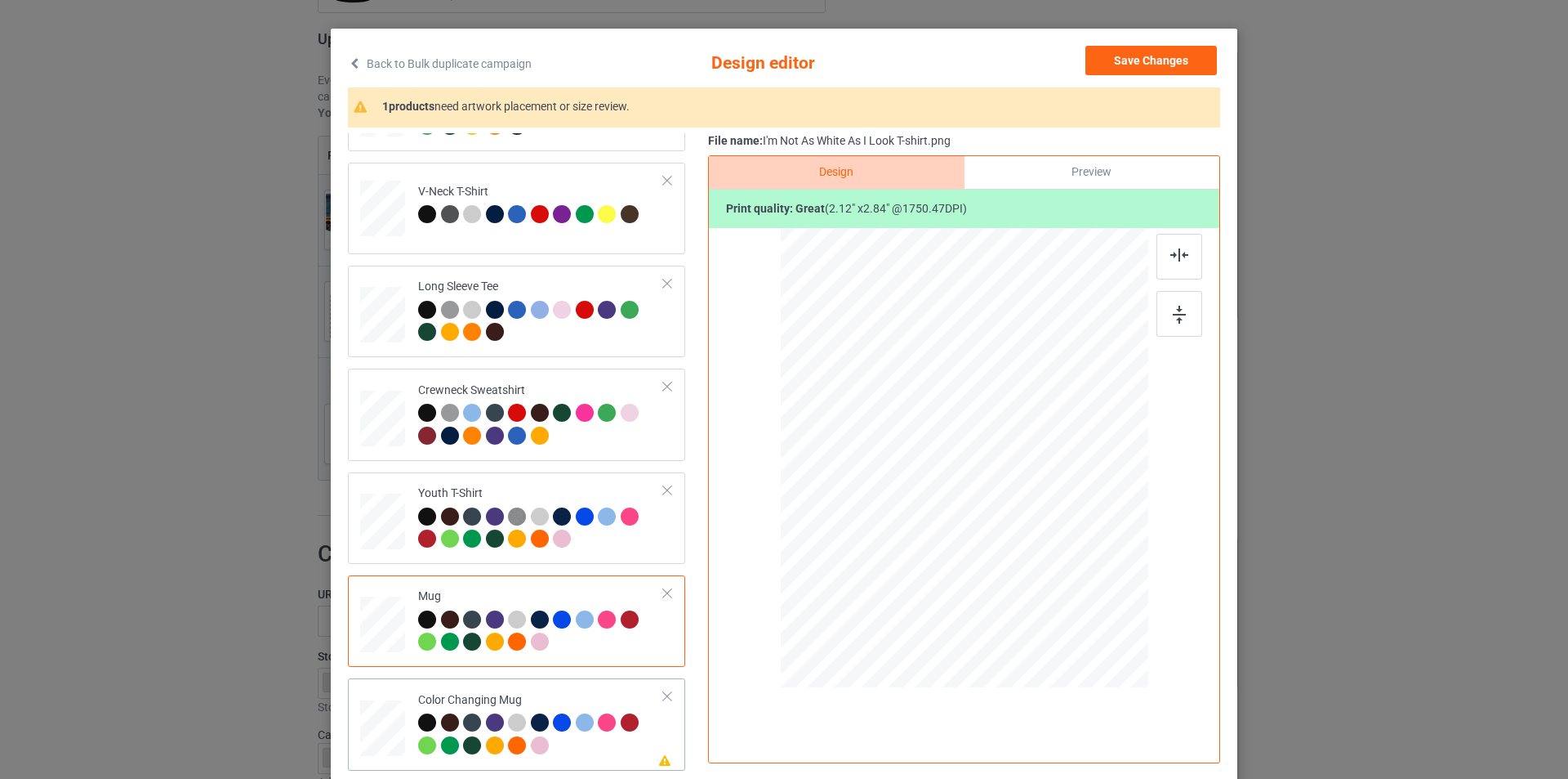
scroll to position [164, 0]
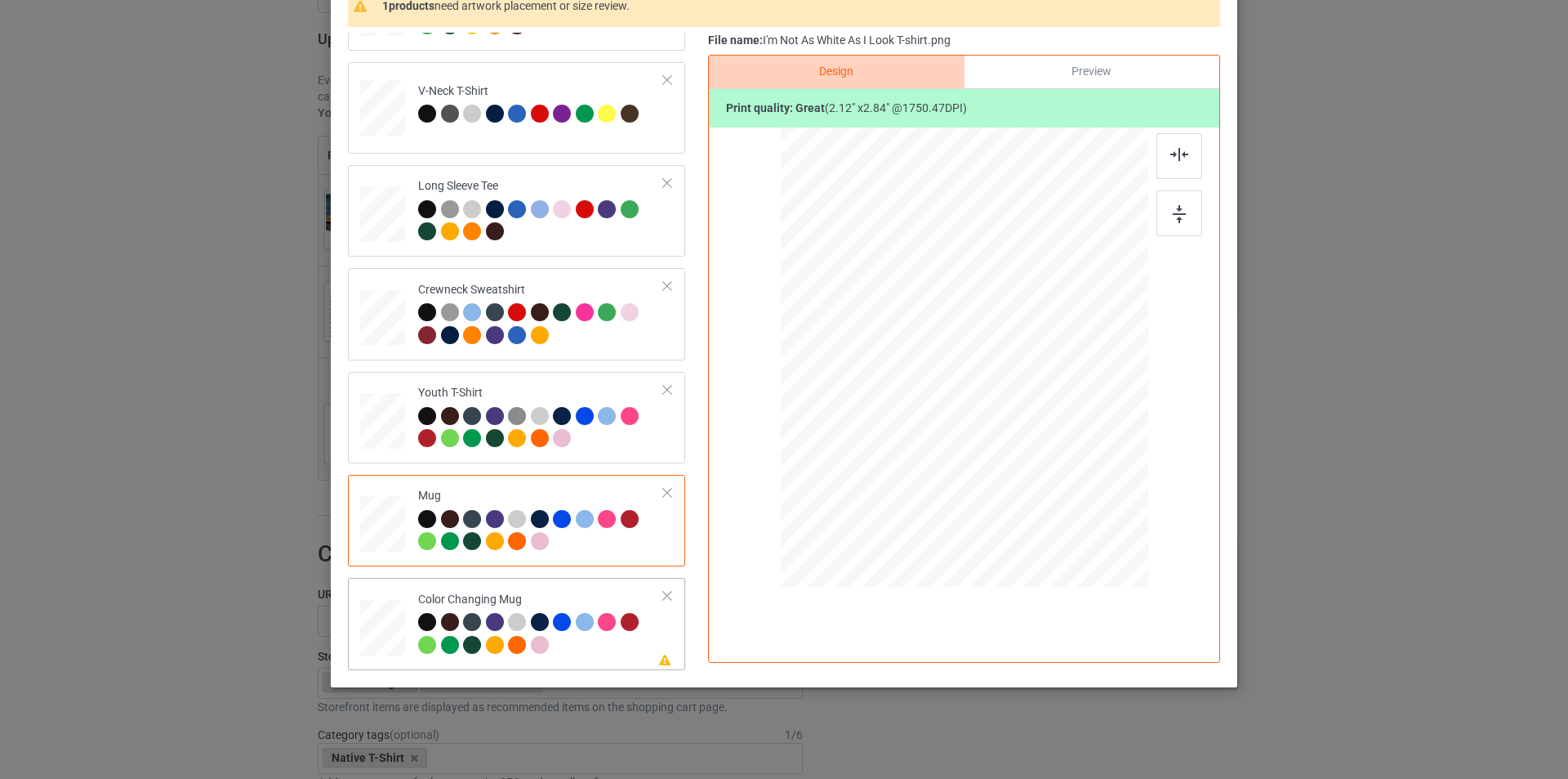
click at [593, 601] on div "Color Changing Mug" at bounding box center [541, 622] width 246 height 61
click at [1075, 371] on div at bounding box center [1065, 361] width 93 height 125
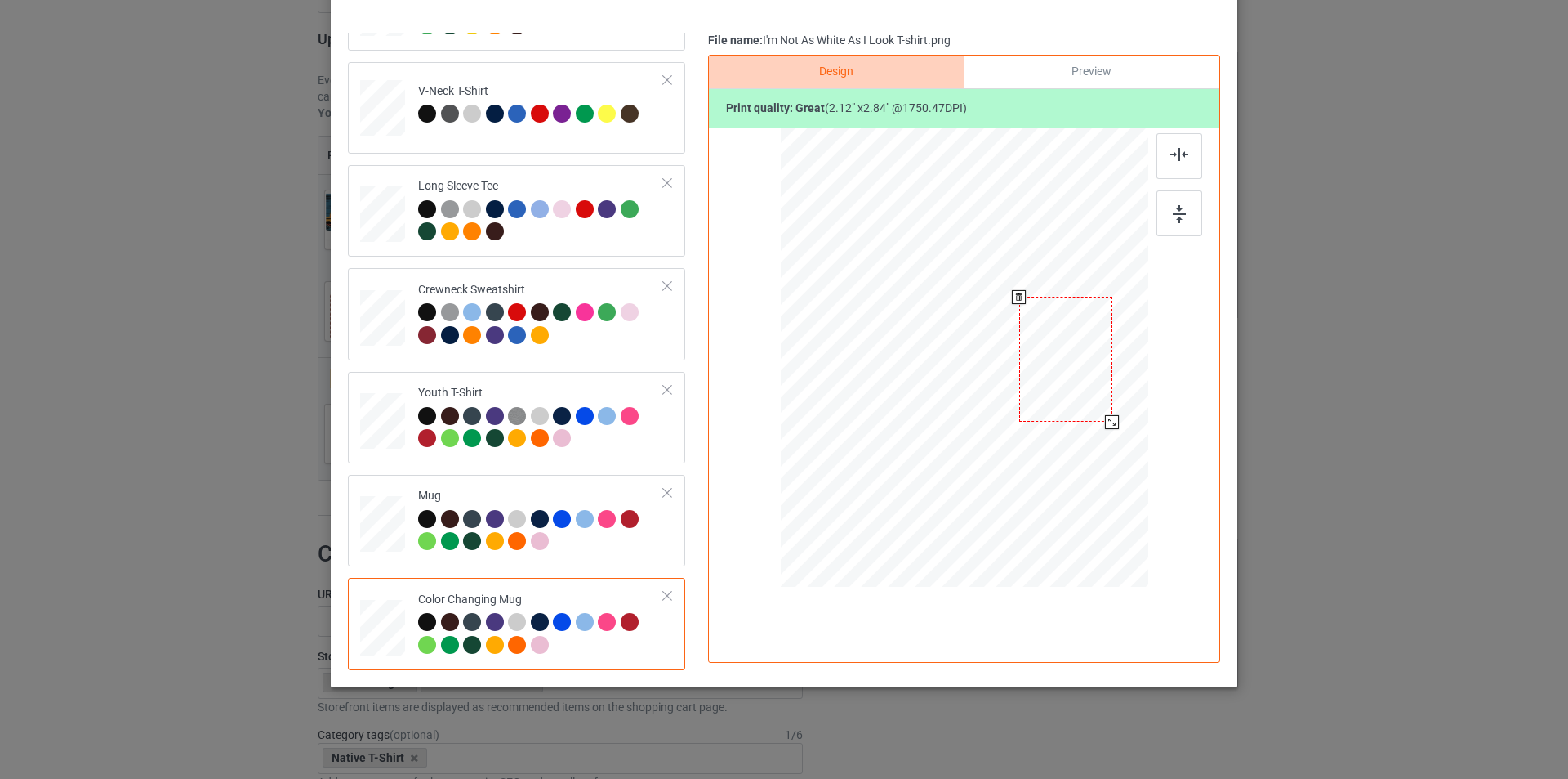
click at [1075, 369] on div at bounding box center [1065, 359] width 93 height 125
click at [1106, 422] on div at bounding box center [1113, 422] width 14 height 14
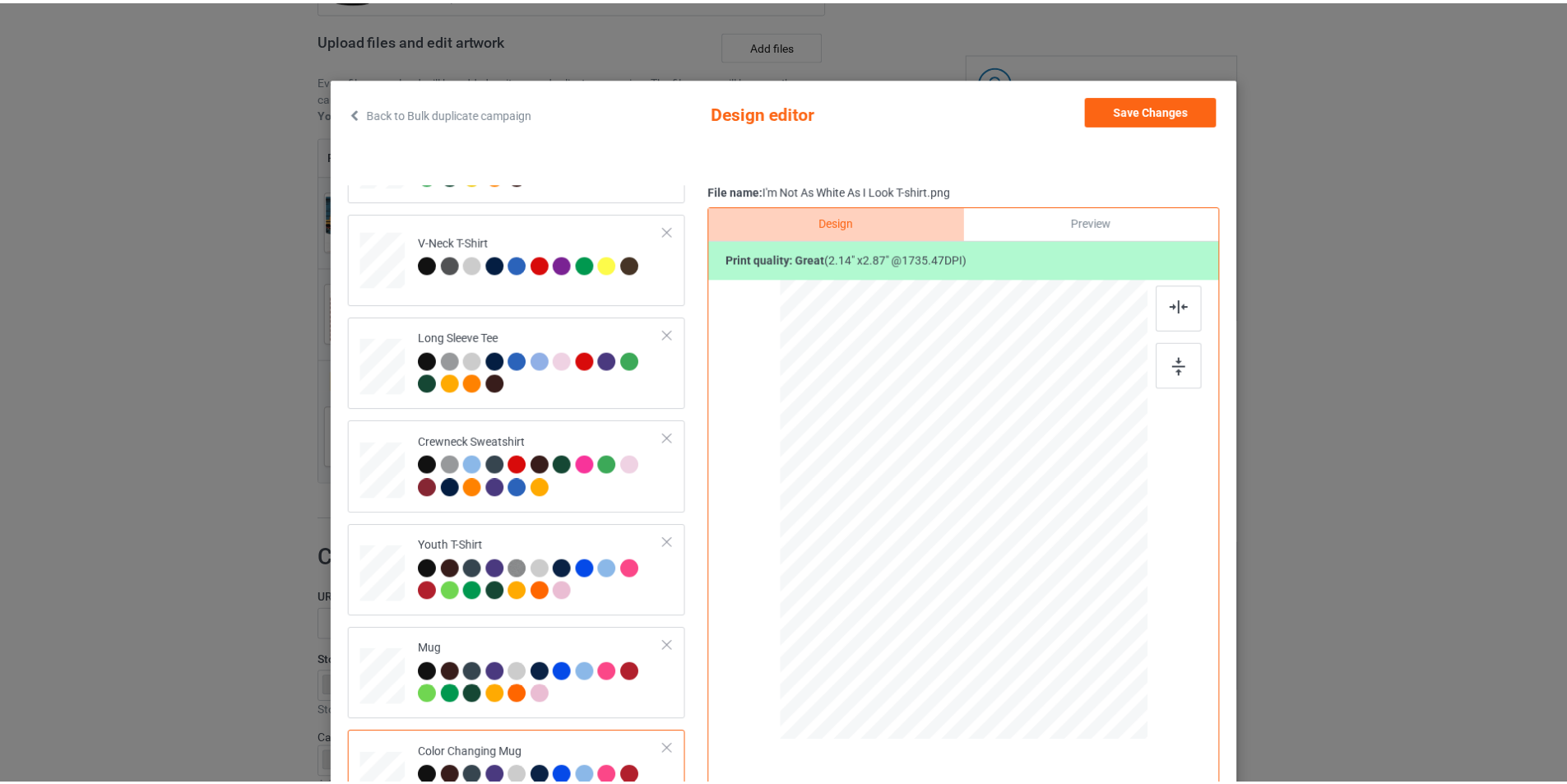
scroll to position [0, 0]
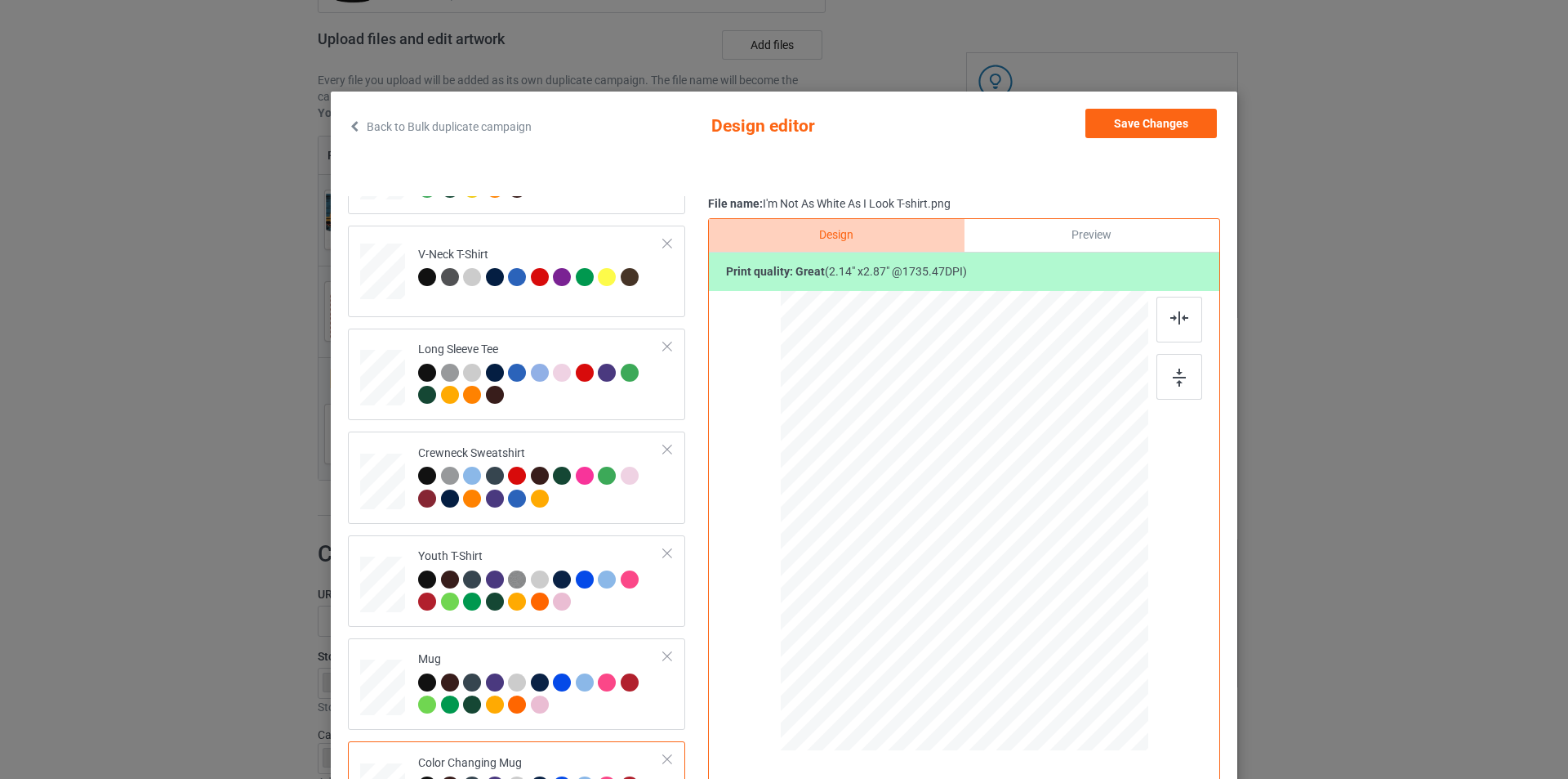
click at [1110, 229] on div "Preview" at bounding box center [1091, 235] width 255 height 32
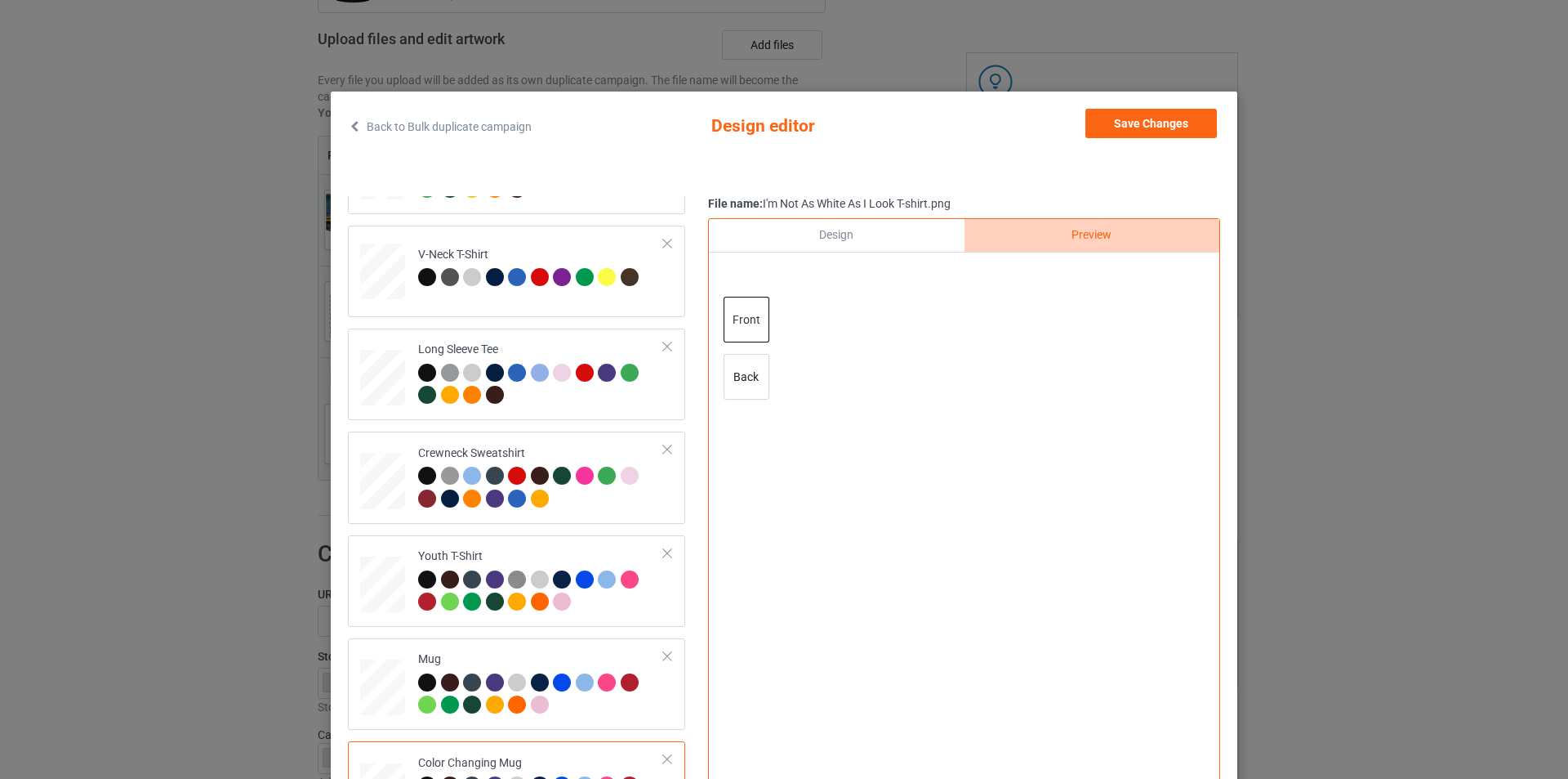
click at [882, 239] on div "Design" at bounding box center [836, 235] width 255 height 32
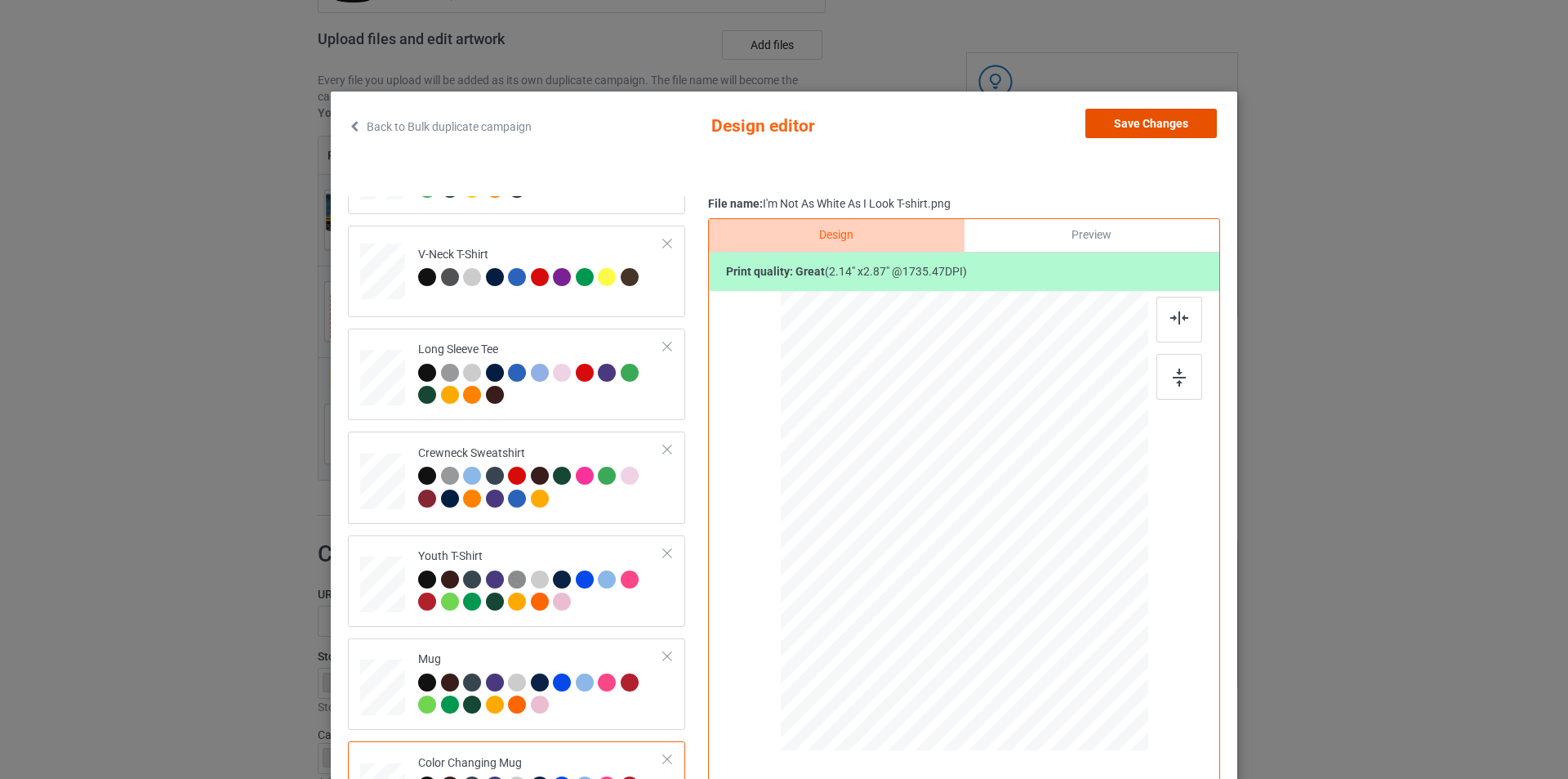
click at [1147, 121] on button "Save Changes" at bounding box center [1152, 123] width 132 height 30
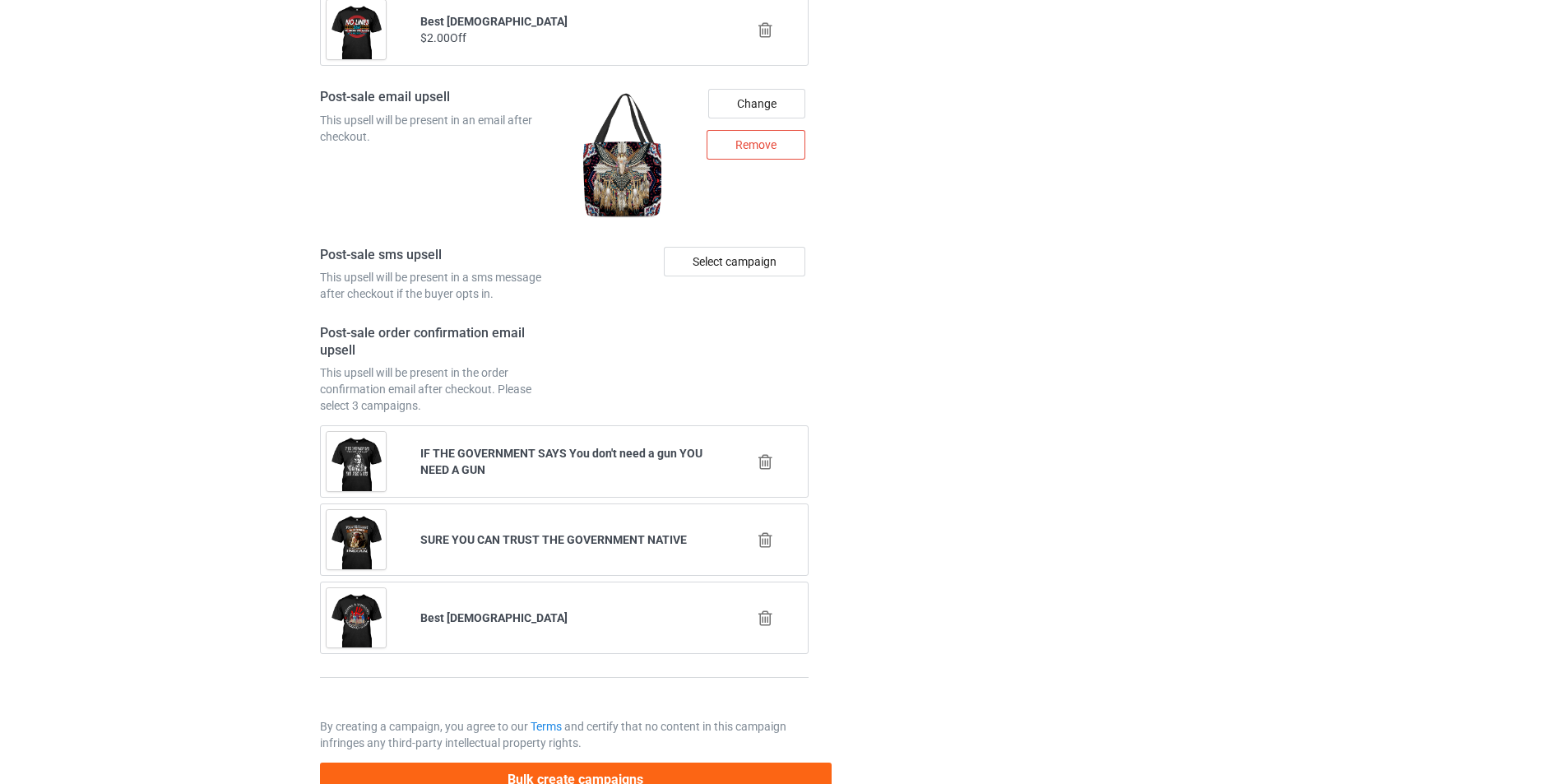
scroll to position [2373, 0]
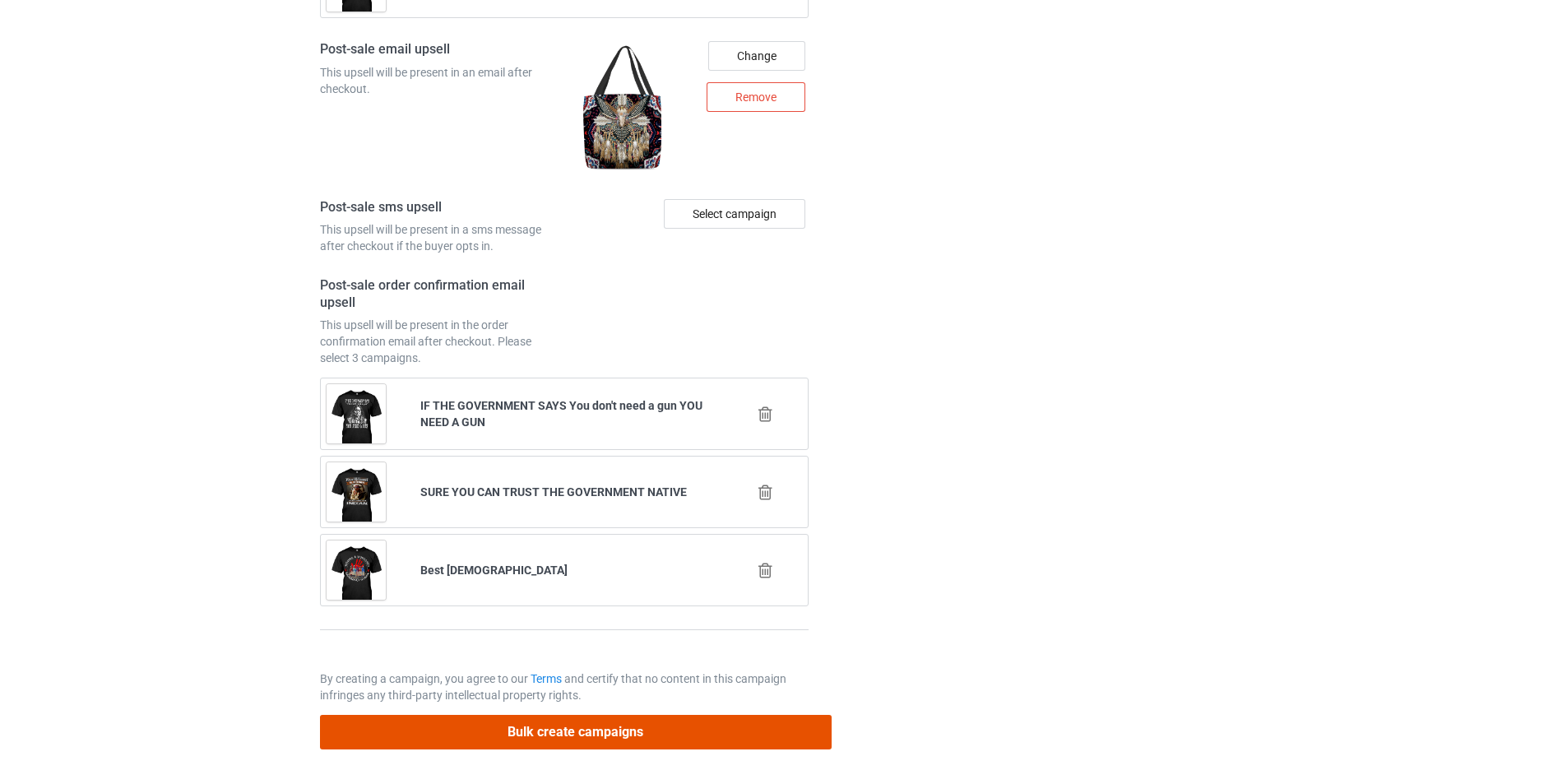
click at [619, 729] on button "Bulk create campaigns" at bounding box center [576, 732] width 512 height 34
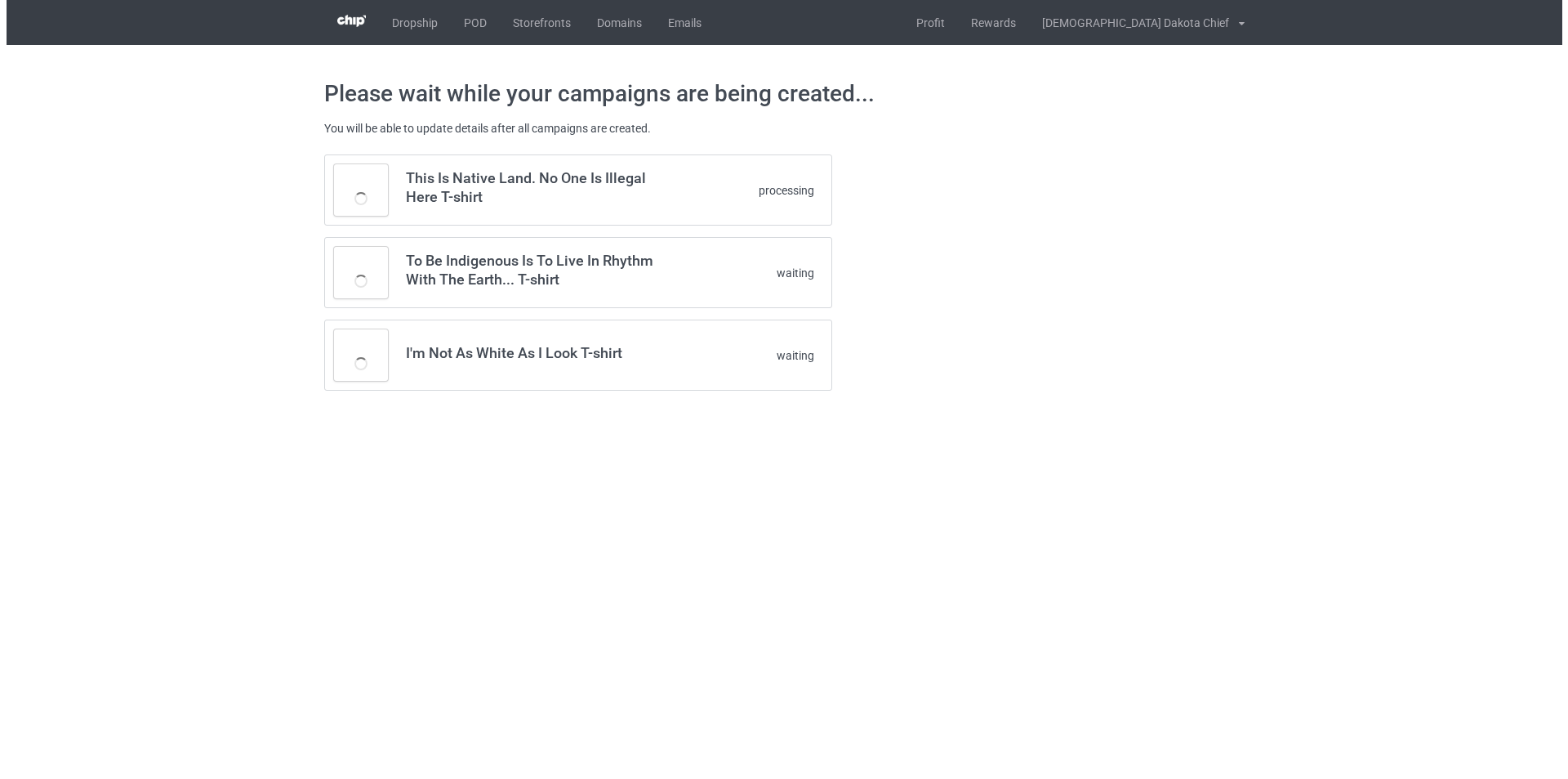
scroll to position [0, 0]
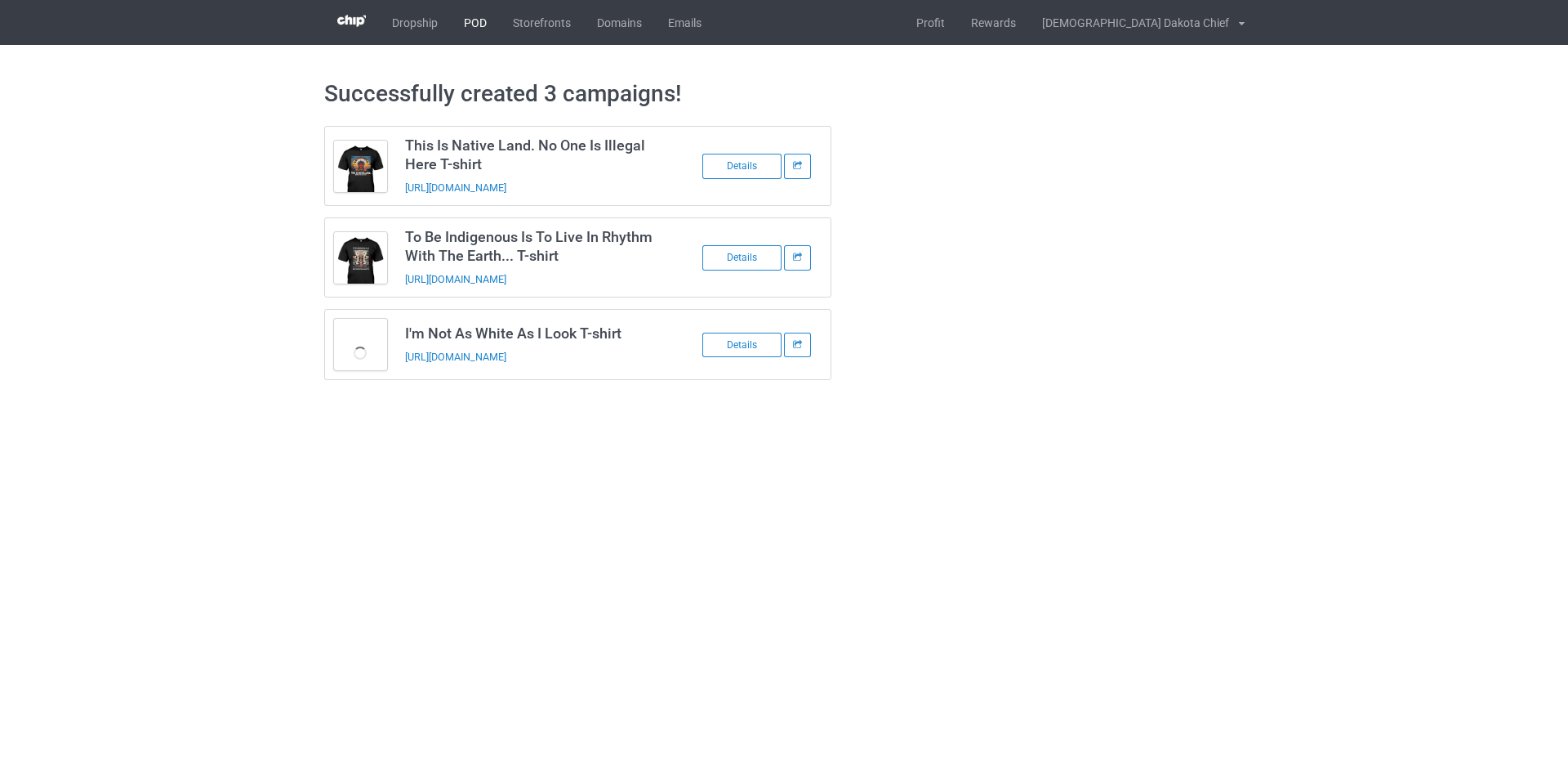
click at [468, 19] on link "POD" at bounding box center [475, 22] width 49 height 45
